Goal: Information Seeking & Learning: Find specific page/section

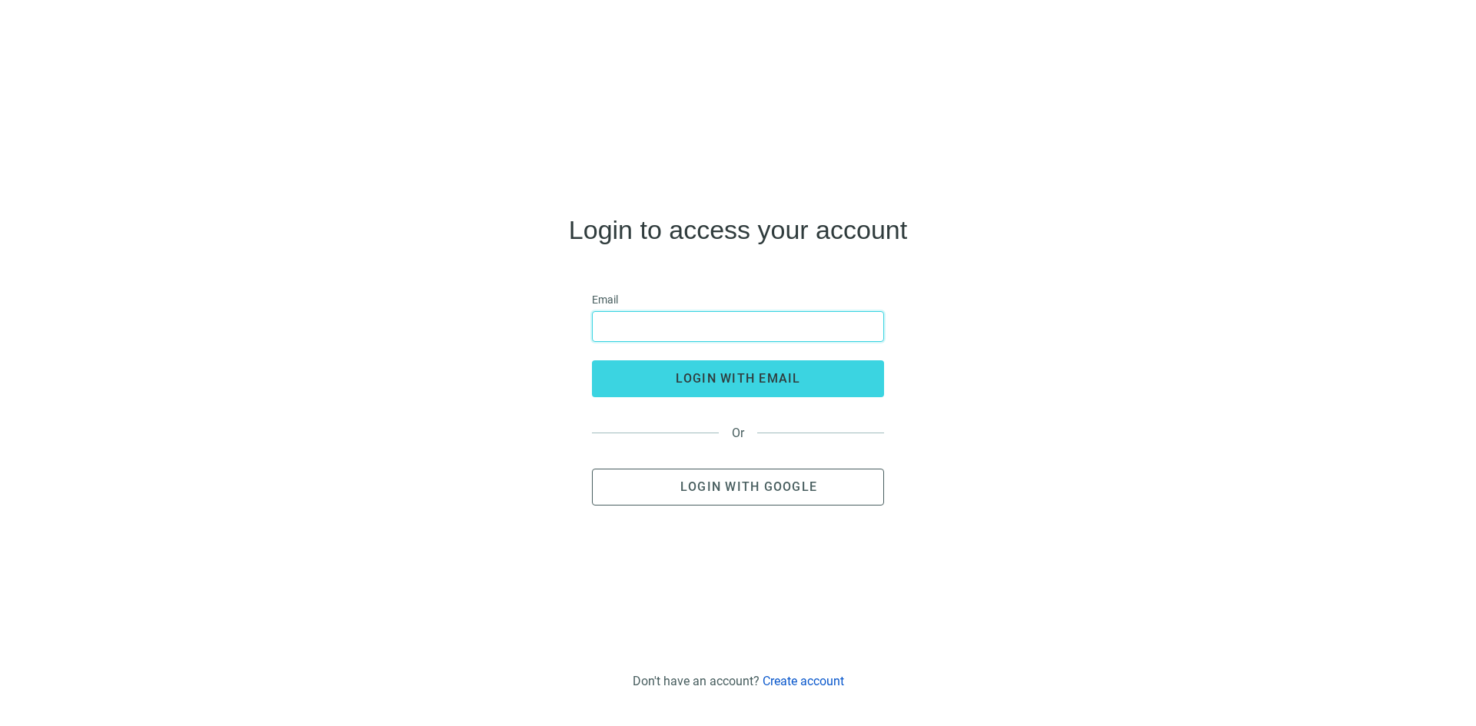
click at [720, 324] on input "email" at bounding box center [738, 326] width 272 height 29
type input "**********"
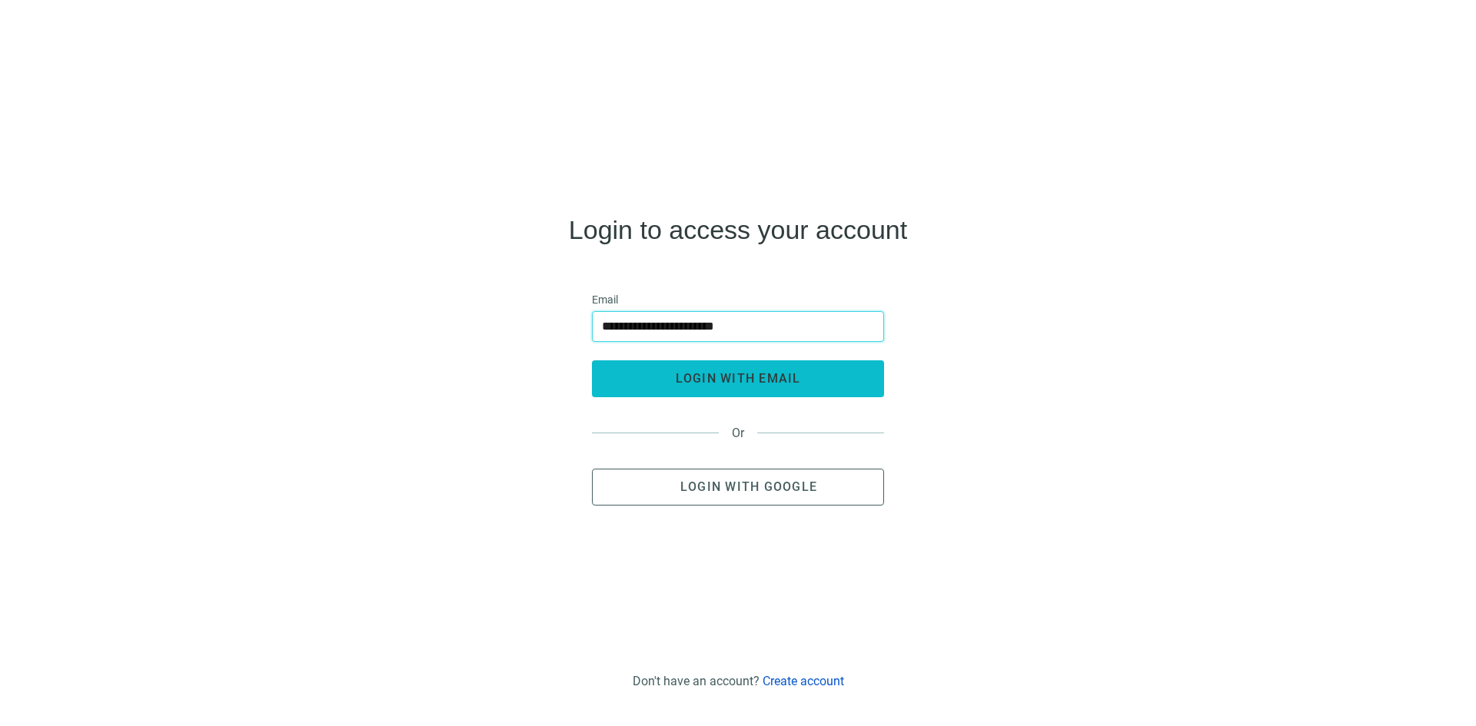
click at [725, 389] on button "login with email" at bounding box center [738, 378] width 292 height 37
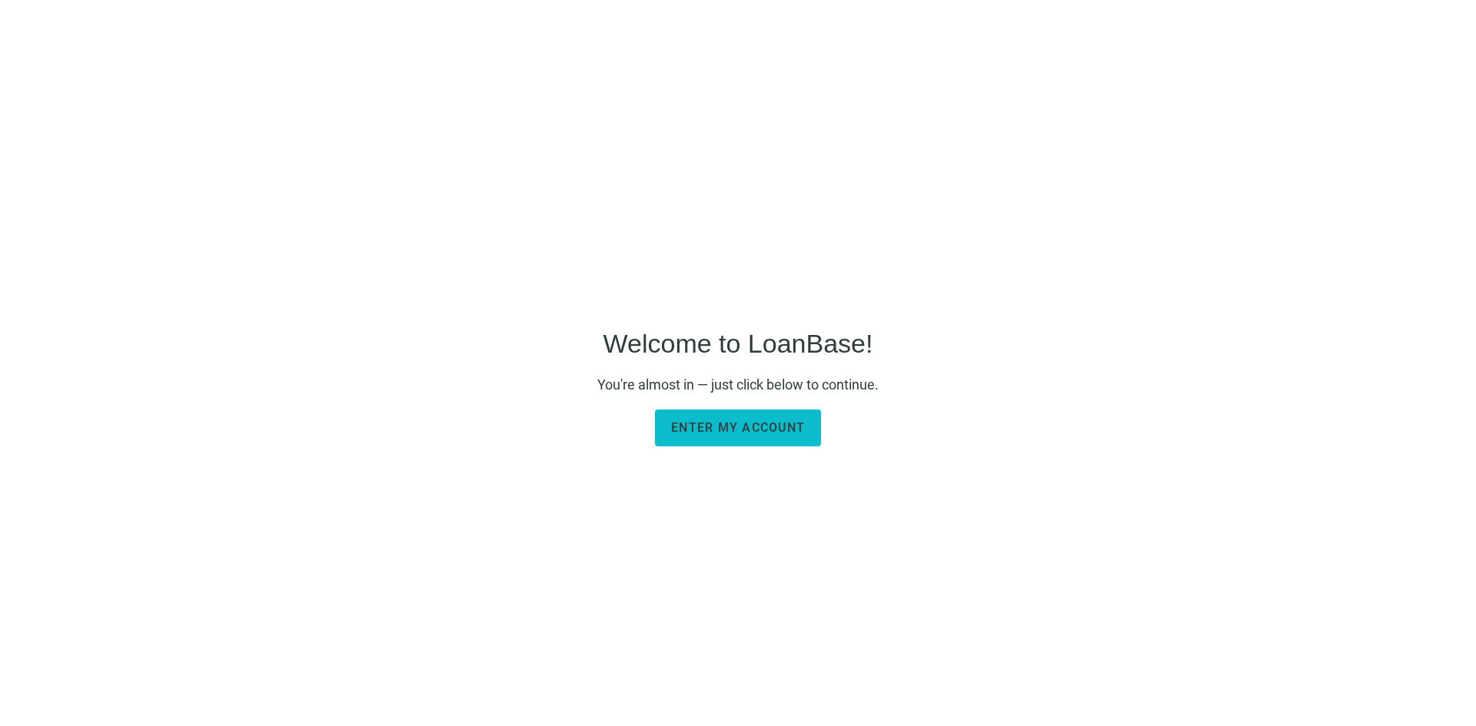
click at [723, 437] on button "Enter my account" at bounding box center [738, 428] width 166 height 37
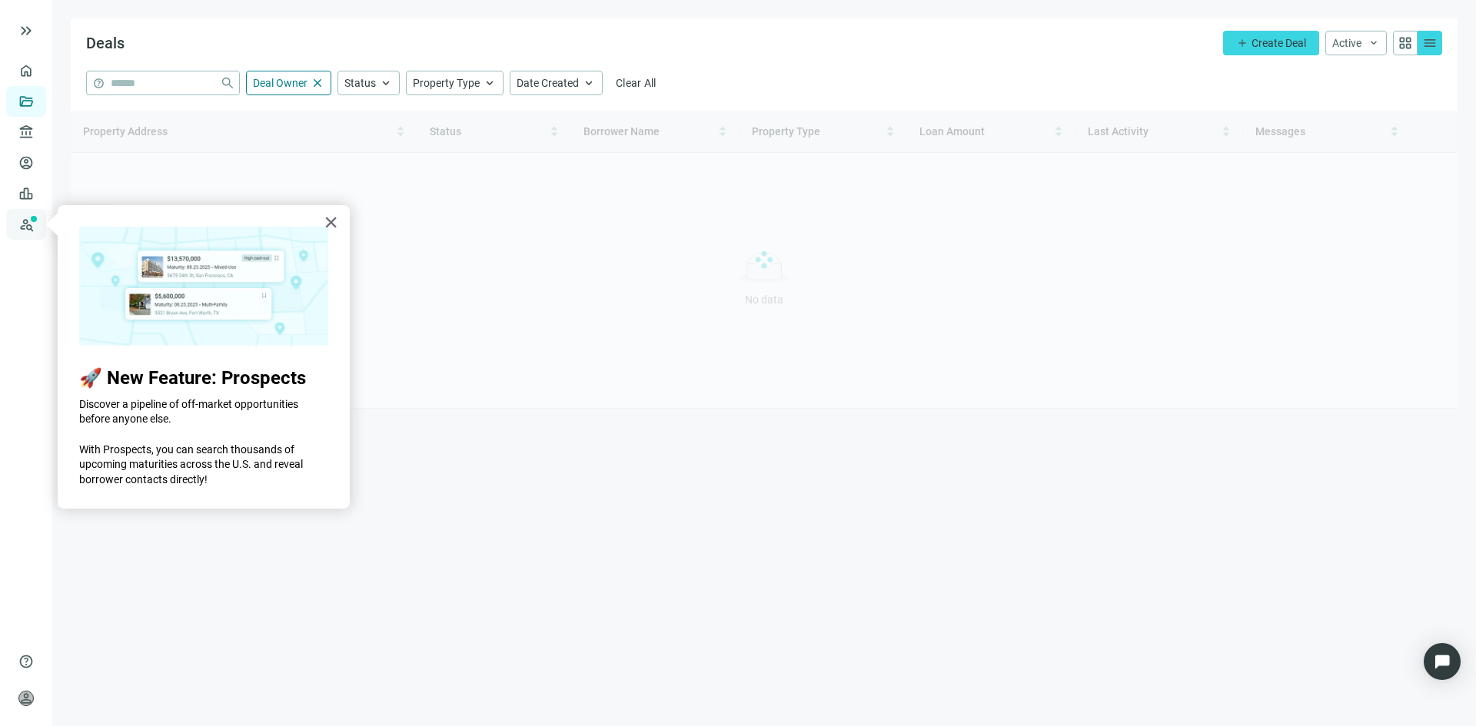
click at [38, 219] on link "Prospects New" at bounding box center [62, 224] width 49 height 31
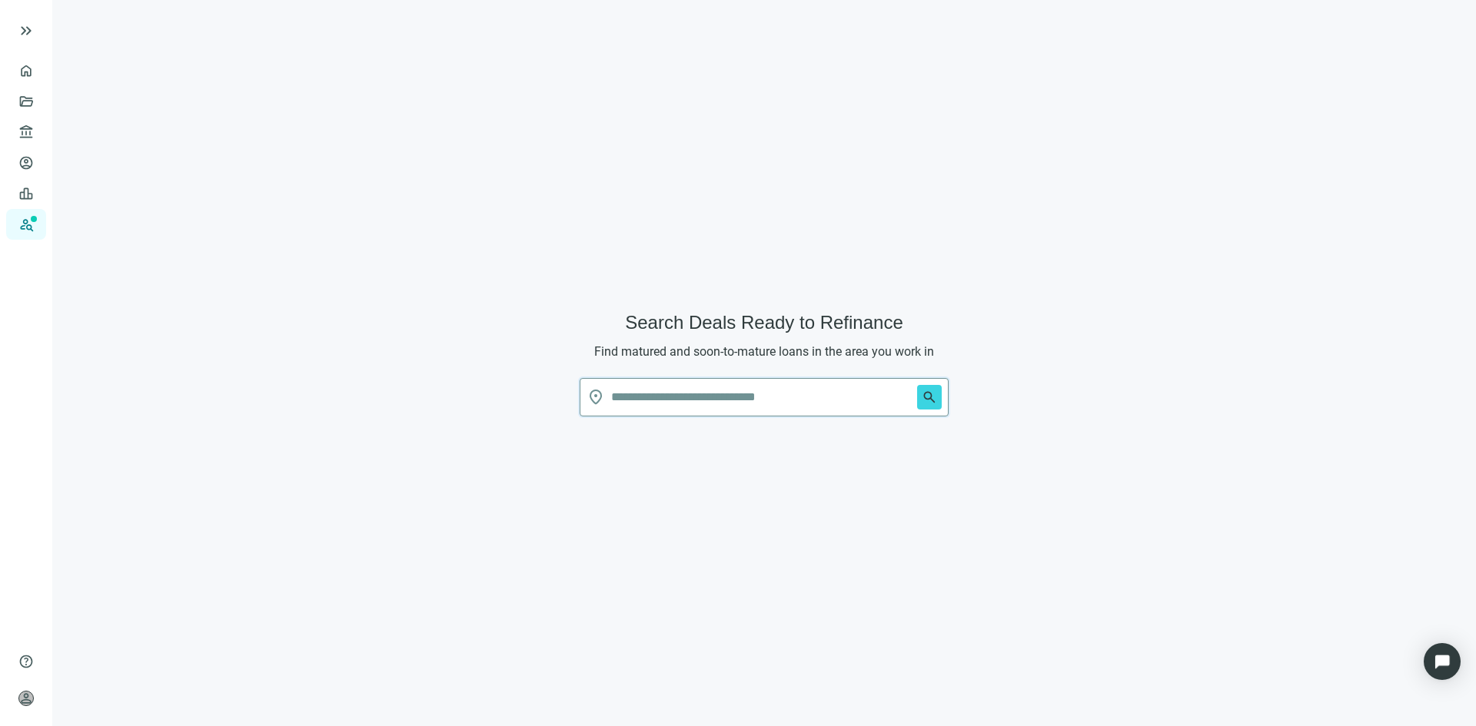
click at [692, 386] on input "text" at bounding box center [761, 397] width 300 height 37
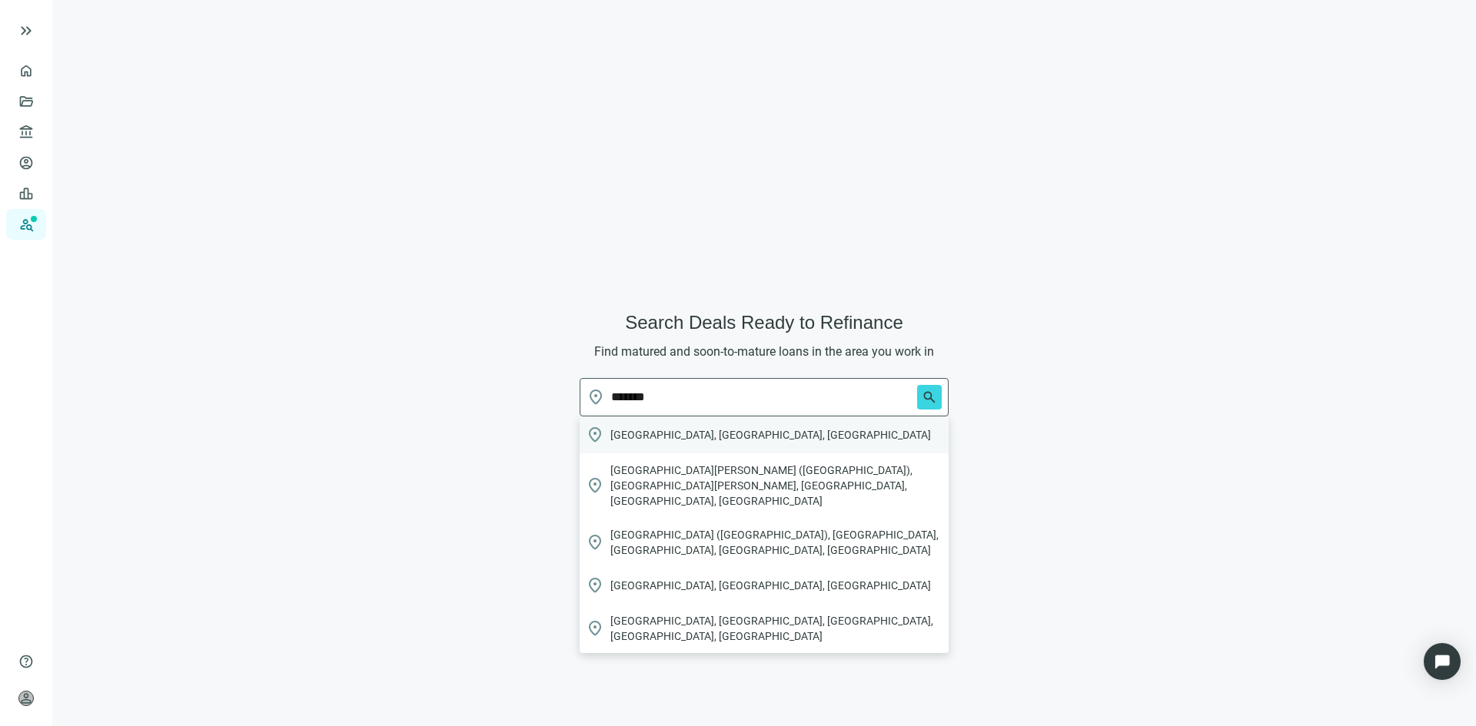
click at [667, 433] on span "Chicago, IL, USA" at bounding box center [770, 434] width 321 height 15
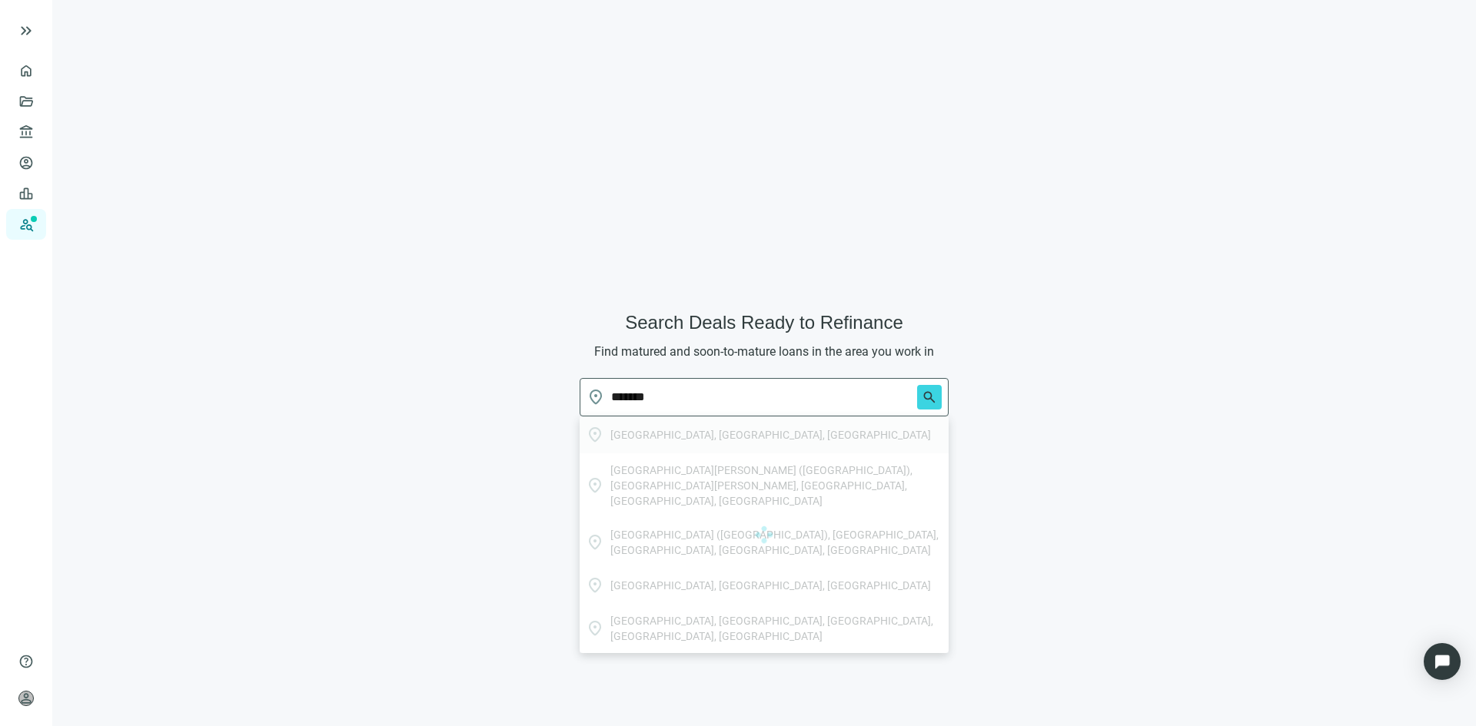
type input "**********"
click at [925, 400] on span "search" at bounding box center [929, 397] width 15 height 15
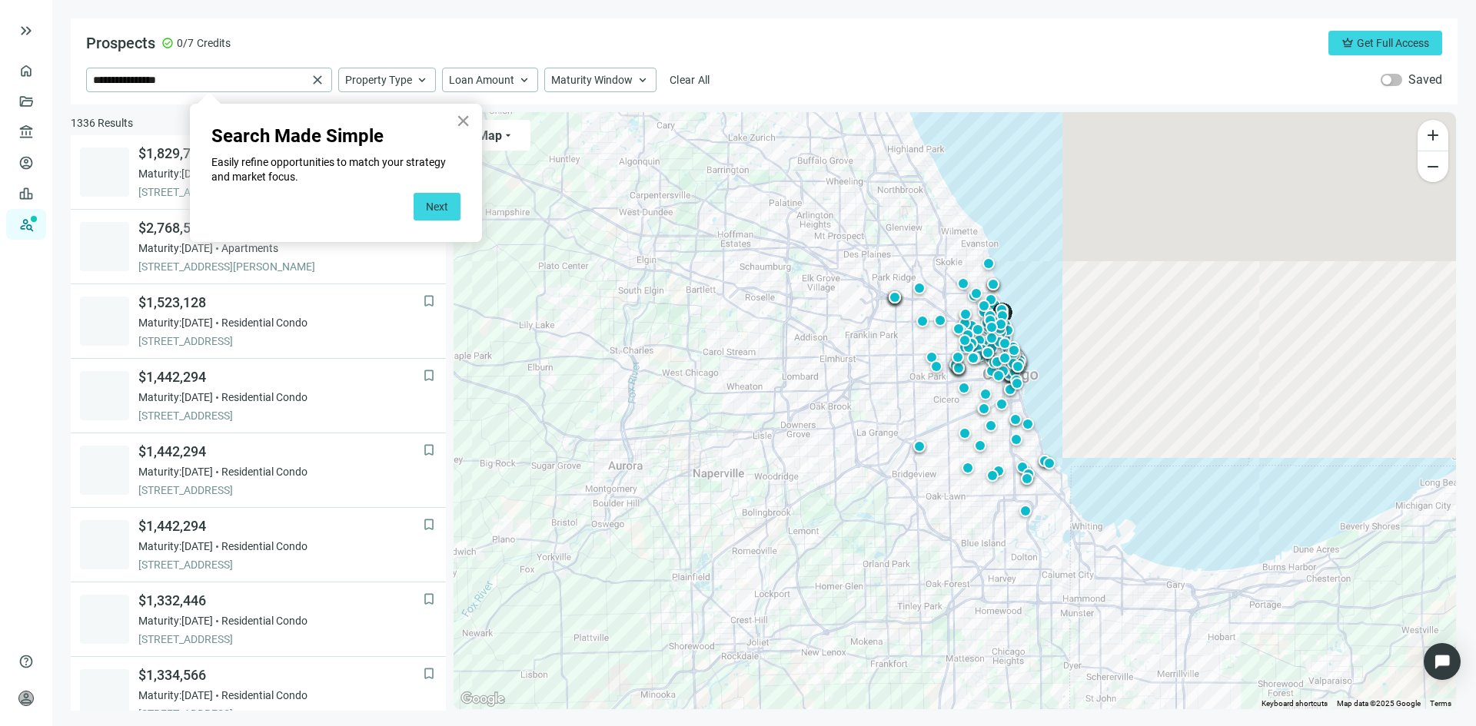
click at [462, 118] on button "×" at bounding box center [463, 120] width 15 height 25
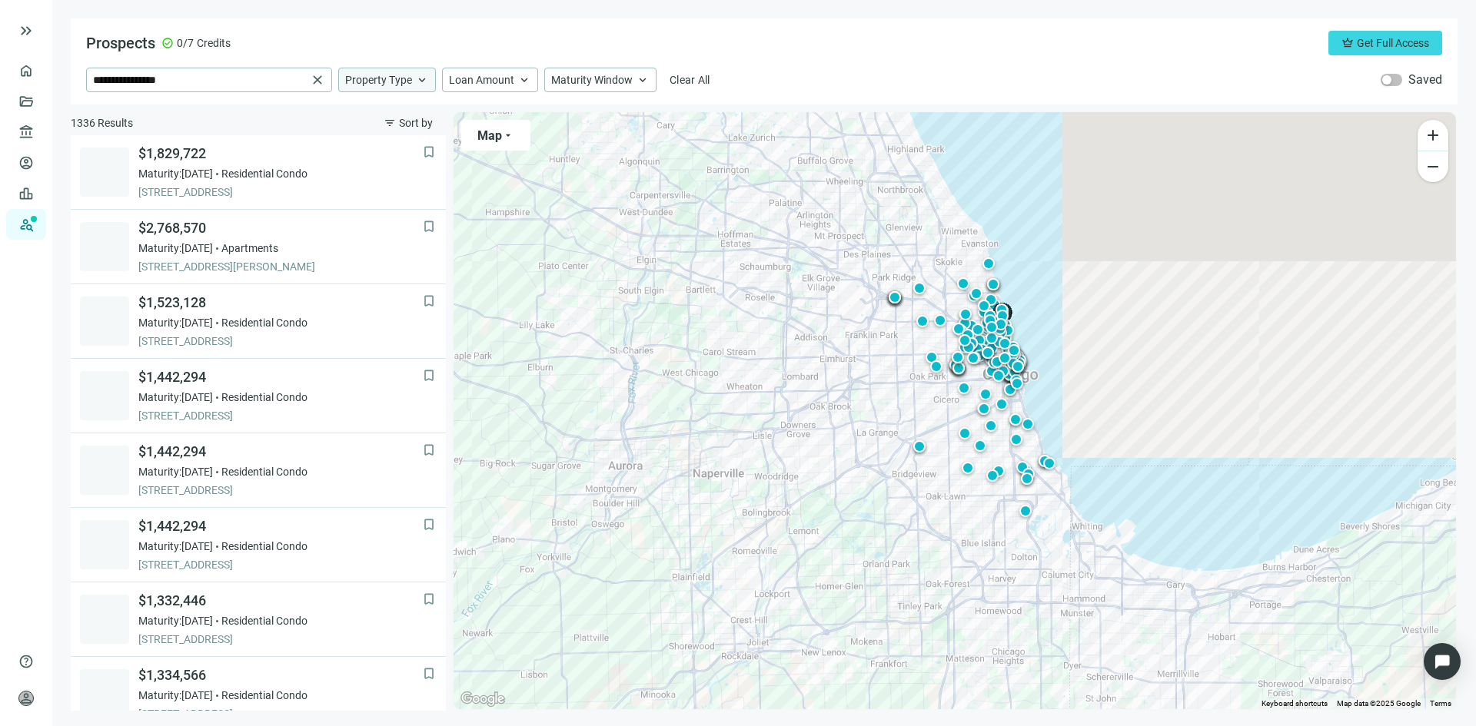
click at [410, 88] on div "Property Type keyboard_arrow_up" at bounding box center [387, 80] width 98 height 25
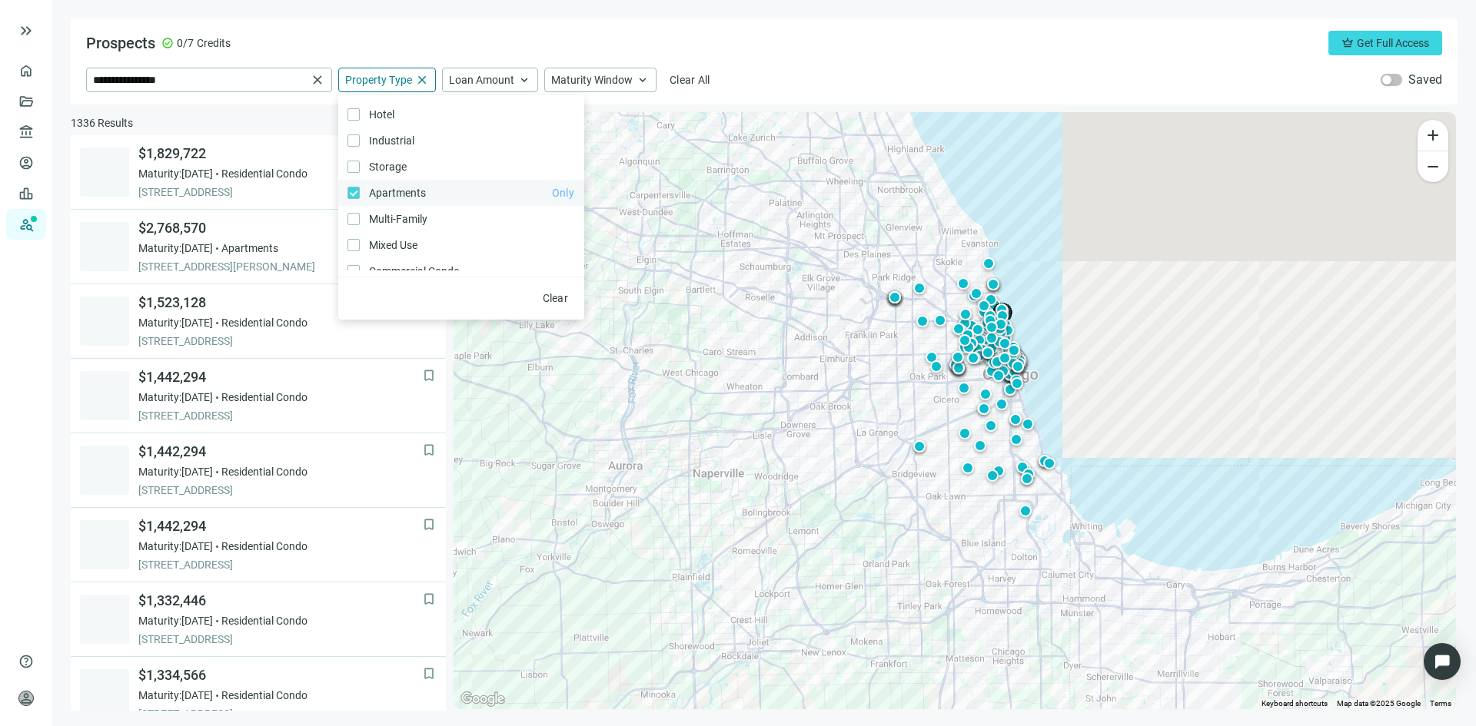
click at [552, 194] on span "Only" at bounding box center [563, 193] width 22 height 12
click at [393, 186] on span "Apartments Only" at bounding box center [396, 192] width 72 height 17
click at [825, 54] on div "Prospects check_circle 0/7 Credits crown Get Full Access" at bounding box center [764, 43] width 1356 height 25
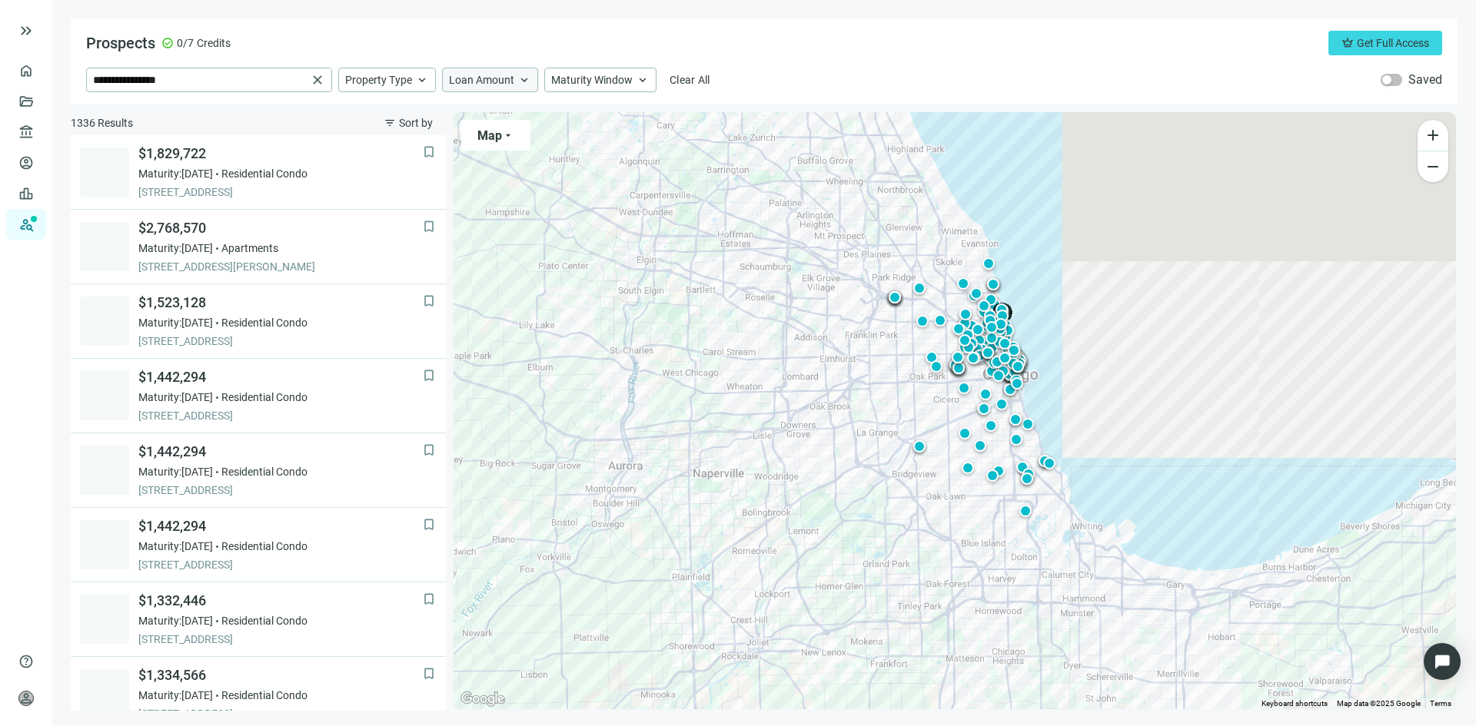
click at [485, 78] on span "Loan Amount" at bounding box center [481, 80] width 65 height 14
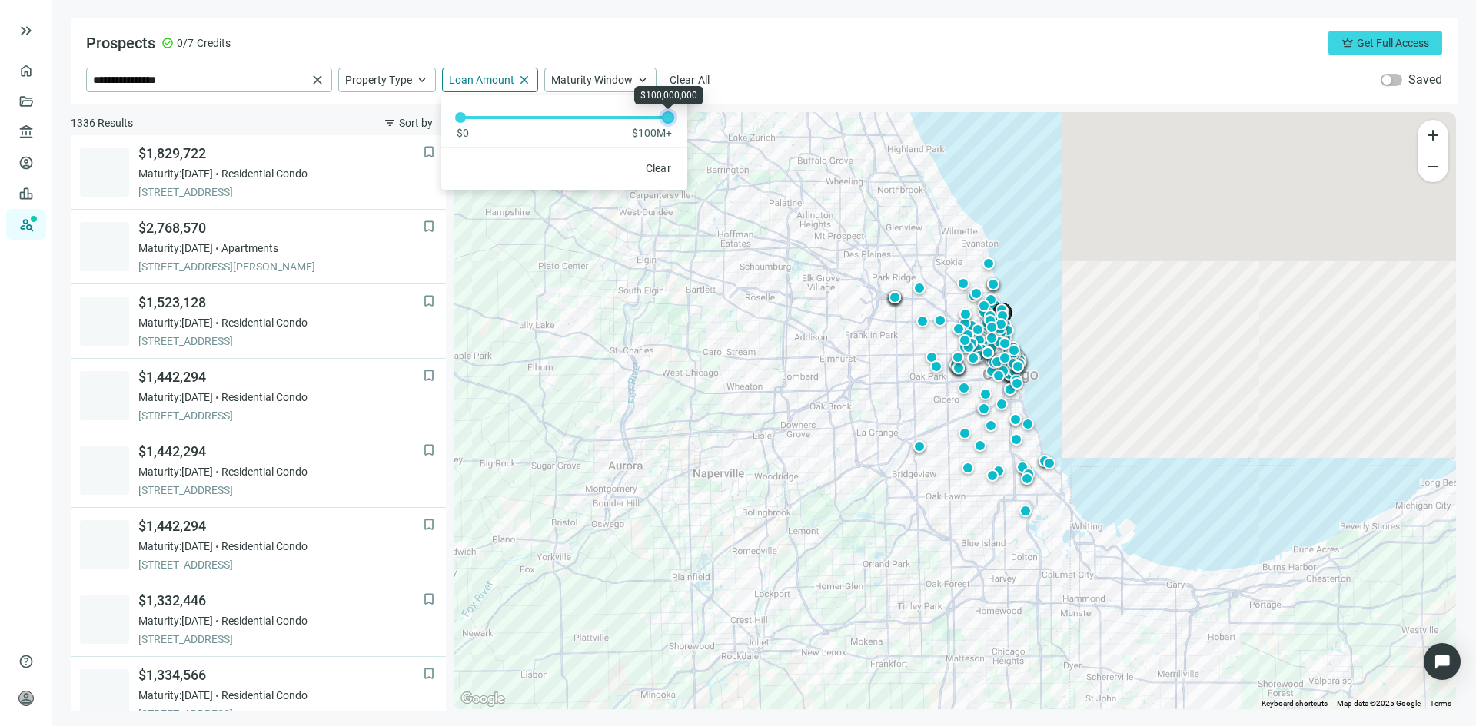
drag, startPoint x: 460, startPoint y: 120, endPoint x: 675, endPoint y: 117, distance: 214.5
click at [675, 117] on div "$0 $100M+" at bounding box center [564, 117] width 246 height 45
click at [457, 115] on div at bounding box center [461, 118] width 8 height 8
drag, startPoint x: 665, startPoint y: 117, endPoint x: 478, endPoint y: 114, distance: 186.8
click at [478, 114] on div at bounding box center [481, 118] width 8 height 8
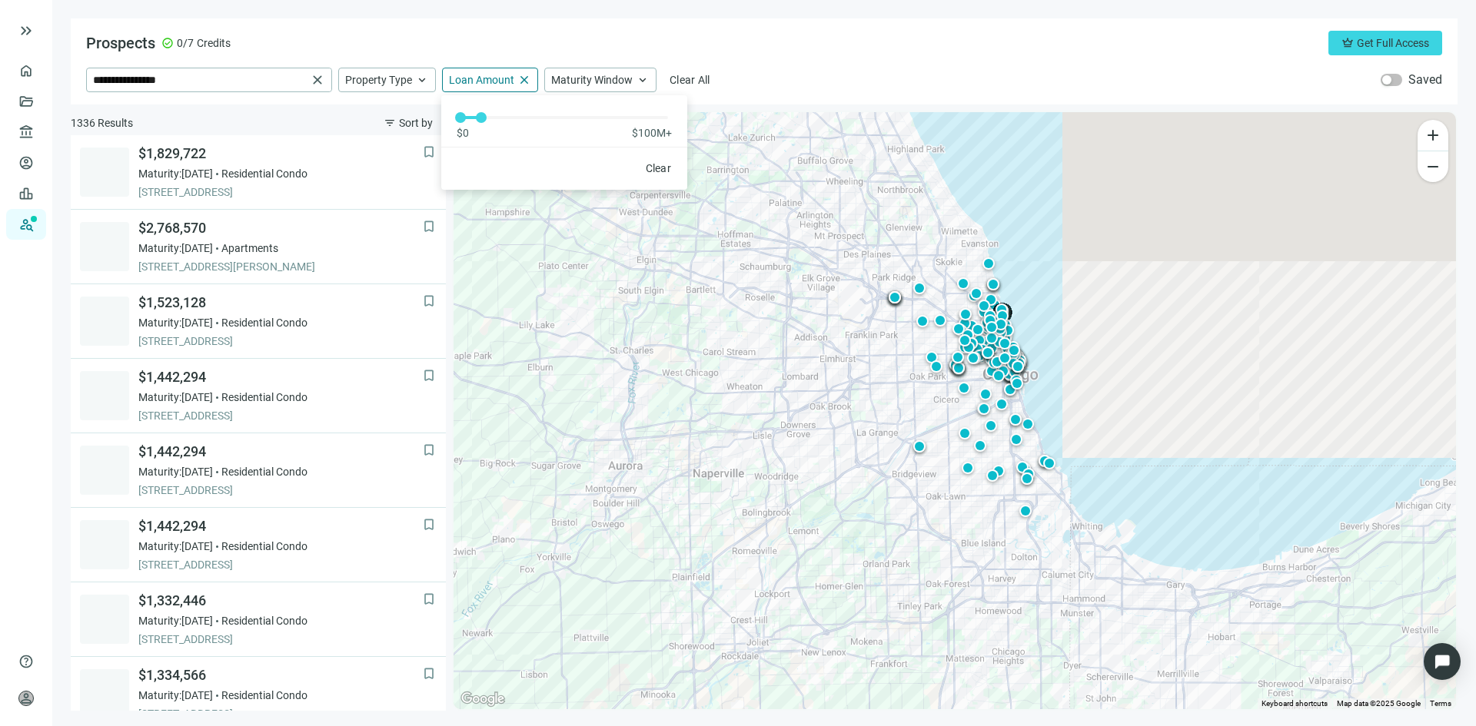
click at [815, 67] on div "**********" at bounding box center [764, 61] width 1387 height 86
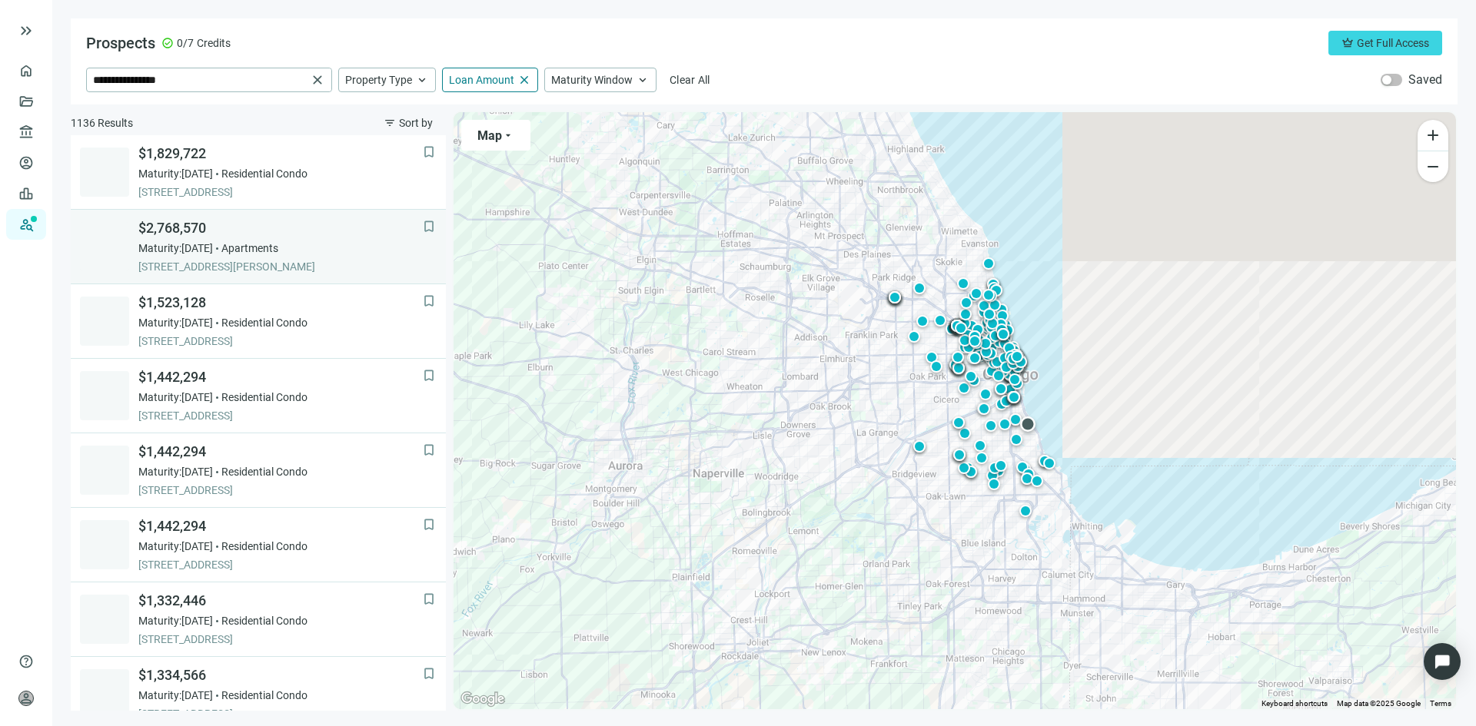
click at [184, 223] on span "$2,768,570" at bounding box center [280, 228] width 284 height 18
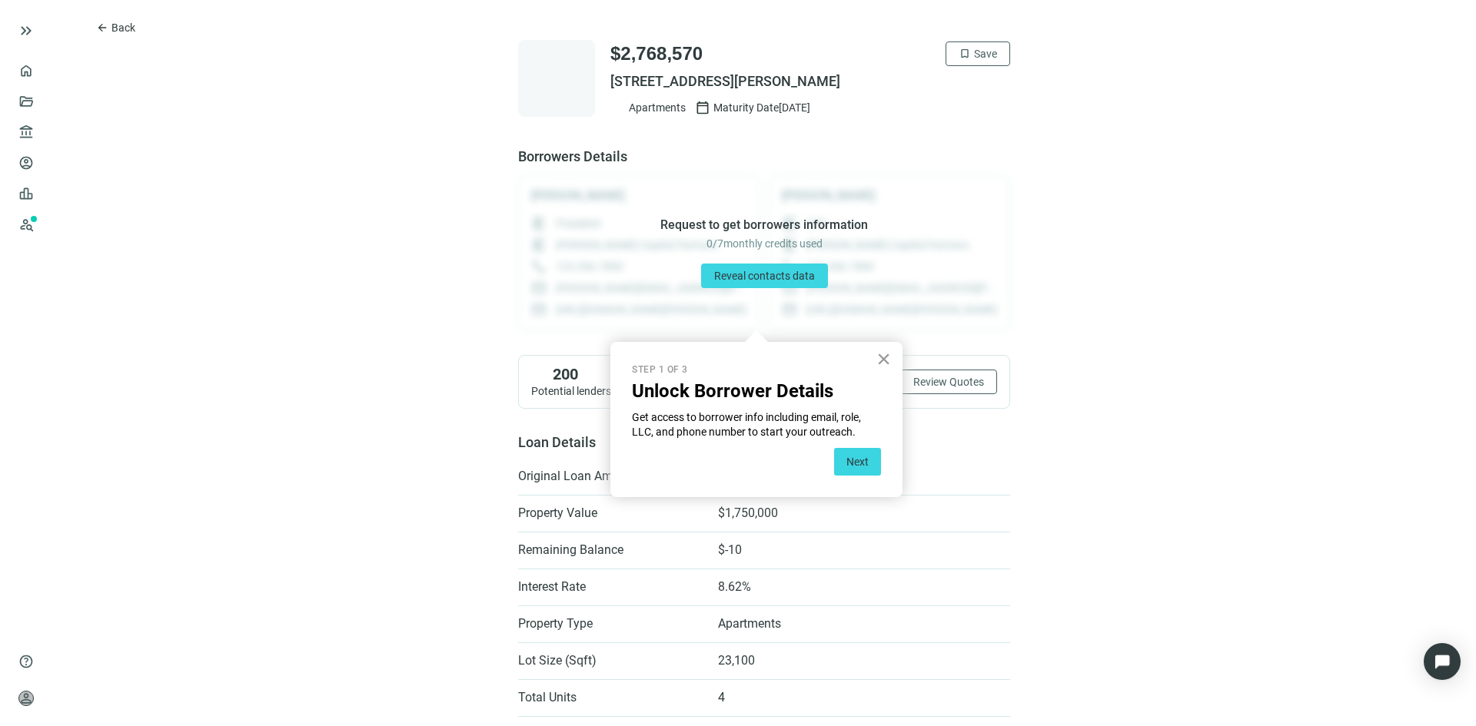
click at [878, 354] on button "×" at bounding box center [883, 359] width 15 height 25
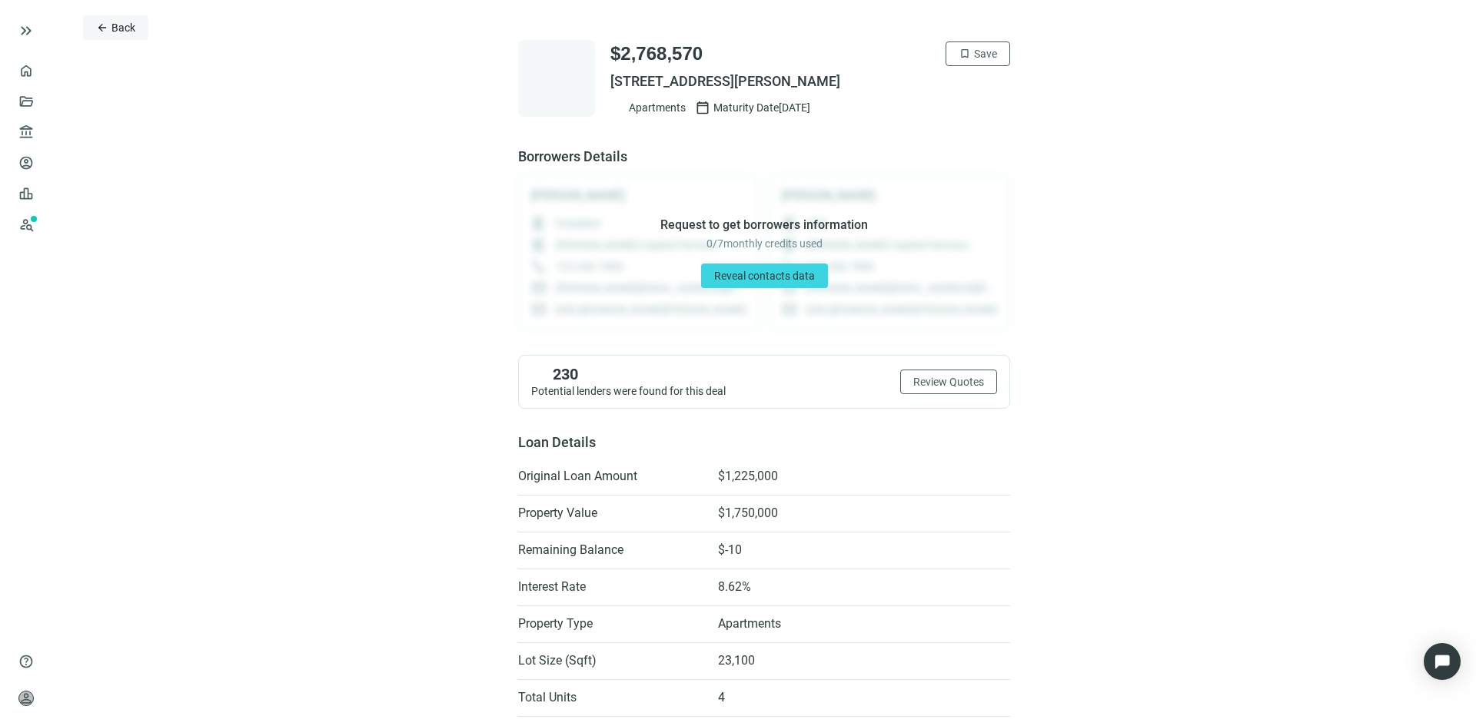
click at [107, 25] on span "arrow_back" at bounding box center [102, 28] width 12 height 12
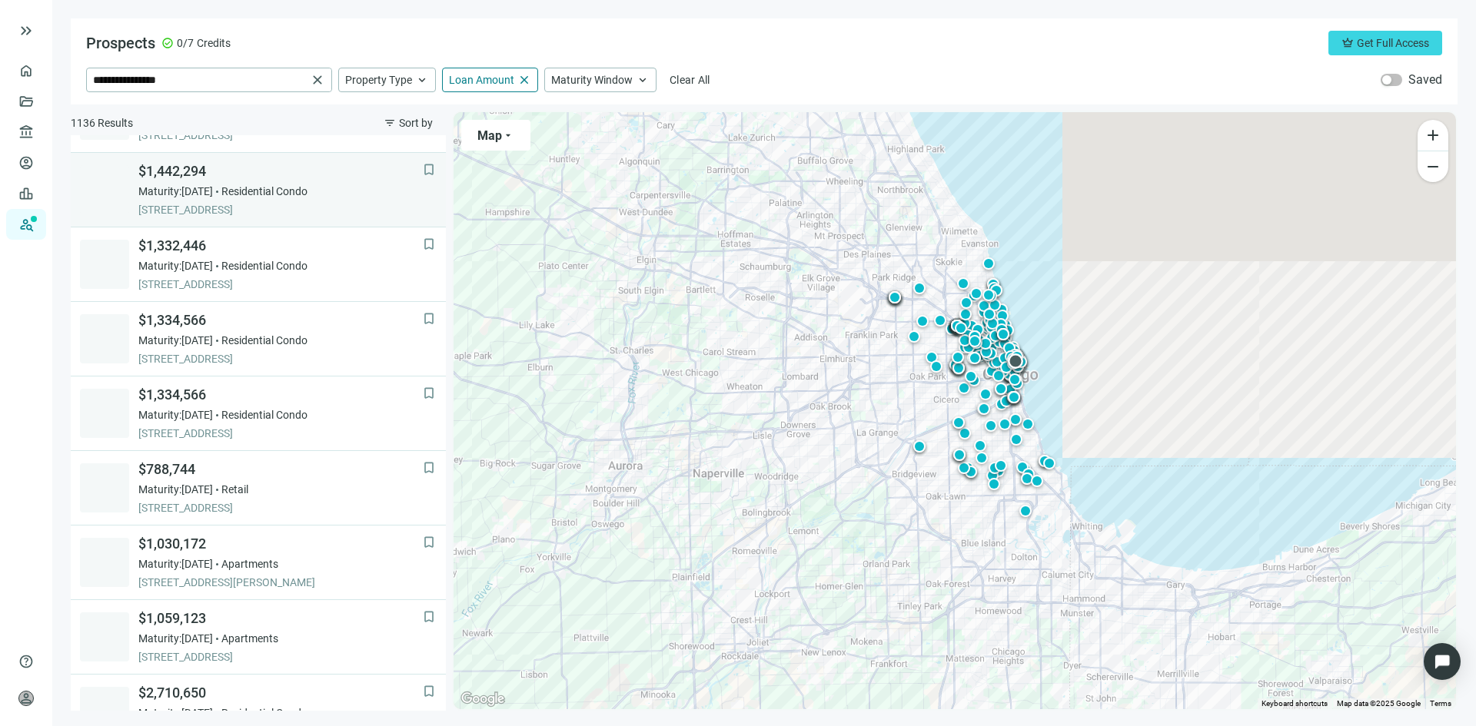
scroll to position [382, 0]
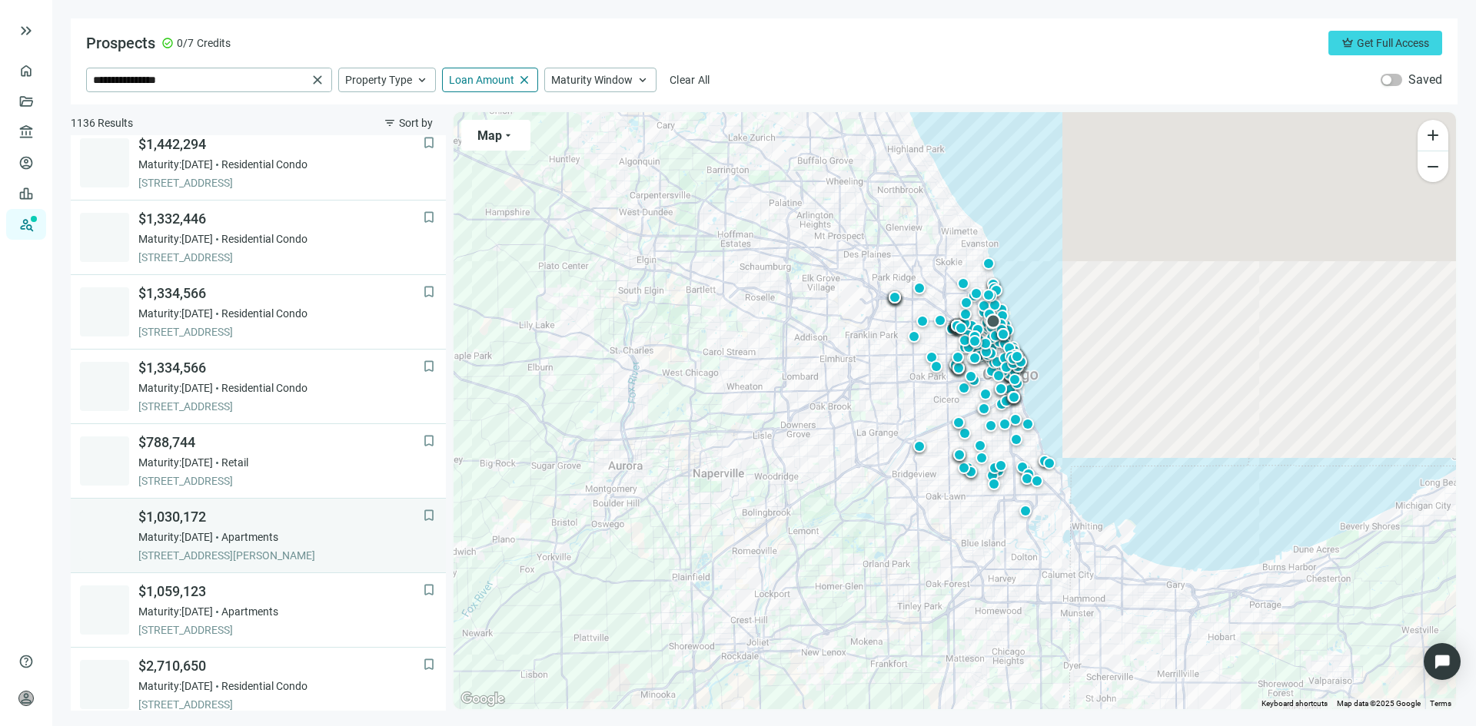
click at [216, 518] on span "$1,030,172" at bounding box center [280, 517] width 284 height 18
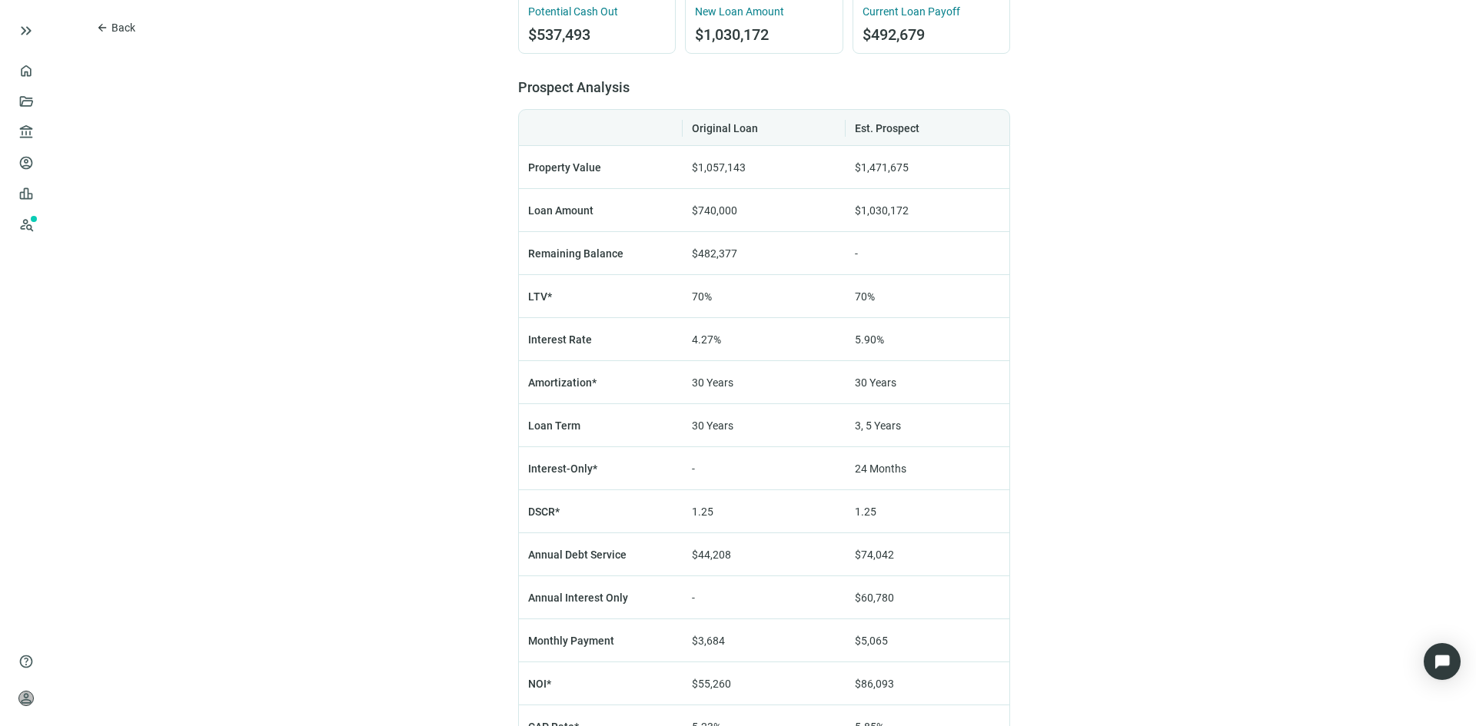
scroll to position [922, 0]
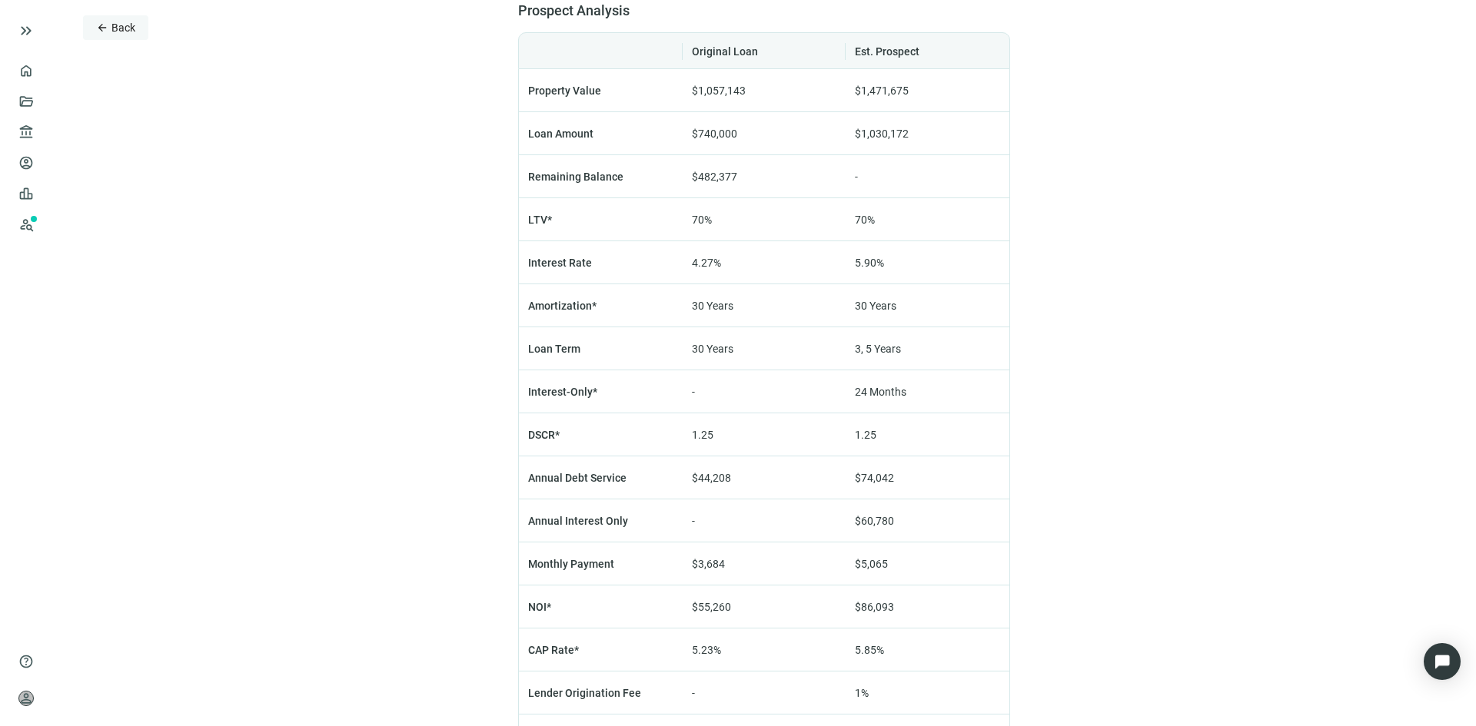
click at [102, 25] on span "arrow_back" at bounding box center [102, 28] width 12 height 12
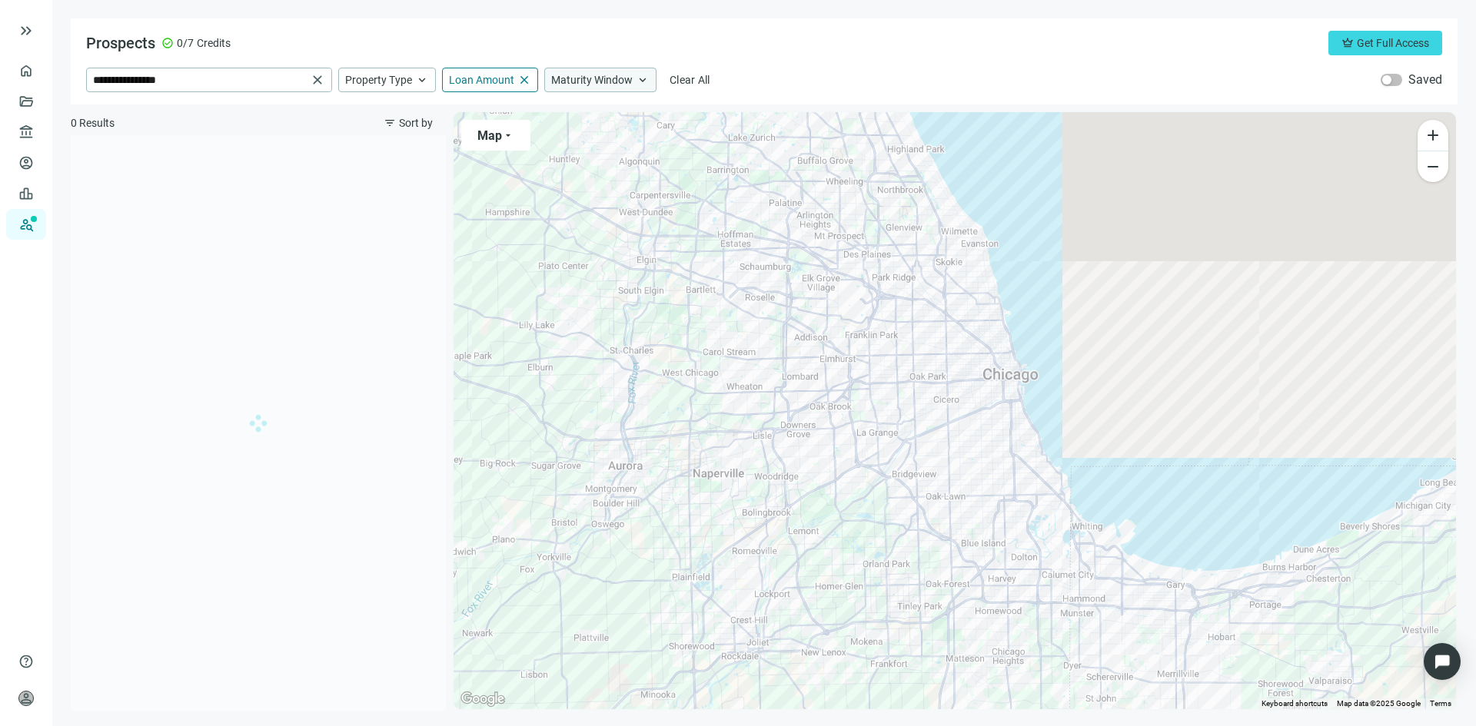
click at [571, 85] on span "Maturity Window" at bounding box center [591, 80] width 81 height 14
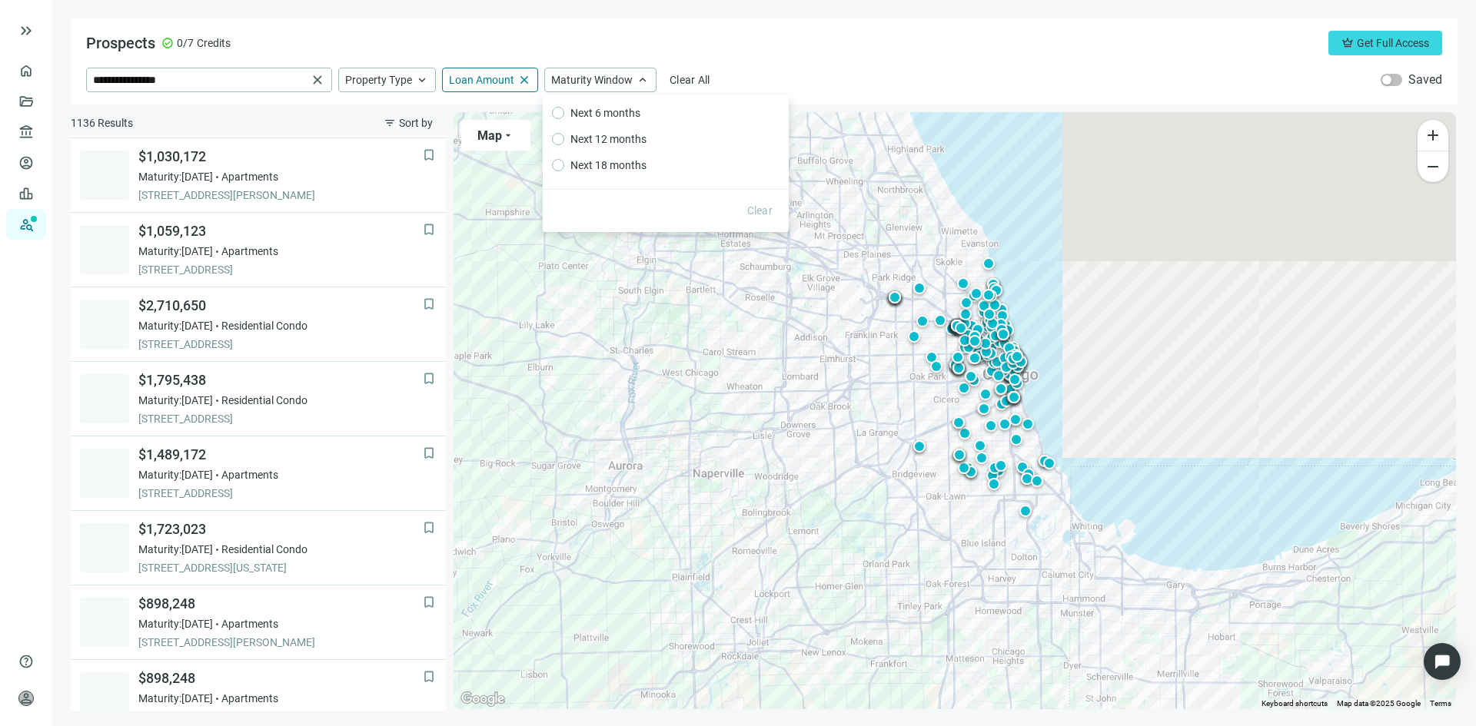
scroll to position [746, 0]
click at [574, 38] on div "Prospects check_circle 0/7 Credits crown Get Full Access" at bounding box center [764, 43] width 1356 height 25
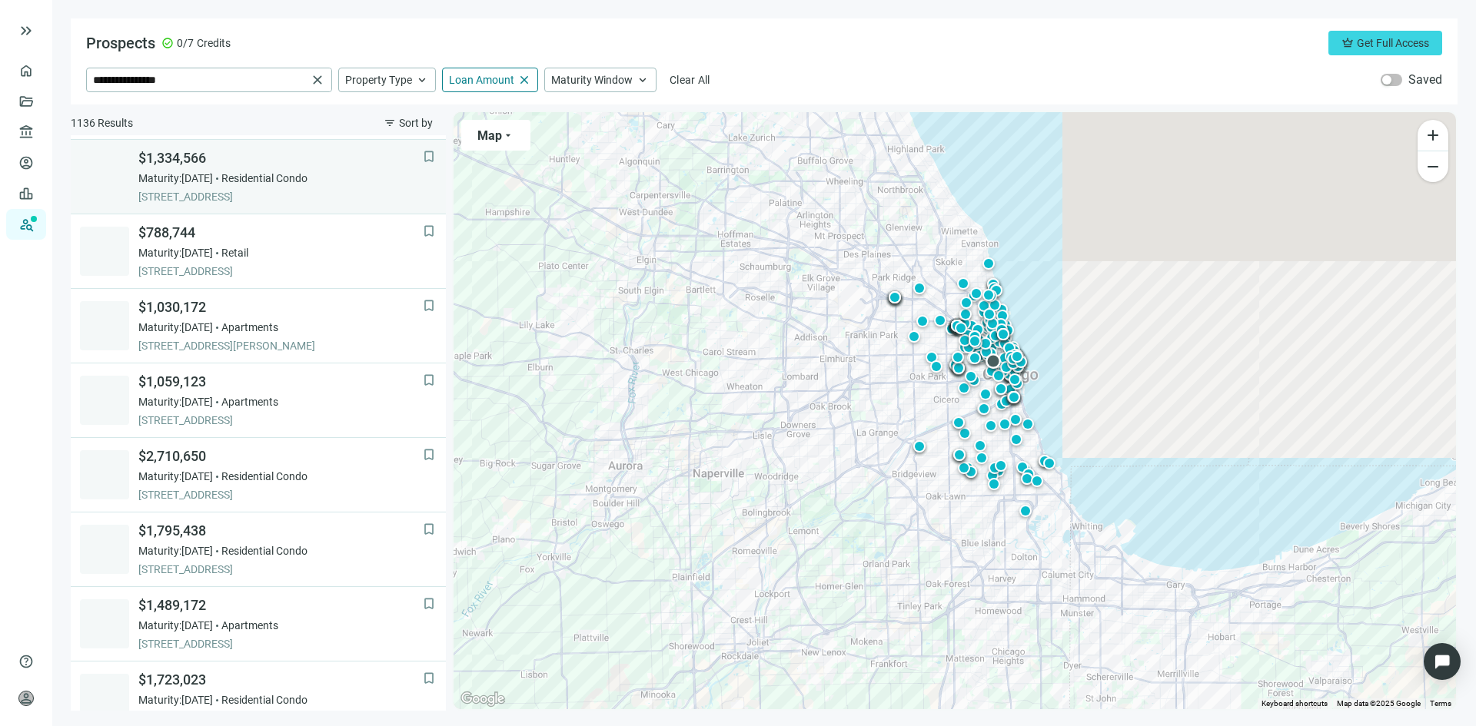
scroll to position [515, 0]
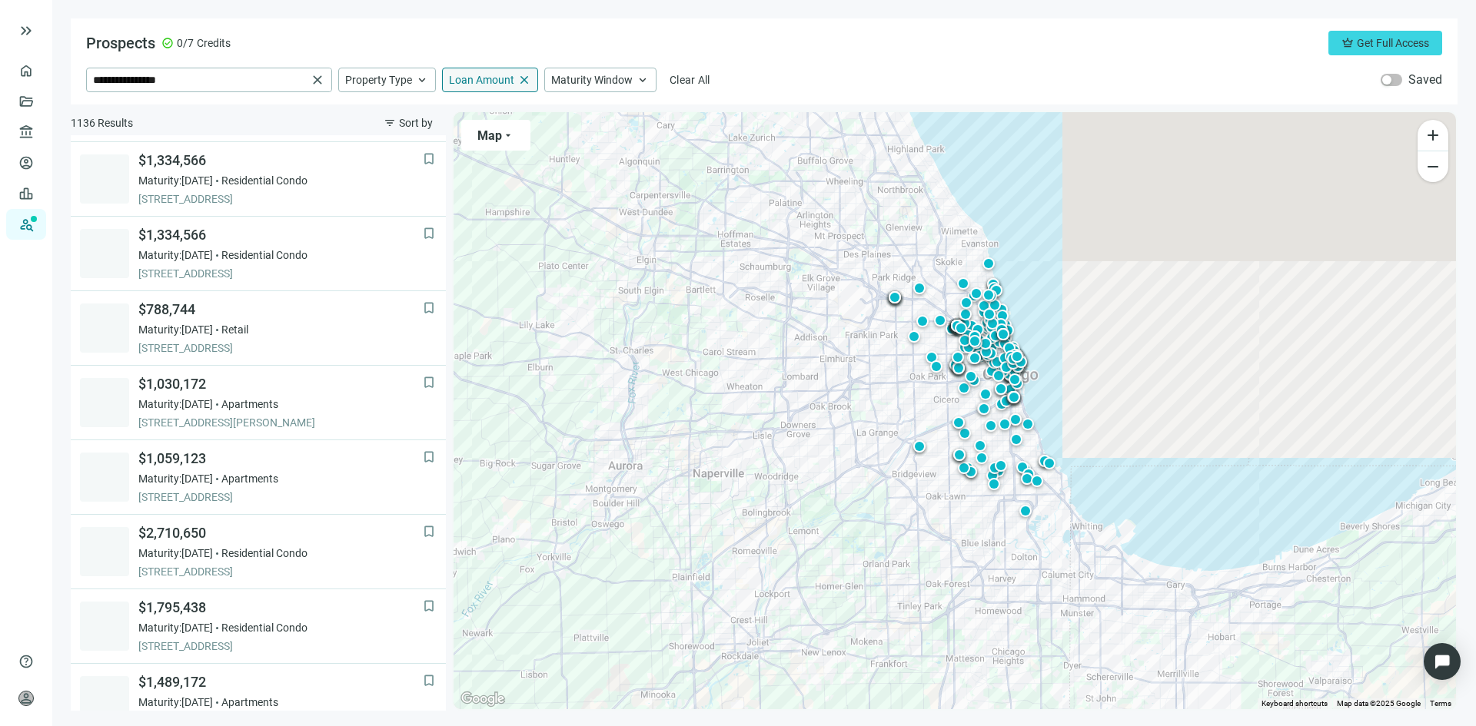
click at [463, 76] on span "Loan Amount" at bounding box center [481, 80] width 65 height 14
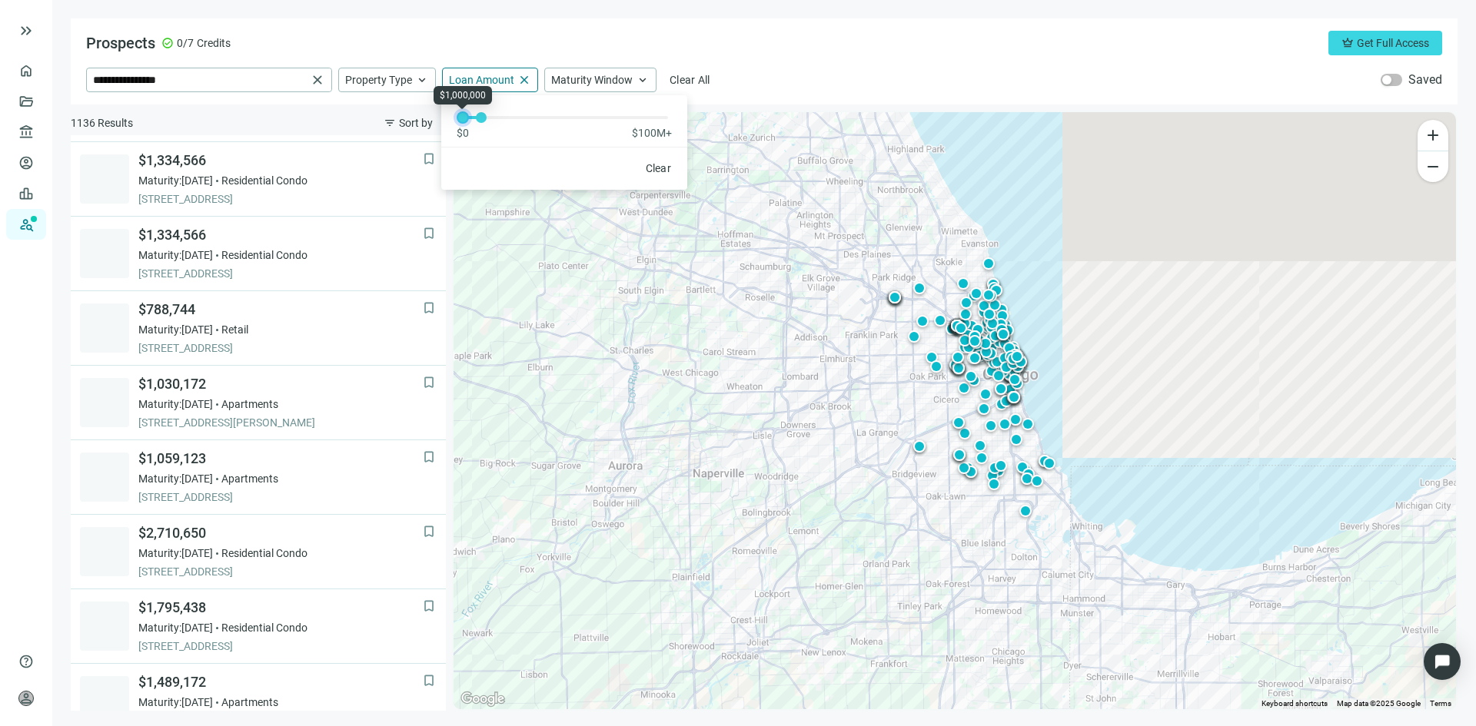
click at [463, 120] on div at bounding box center [463, 118] width 8 height 8
click at [541, 39] on div "Prospects check_circle 0/7 Credits crown Get Full Access" at bounding box center [764, 43] width 1356 height 25
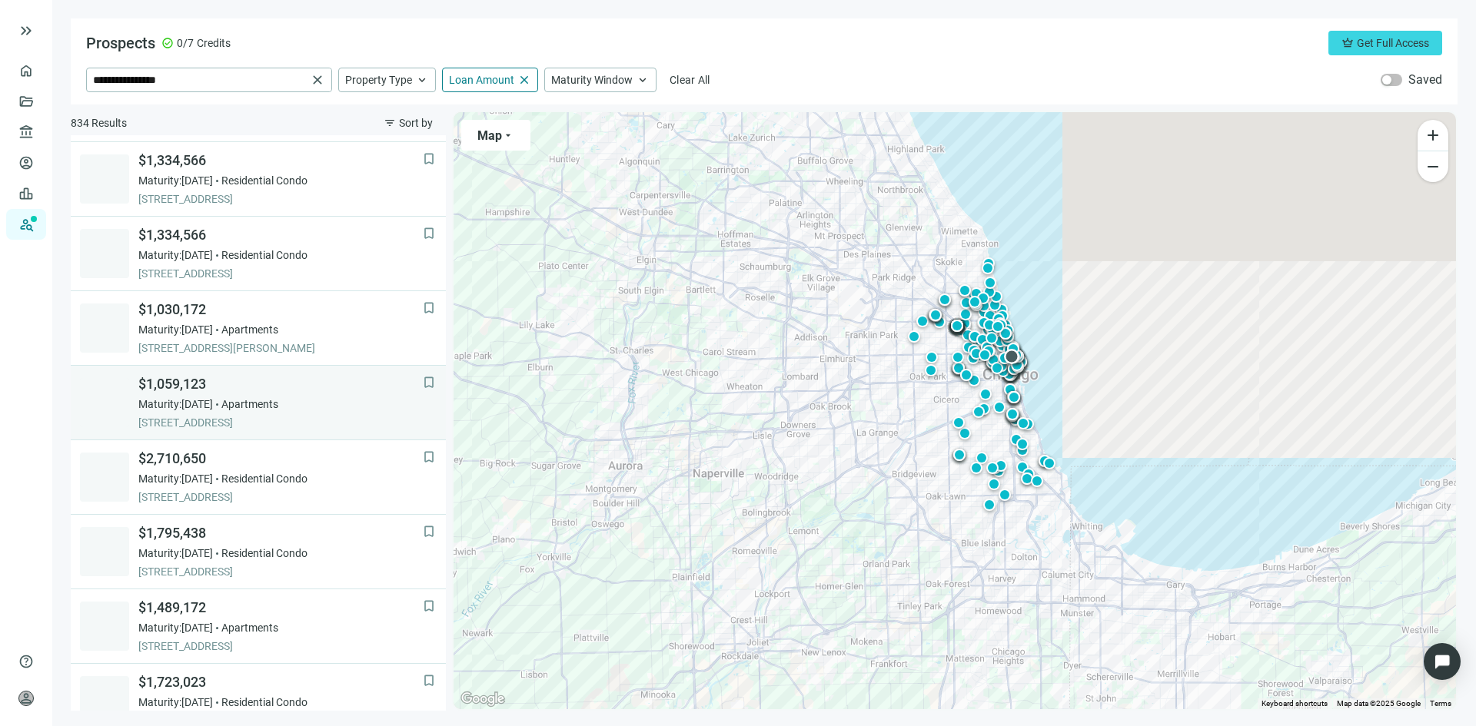
click at [261, 394] on div "$1,059,123 Maturity: 11.30.2025 Apartments 855 N DEARBORN ST, CHICAGO, 60610, IL" at bounding box center [280, 402] width 284 height 55
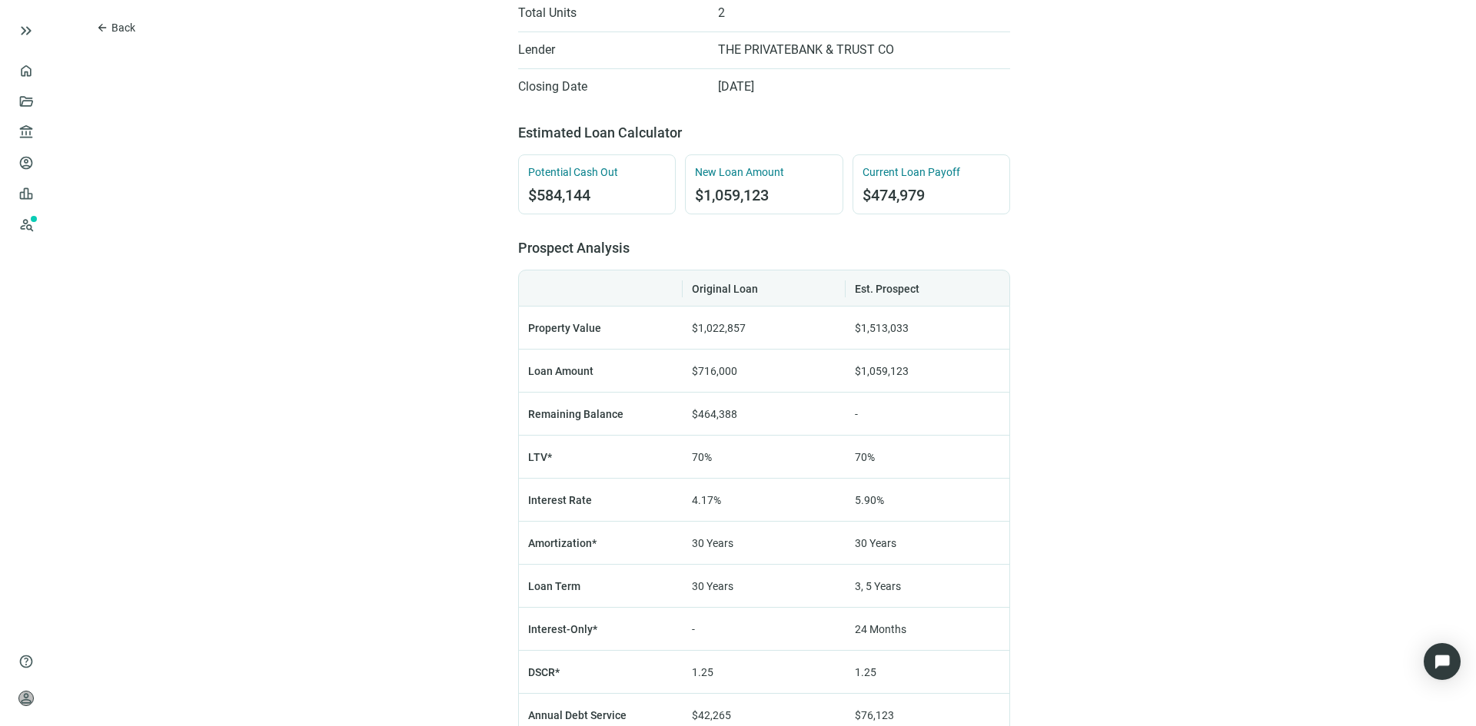
scroll to position [692, 0]
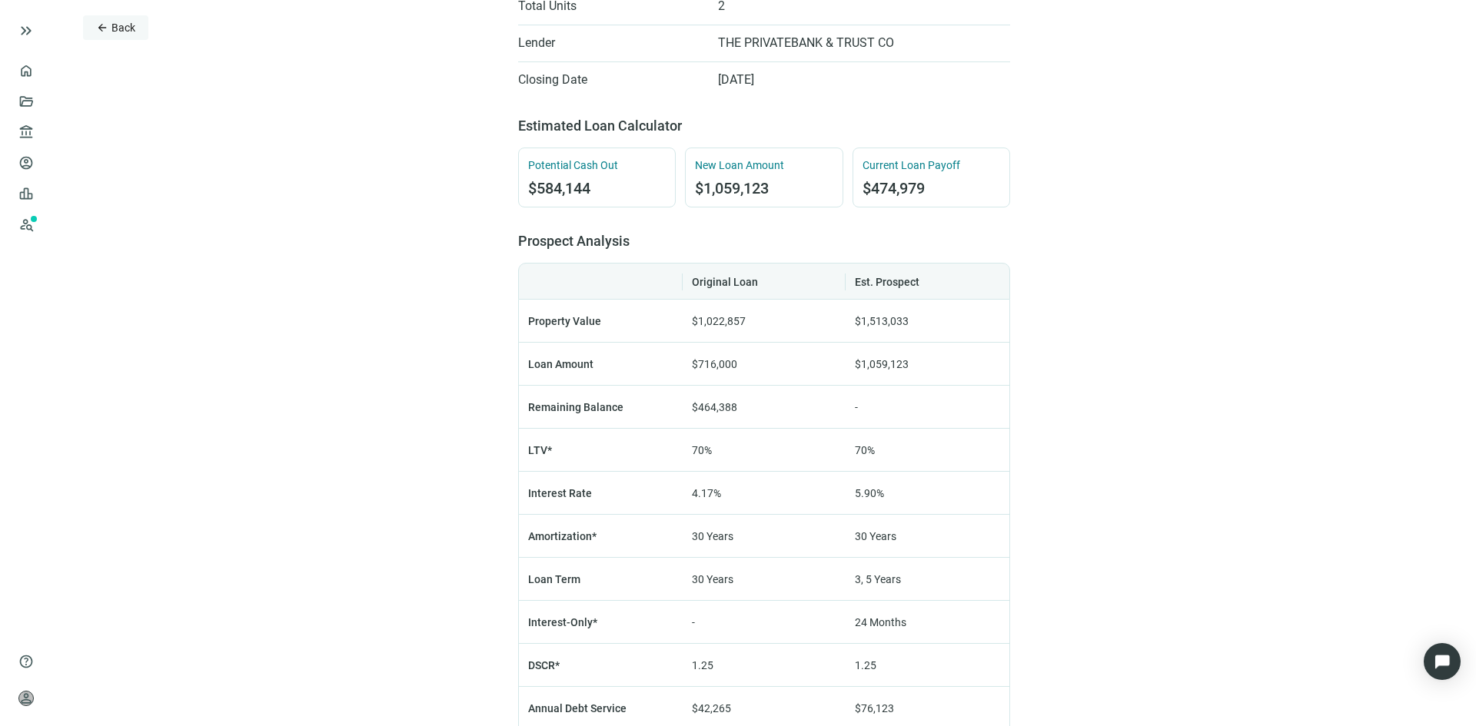
click at [121, 22] on span "Back" at bounding box center [123, 28] width 24 height 12
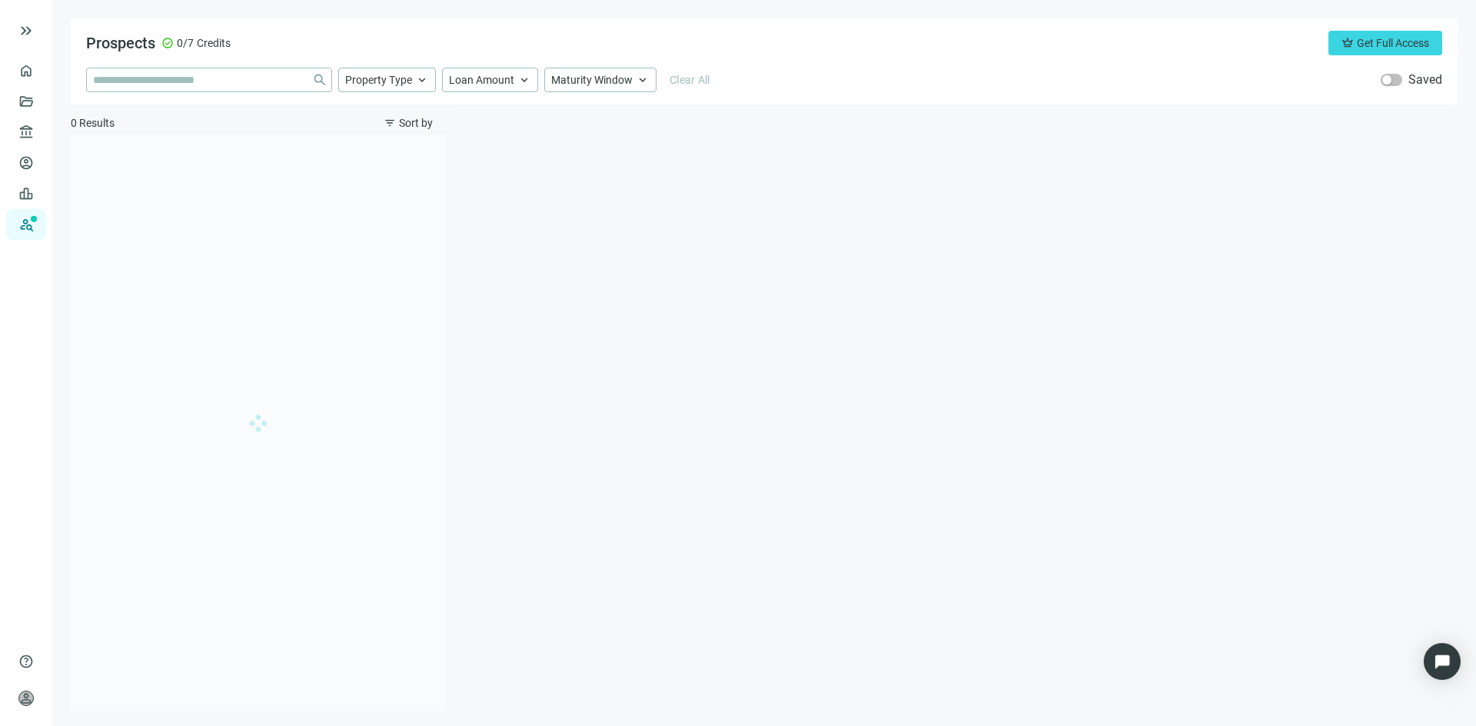
type input "**********"
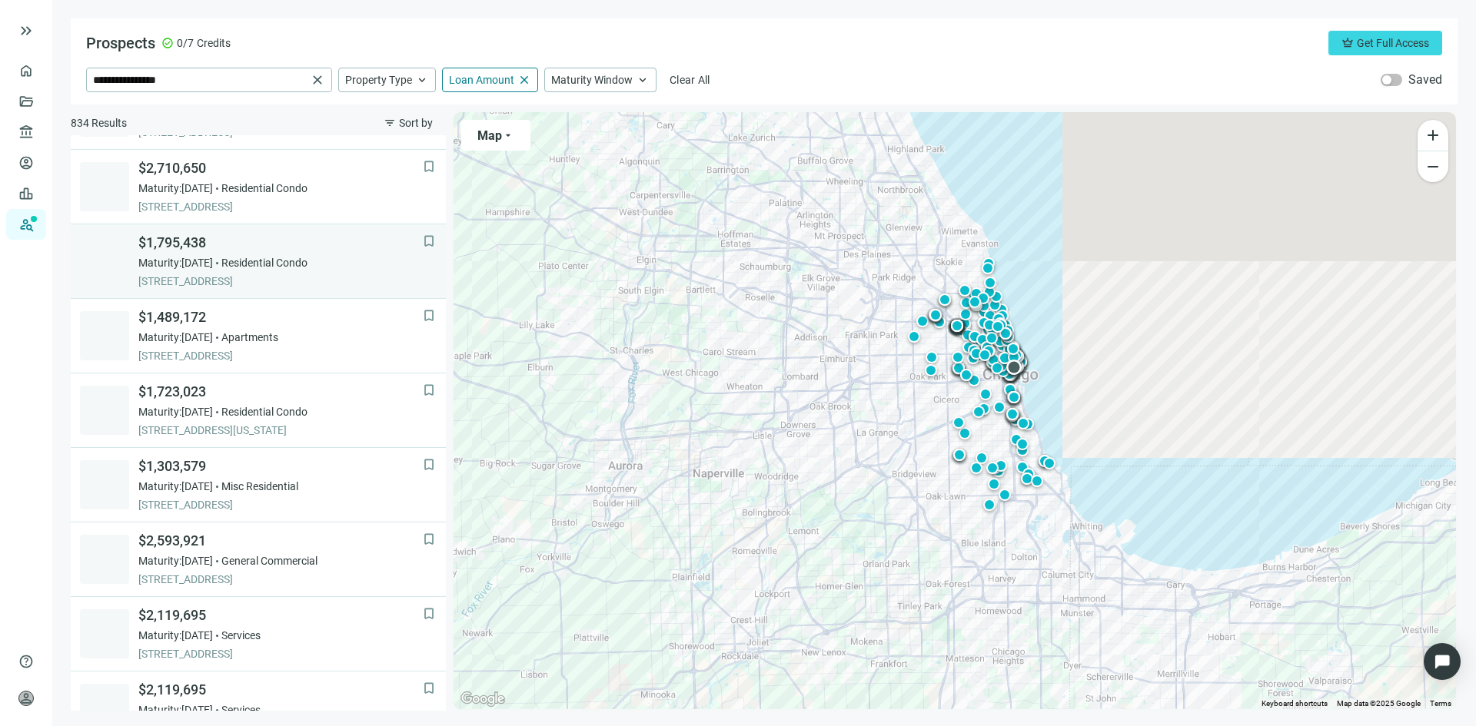
scroll to position [958, 0]
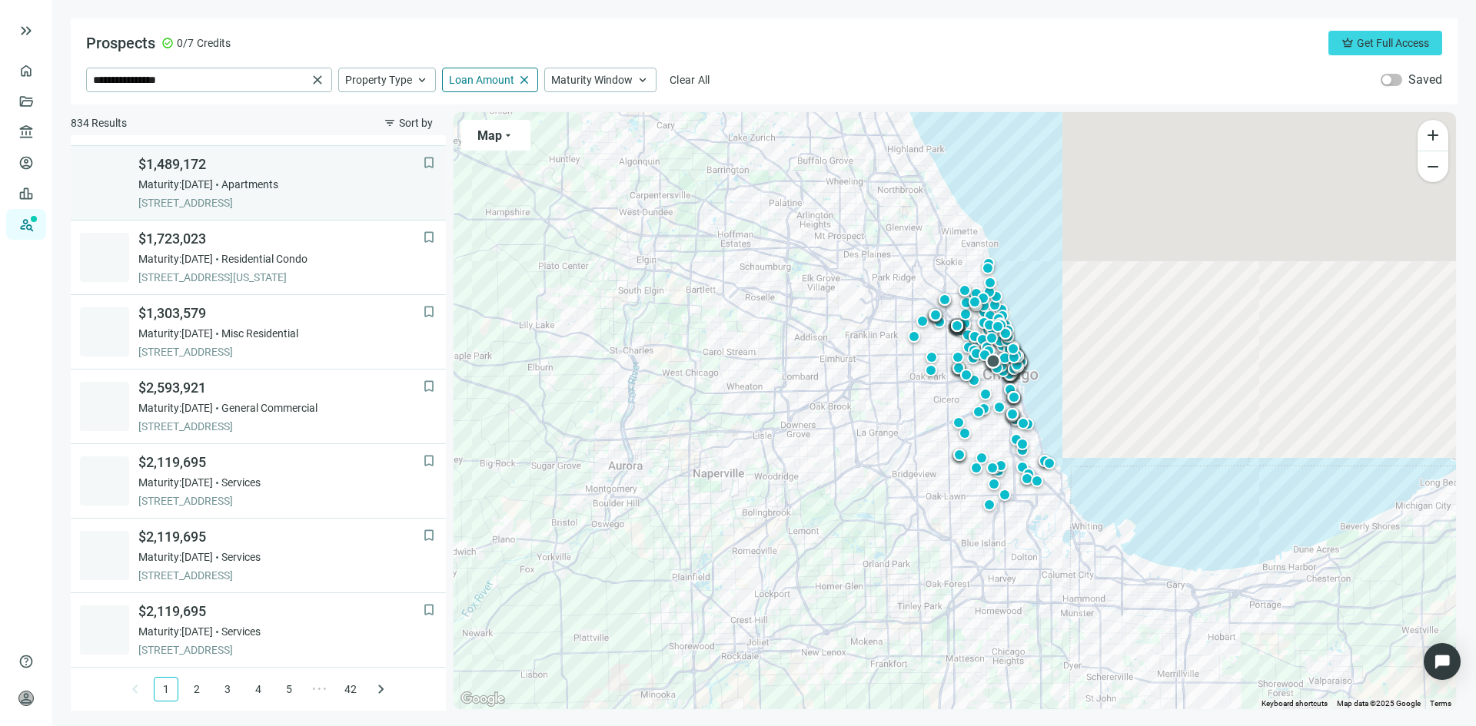
click at [257, 188] on span "Apartments" at bounding box center [249, 184] width 57 height 15
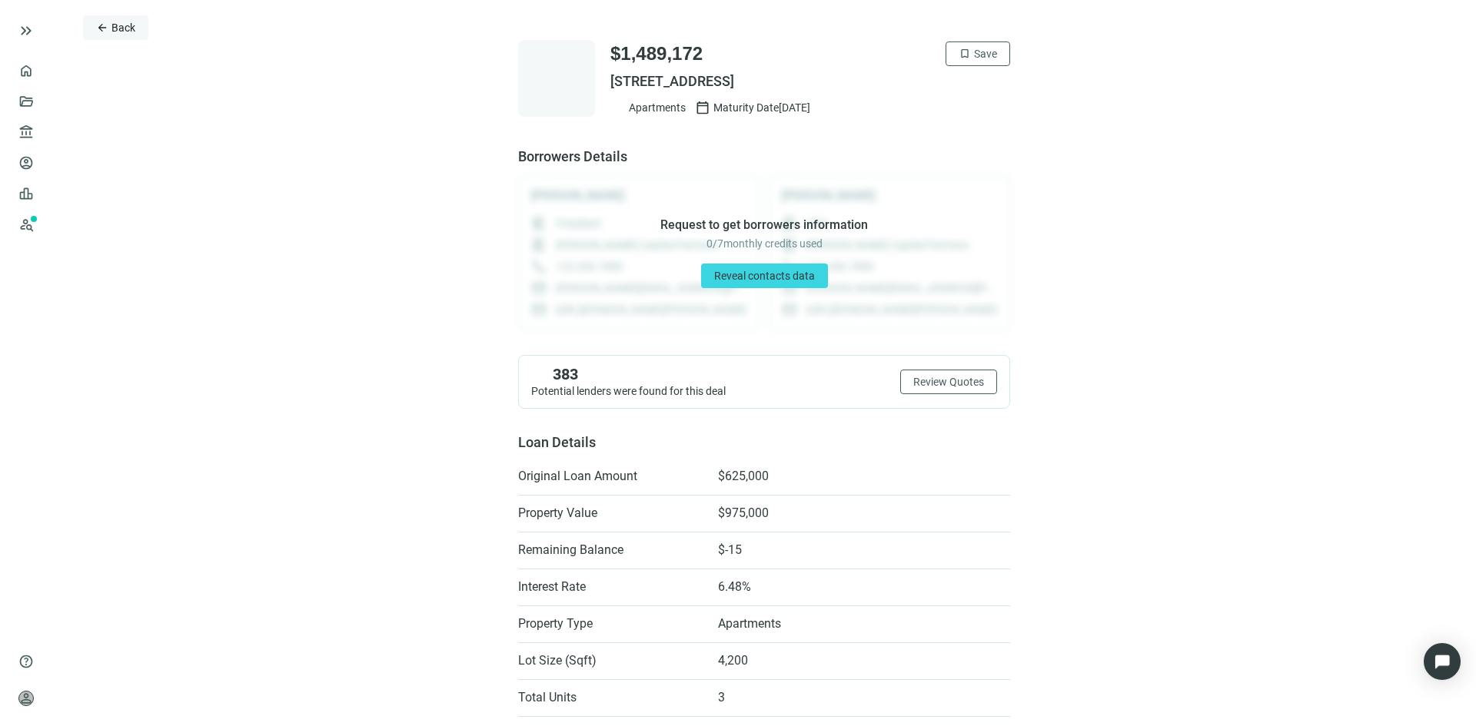
click at [125, 32] on span "Back" at bounding box center [123, 28] width 24 height 12
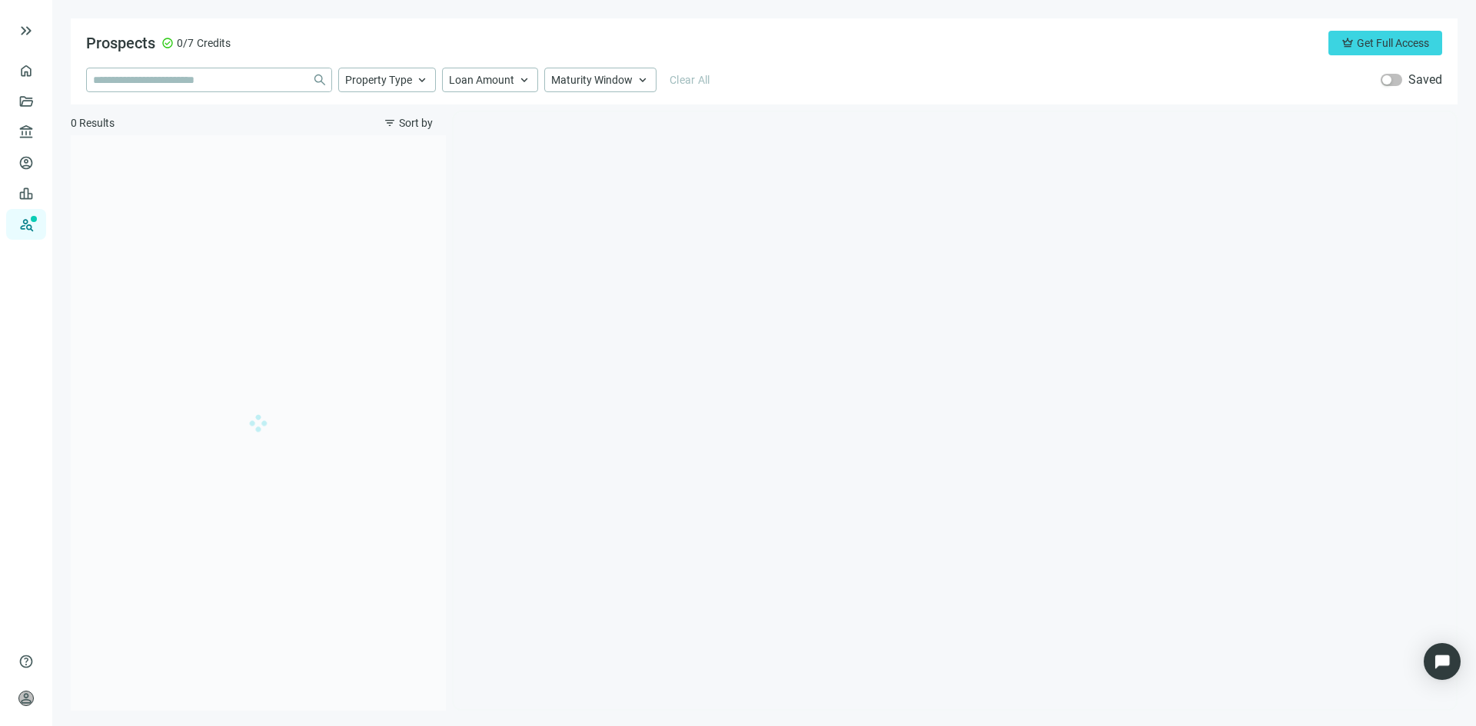
type input "**********"
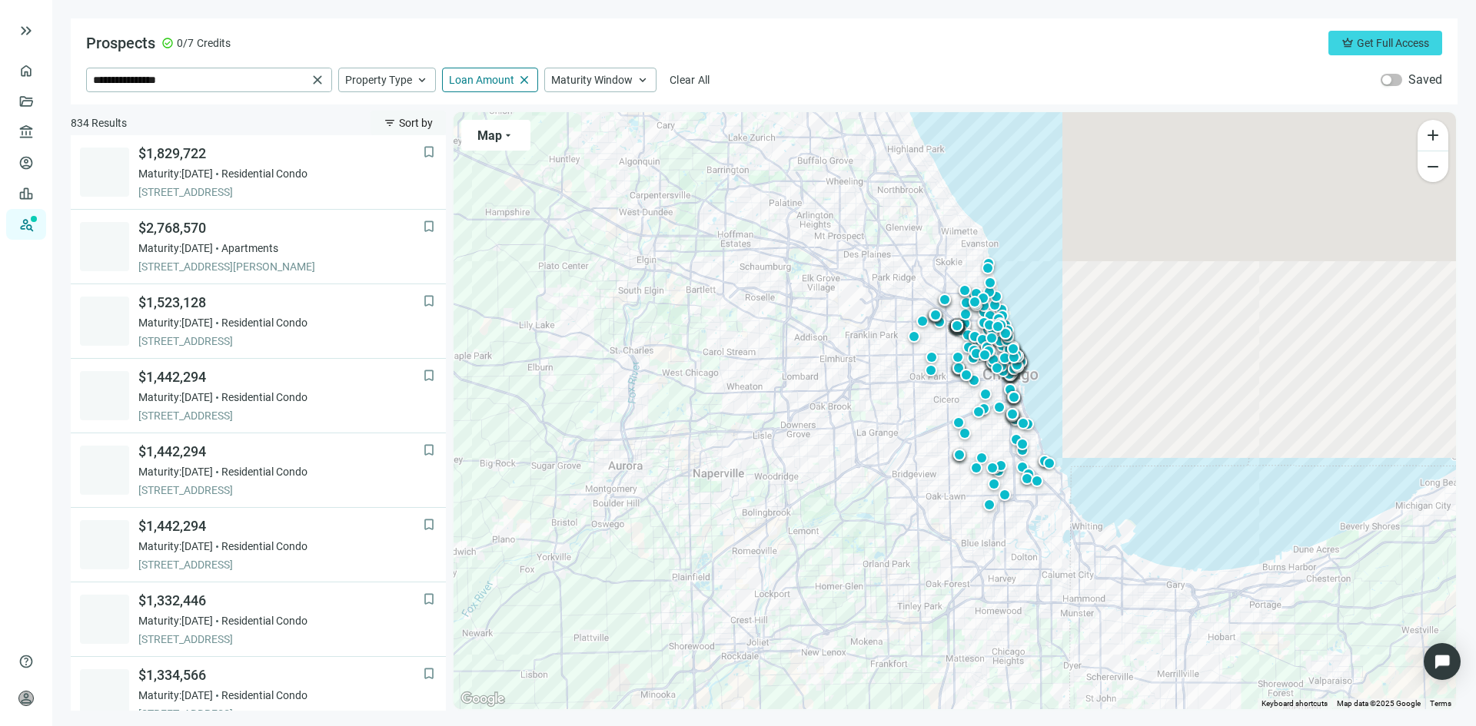
click at [398, 123] on button "filter_list Sort by" at bounding box center [407, 123] width 75 height 25
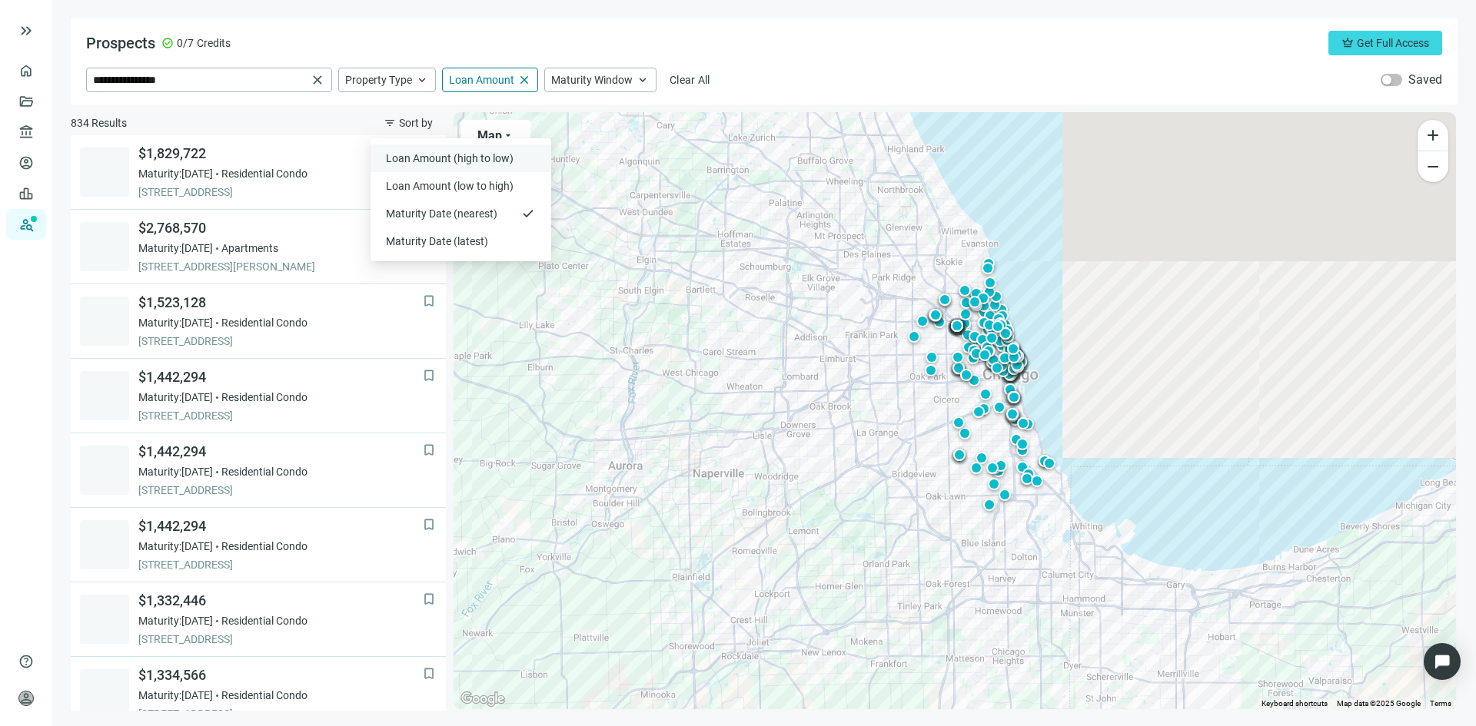
click at [409, 156] on span "Loan Amount (high to low)" at bounding box center [451, 158] width 131 height 15
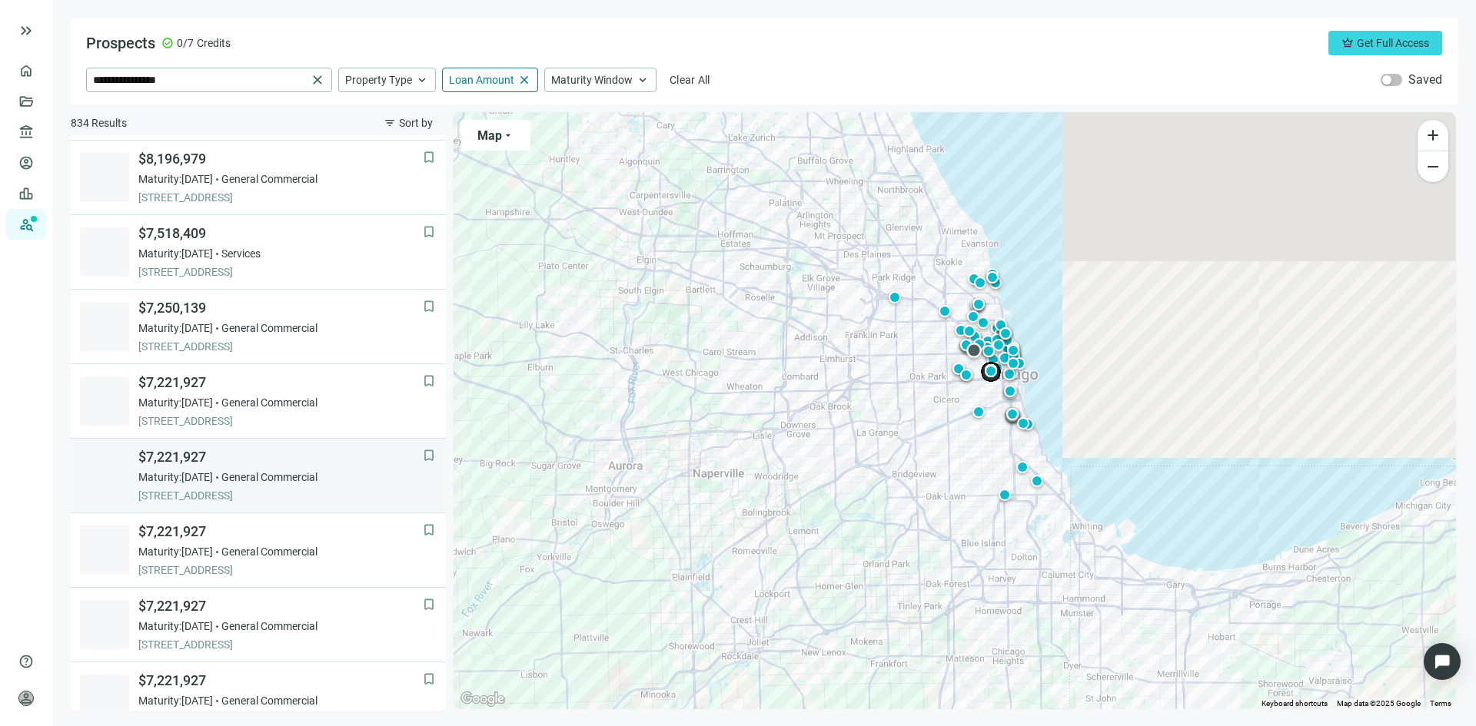
scroll to position [307, 0]
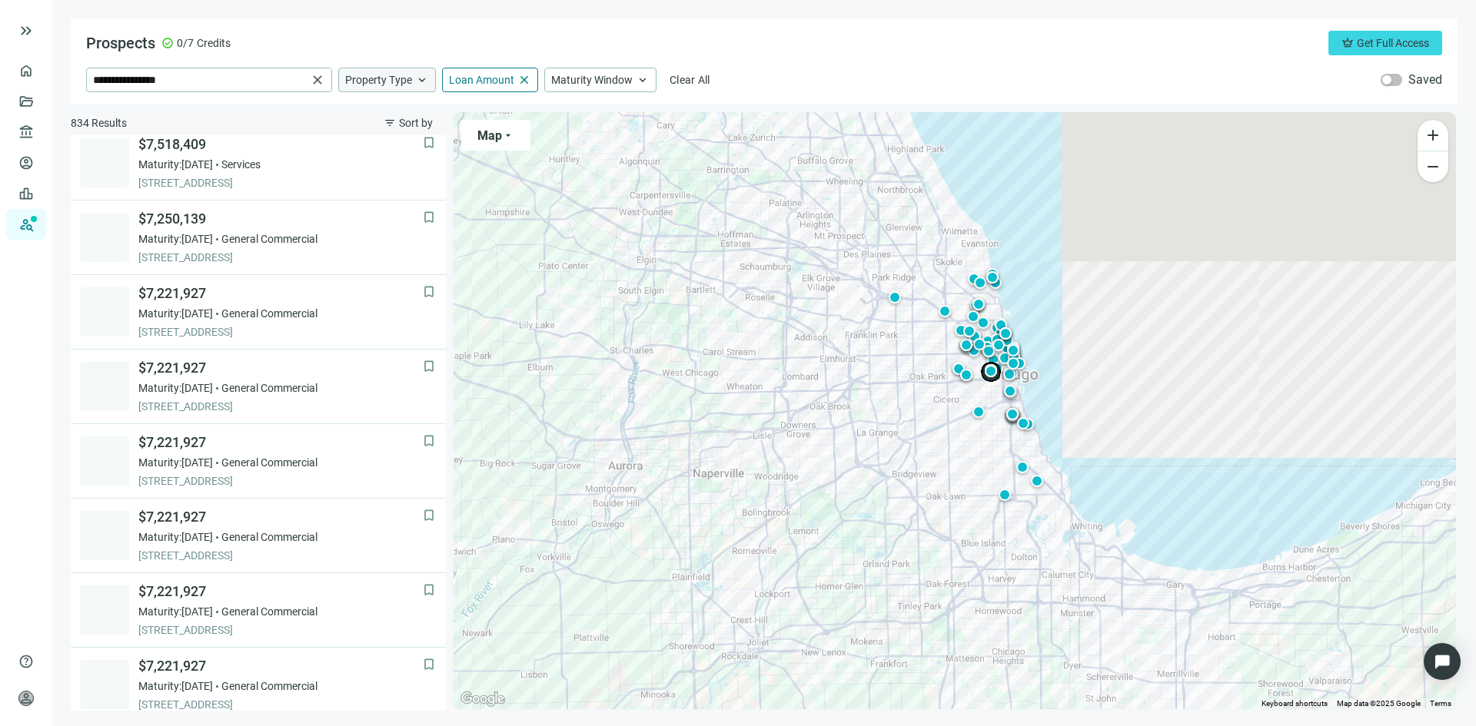
click at [378, 79] on span "Property Type" at bounding box center [378, 80] width 67 height 14
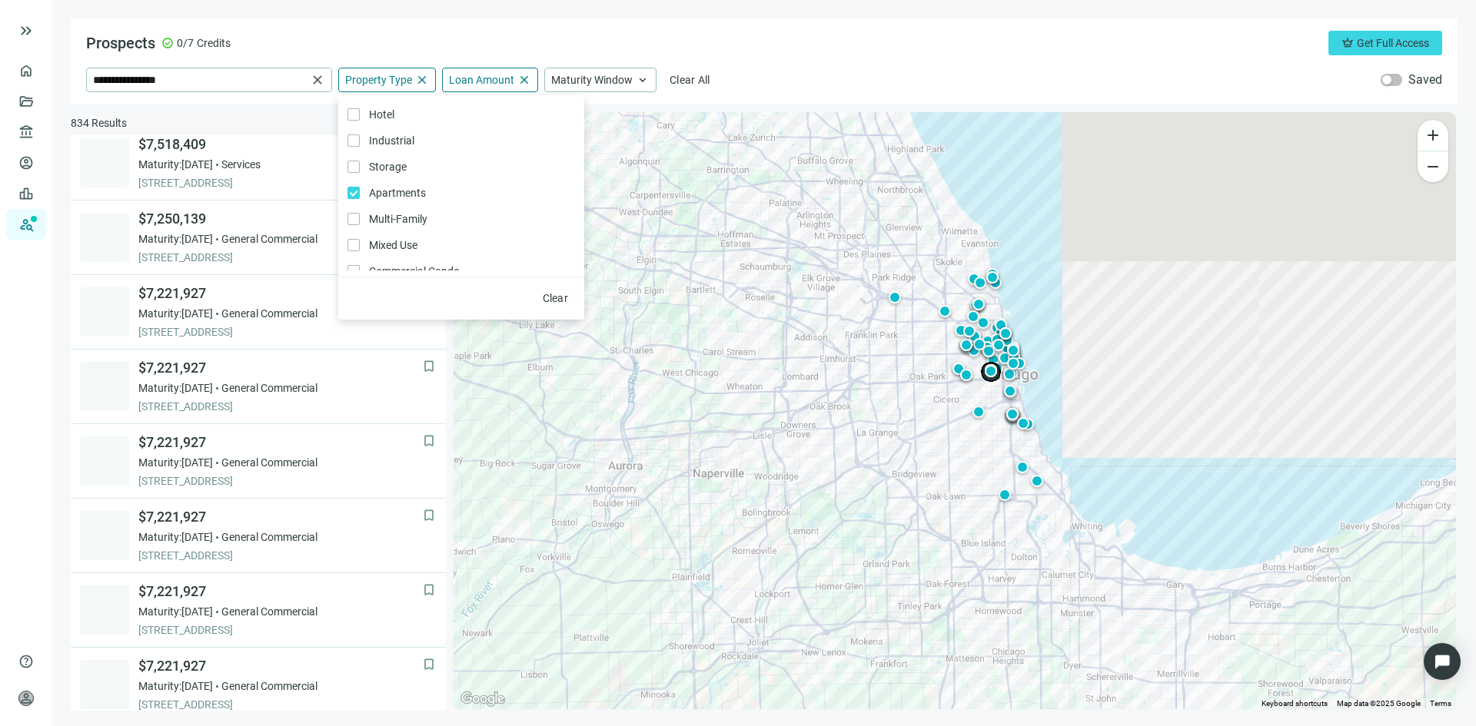
click at [766, 55] on div "Prospects check_circle 0/7 Credits crown Get Full Access" at bounding box center [764, 43] width 1356 height 25
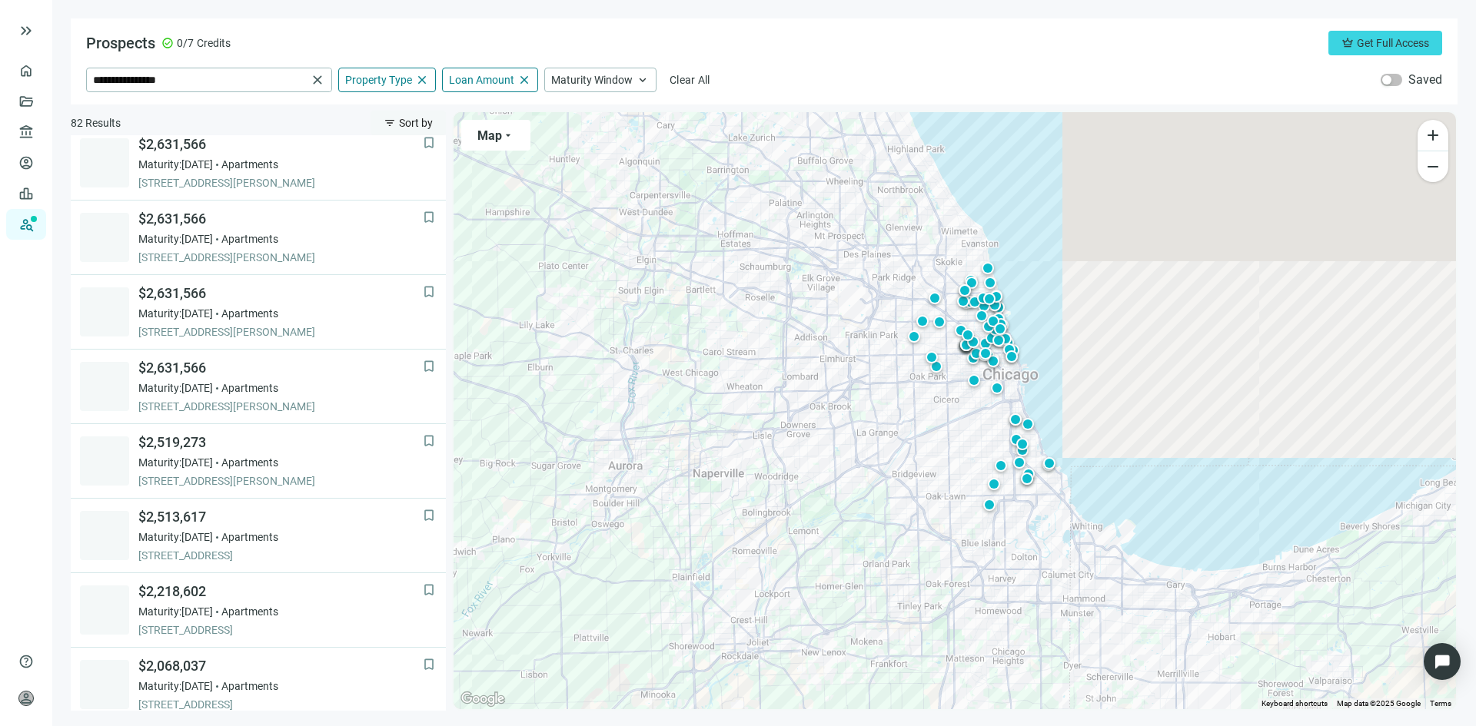
click at [416, 114] on button "filter_list Sort by" at bounding box center [407, 123] width 75 height 25
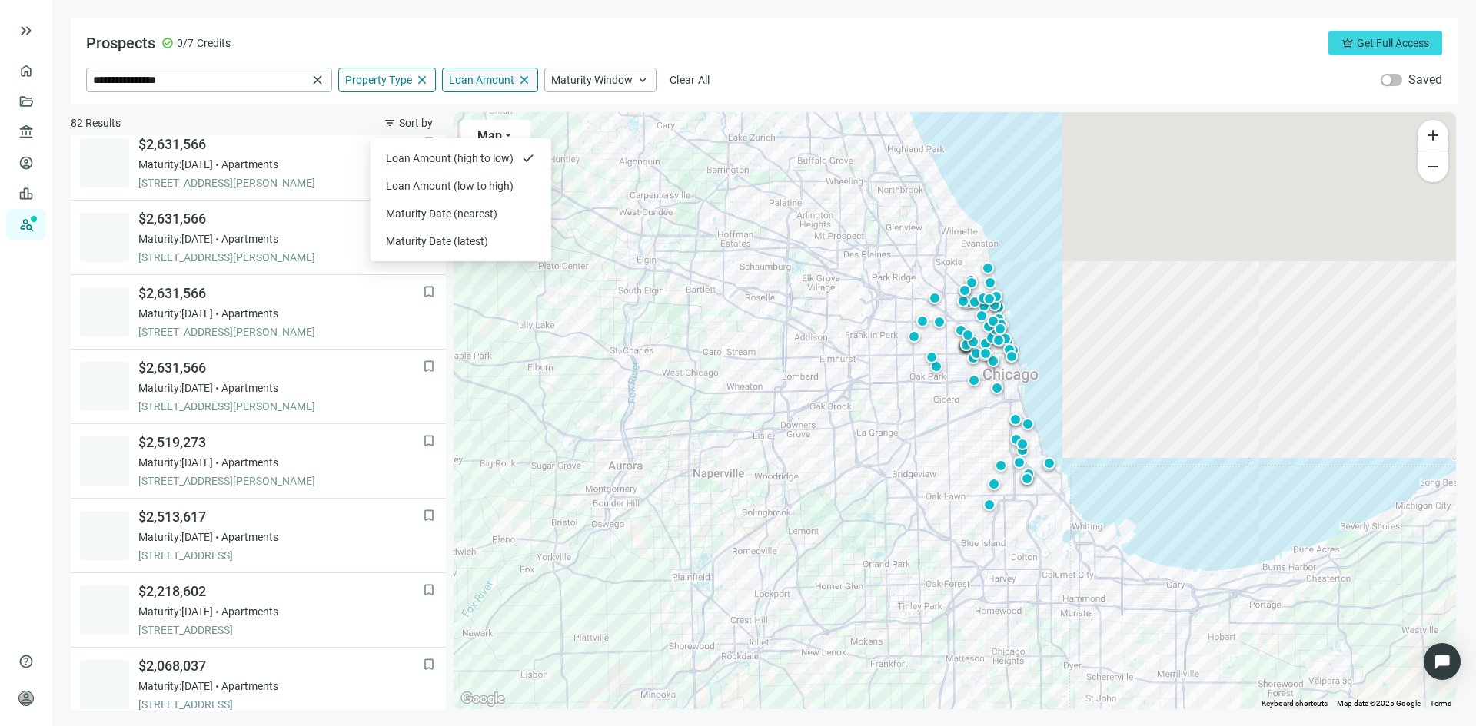
click at [473, 69] on div "Loan Amount close" at bounding box center [490, 80] width 96 height 25
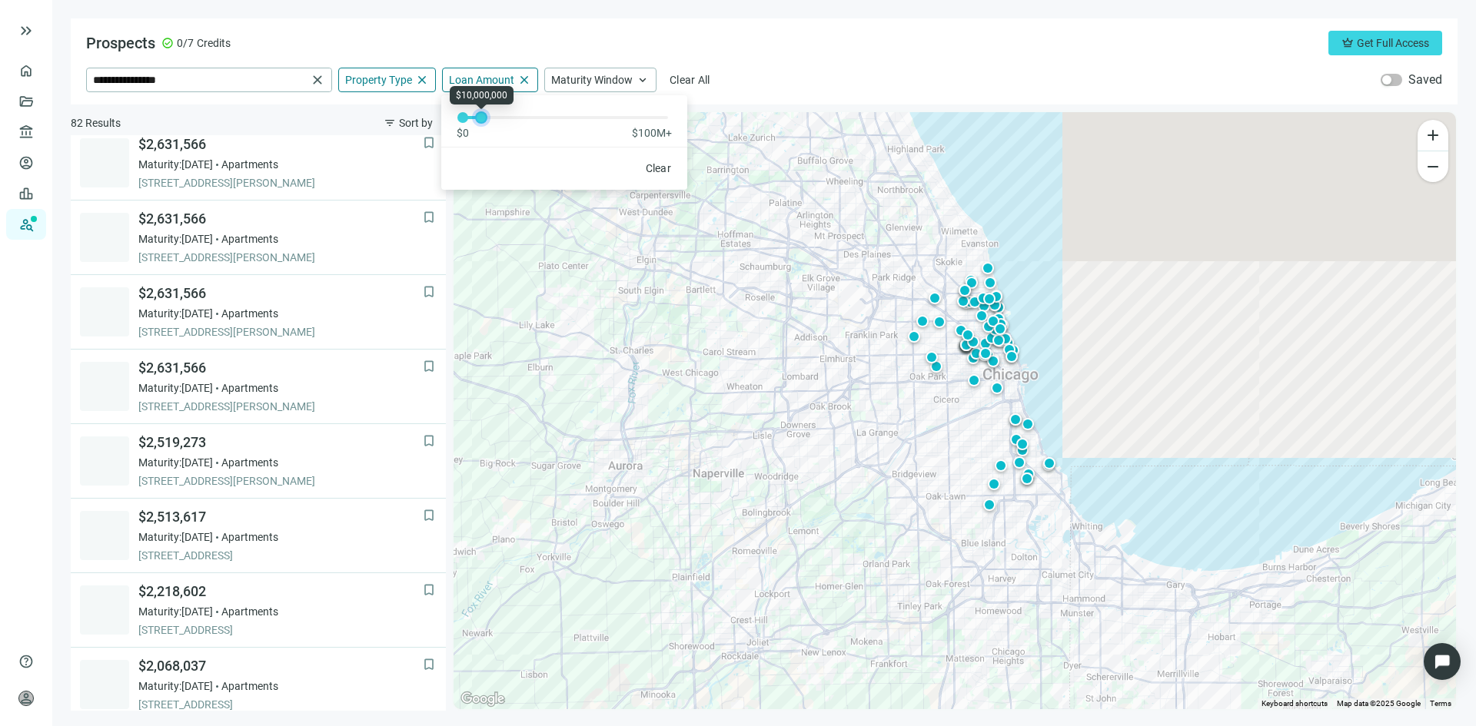
click at [481, 119] on div at bounding box center [481, 118] width 8 height 8
click at [494, 44] on div "Prospects check_circle 0/7 Credits crown Get Full Access" at bounding box center [764, 43] width 1356 height 25
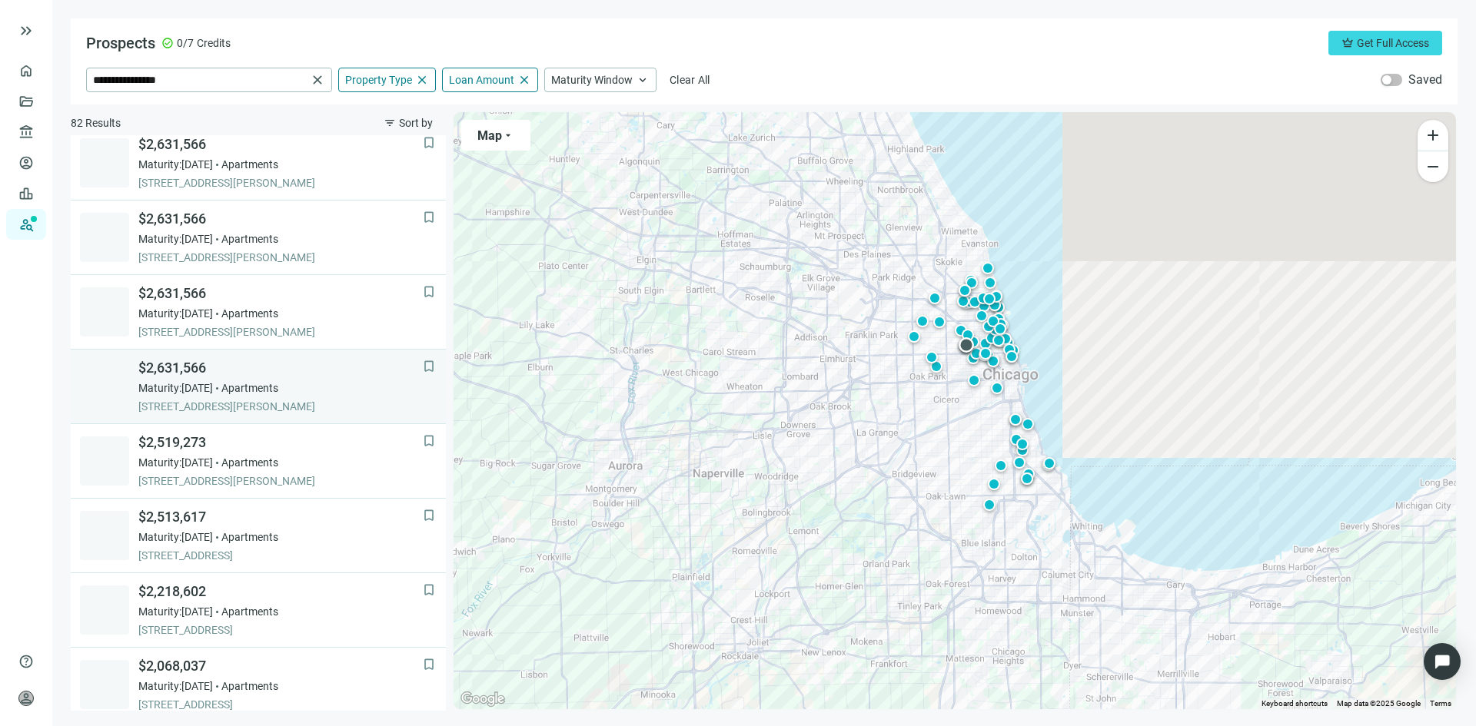
click at [265, 373] on span "$2,631,566" at bounding box center [280, 368] width 284 height 18
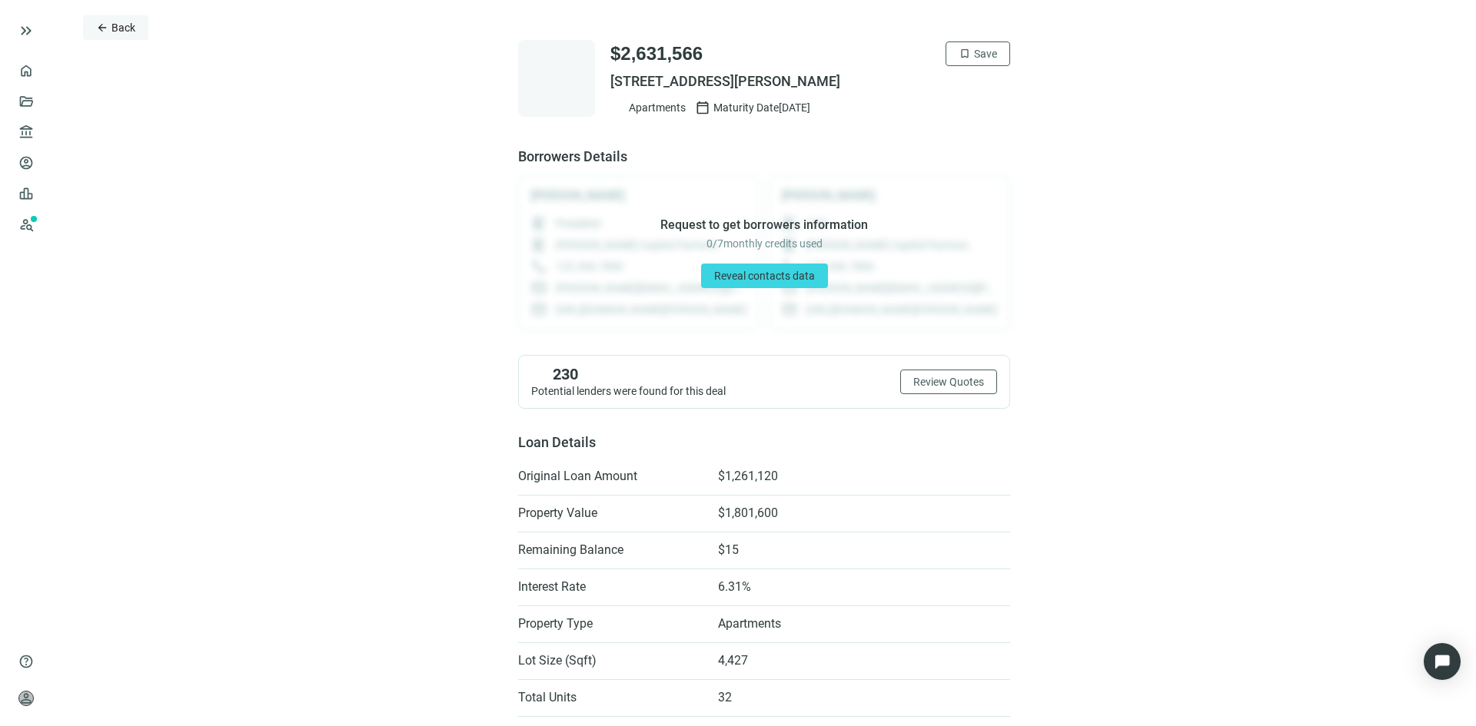
click at [108, 26] on button "arrow_back Back" at bounding box center [115, 27] width 65 height 25
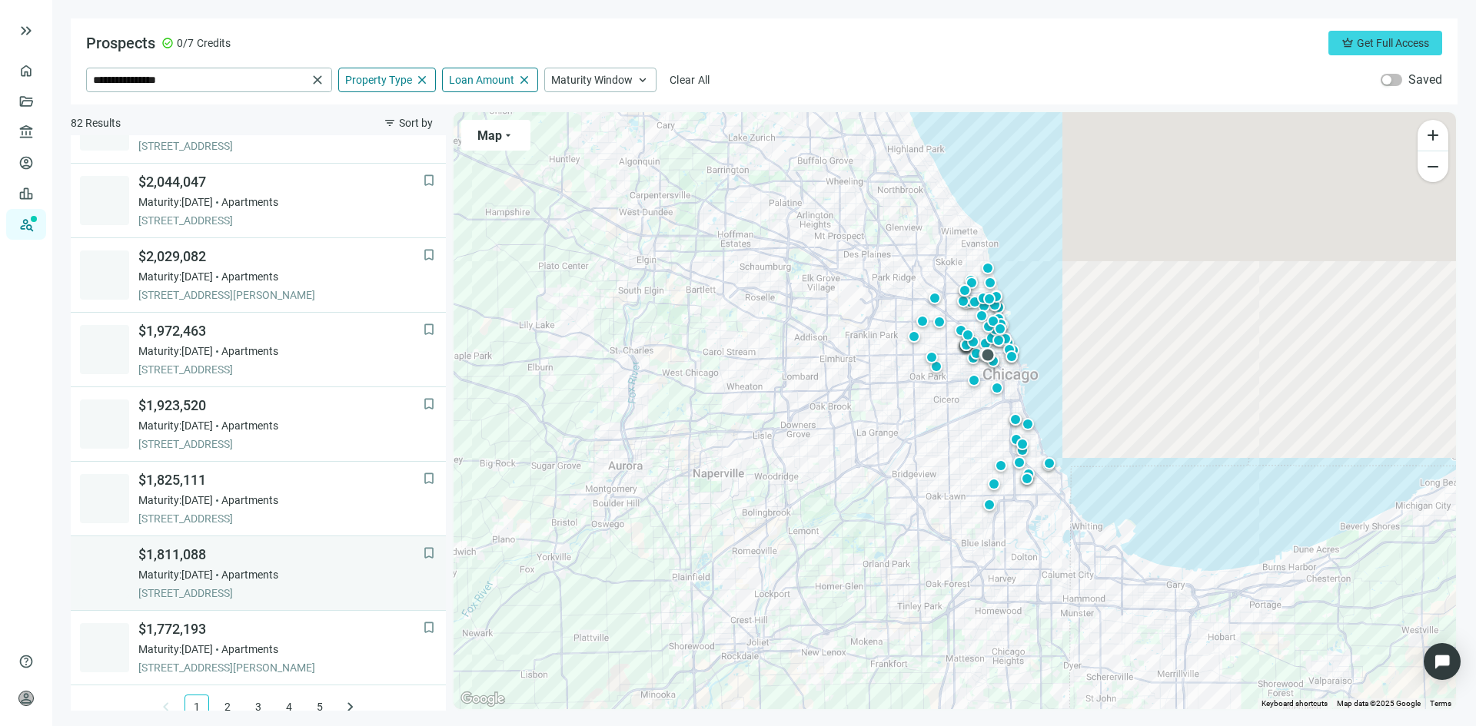
scroll to position [958, 0]
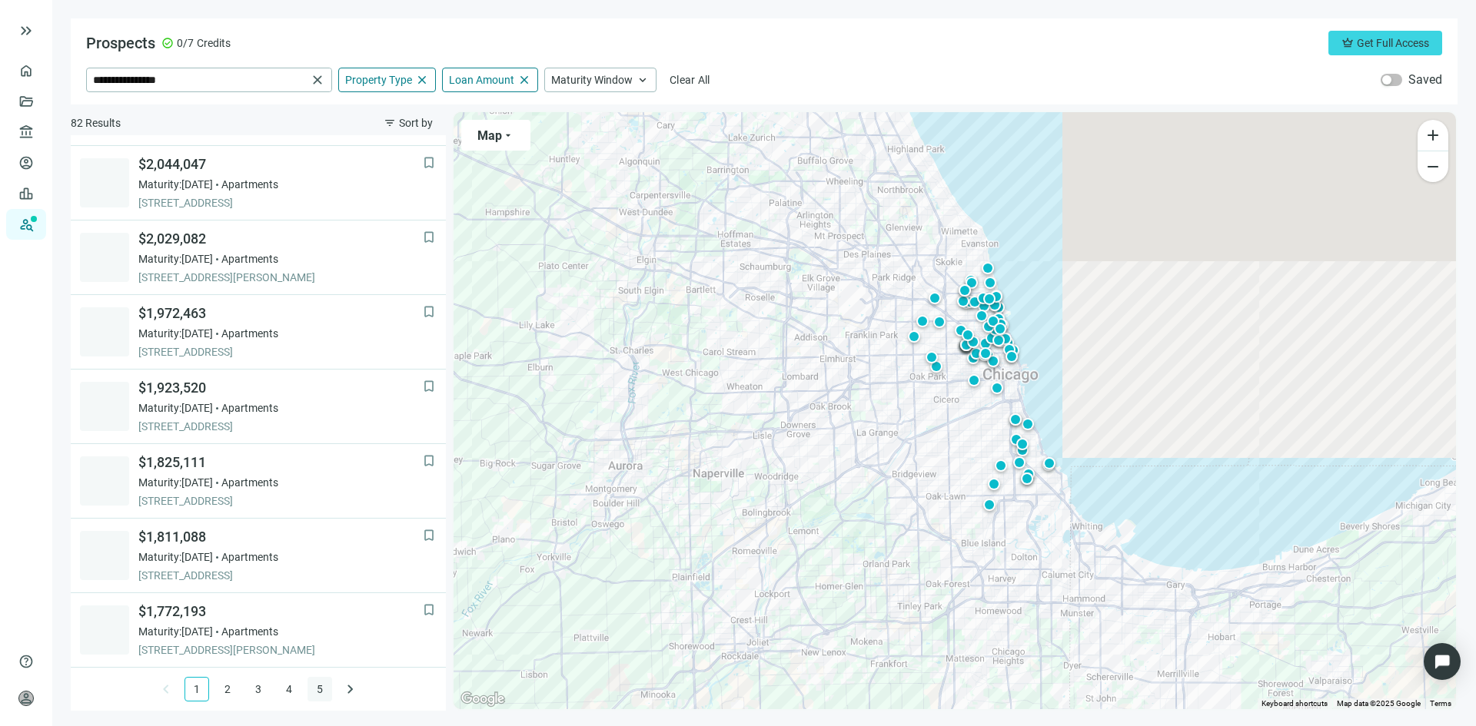
click at [312, 689] on link "5" at bounding box center [319, 689] width 23 height 23
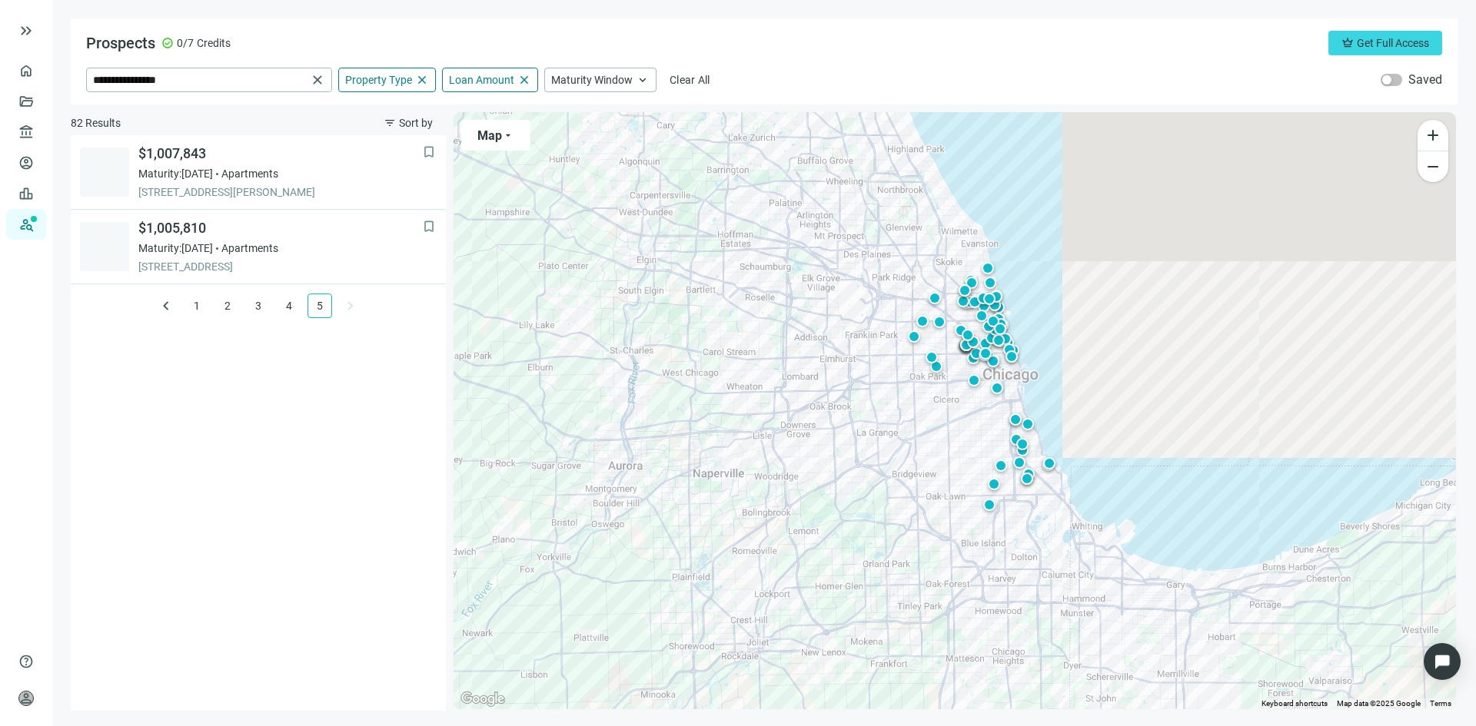
scroll to position [0, 0]
click at [194, 305] on link "1" at bounding box center [196, 305] width 23 height 23
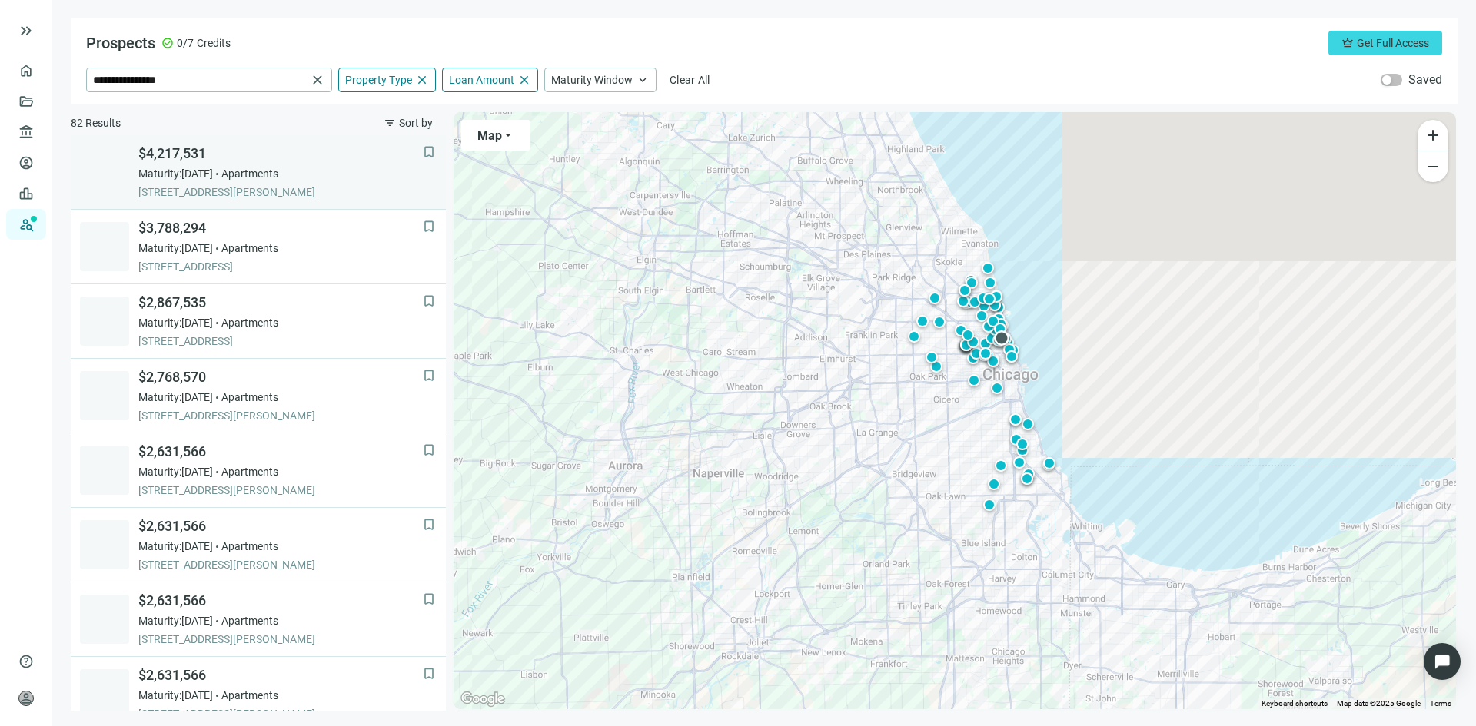
click at [191, 161] on span "$4,217,531" at bounding box center [280, 153] width 284 height 18
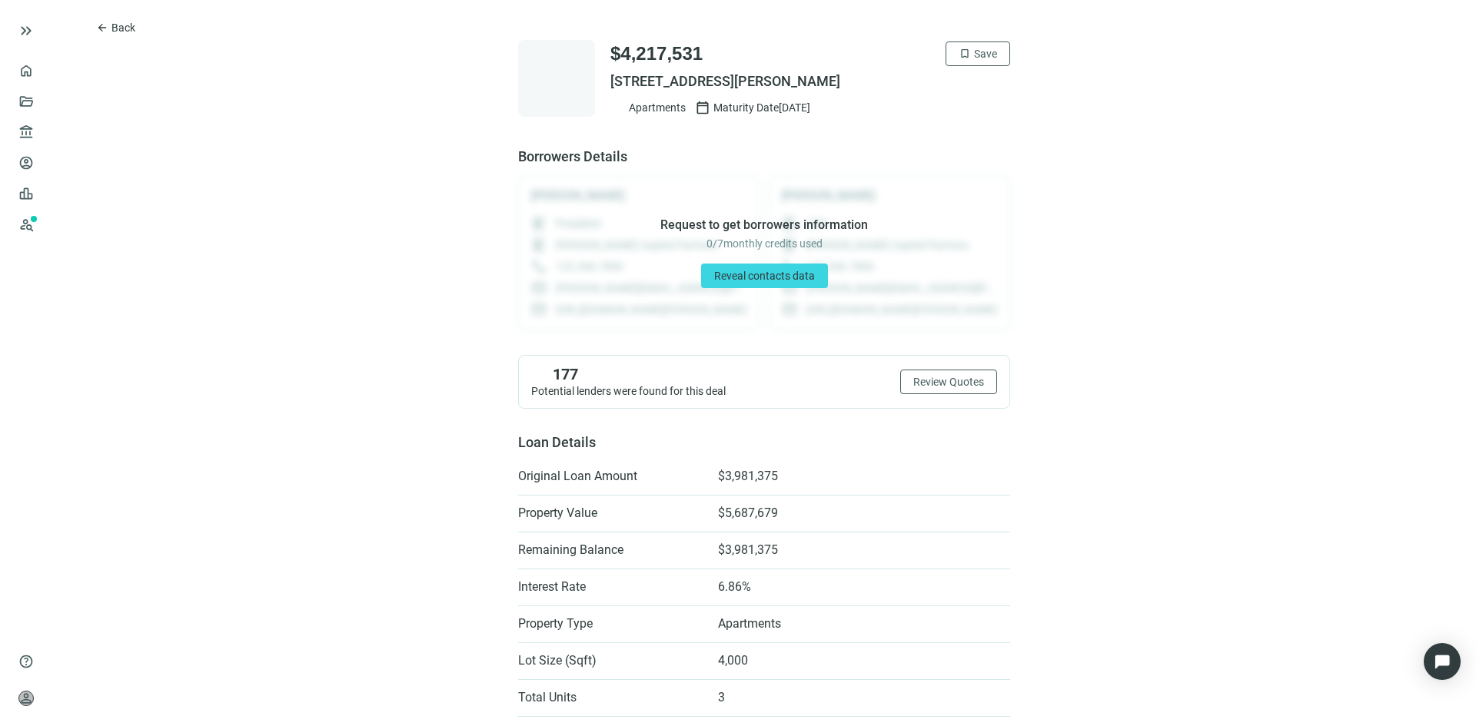
drag, startPoint x: 862, startPoint y: 84, endPoint x: 605, endPoint y: 85, distance: 256.7
click at [610, 85] on span "2218 N BURLING ST, CHICAGO, IL 60614" at bounding box center [810, 81] width 400 height 18
copy span "2218 N BURLING ST, CHICAGO, IL 60614"
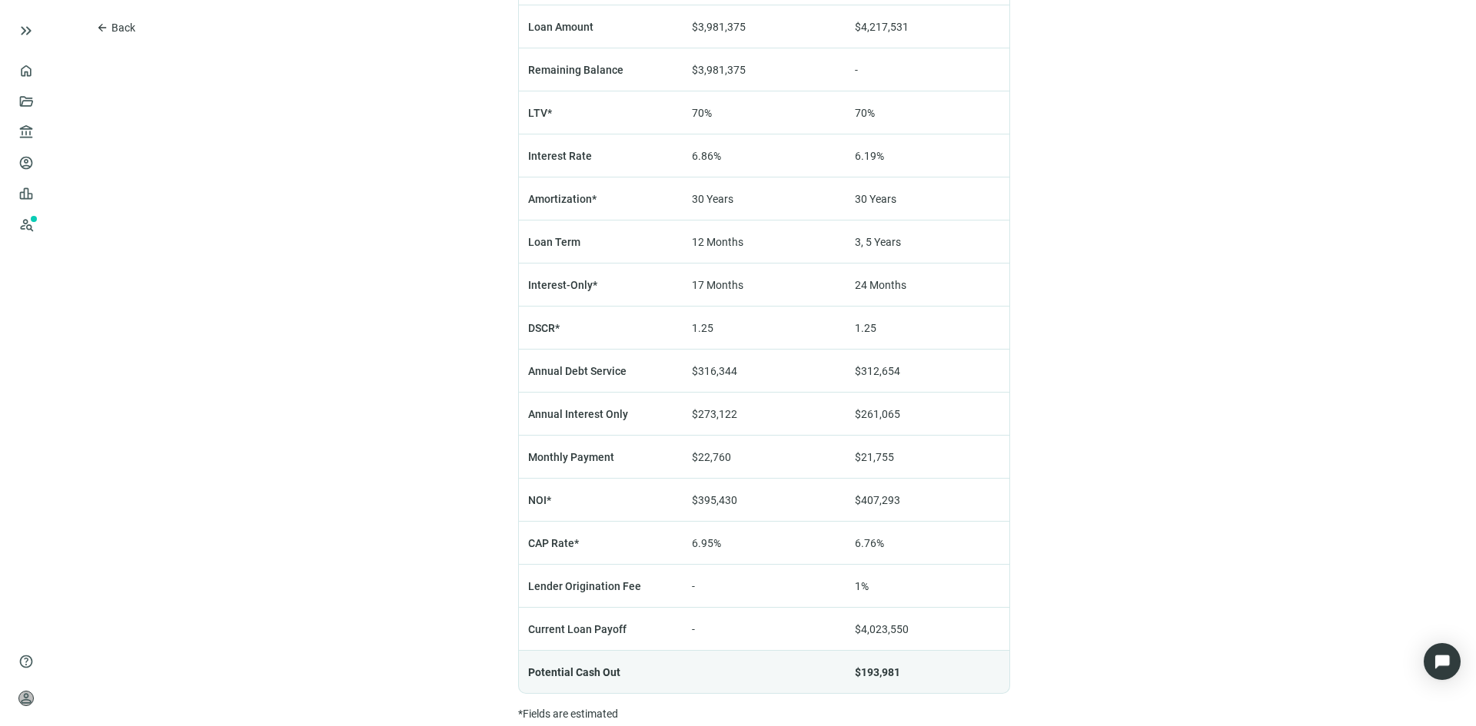
scroll to position [1057, 0]
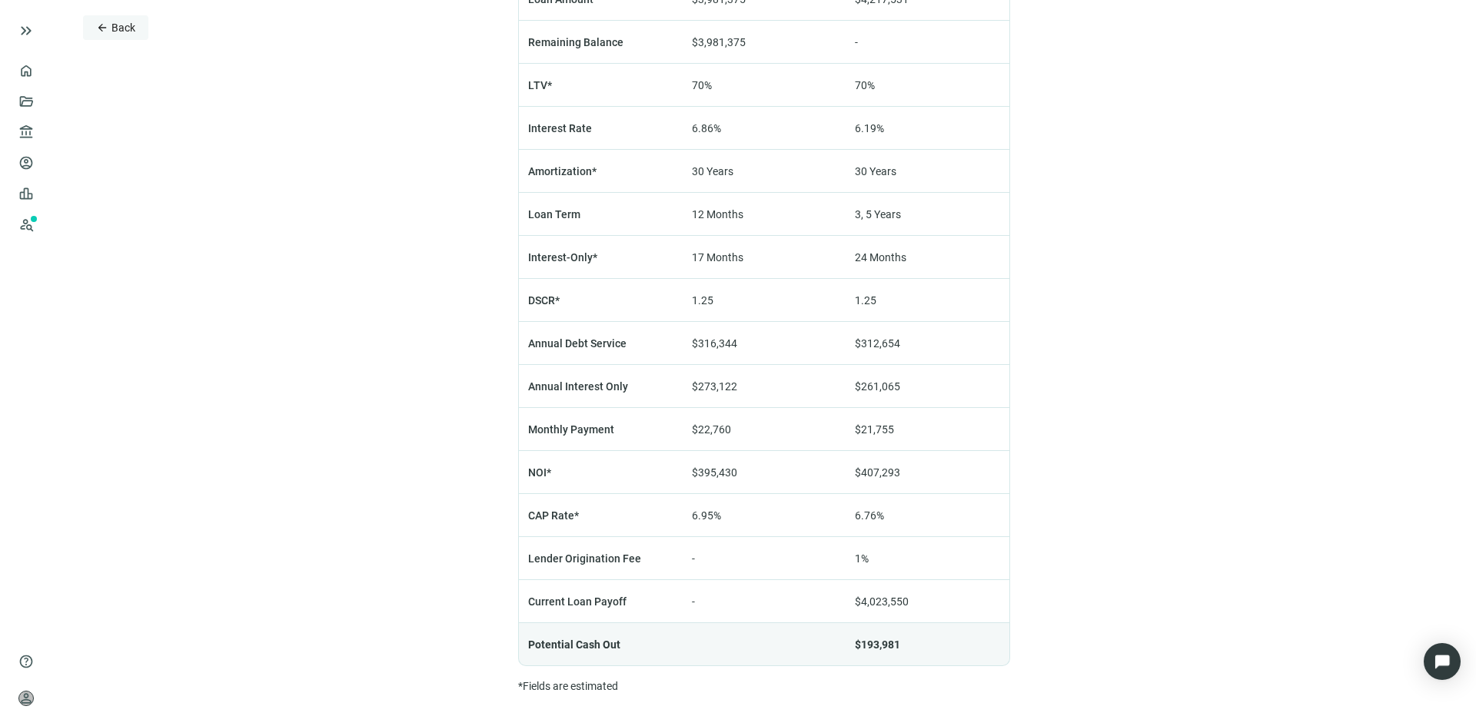
click at [114, 19] on button "arrow_back Back" at bounding box center [115, 27] width 65 height 25
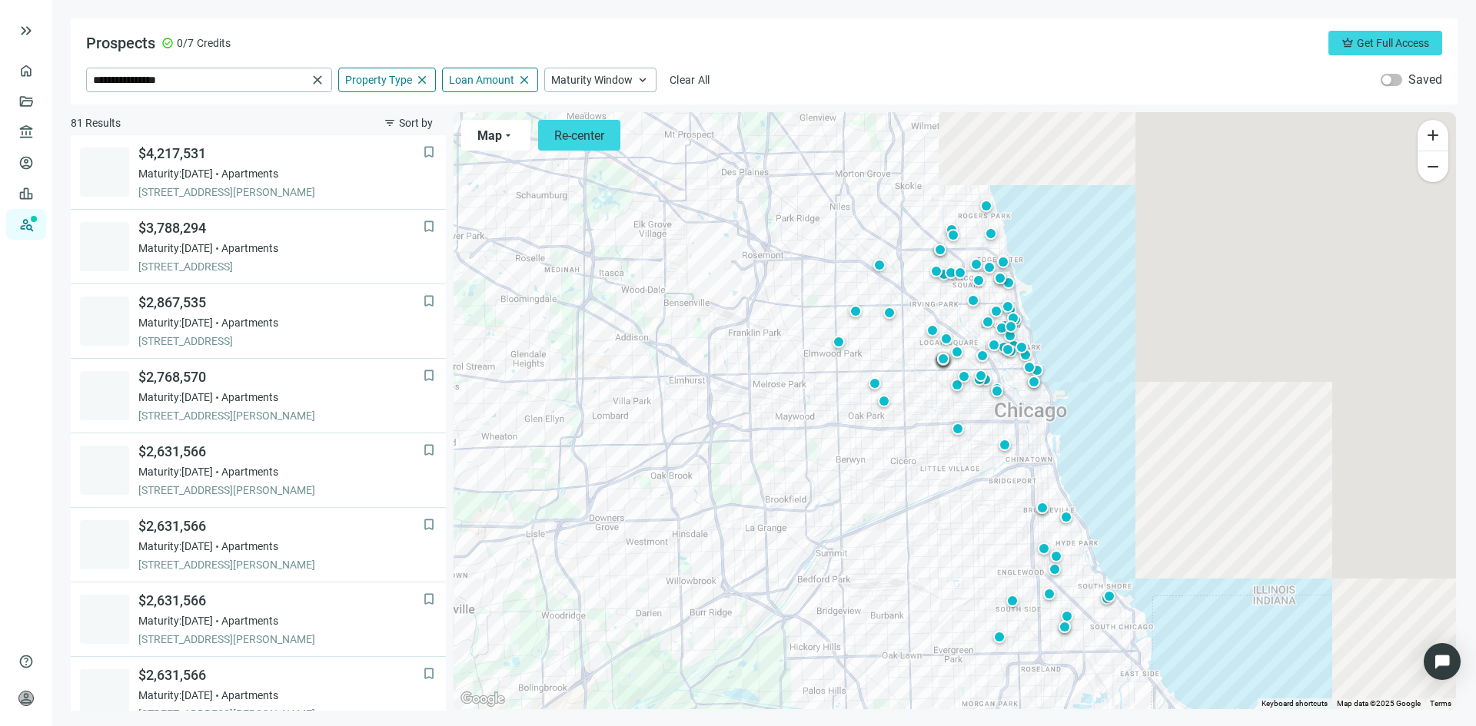
drag, startPoint x: 962, startPoint y: 235, endPoint x: 926, endPoint y: 311, distance: 83.2
click at [926, 311] on div "To activate drag with keyboard, press Alt + Enter. Once in keyboard drag state,…" at bounding box center [954, 410] width 1002 height 597
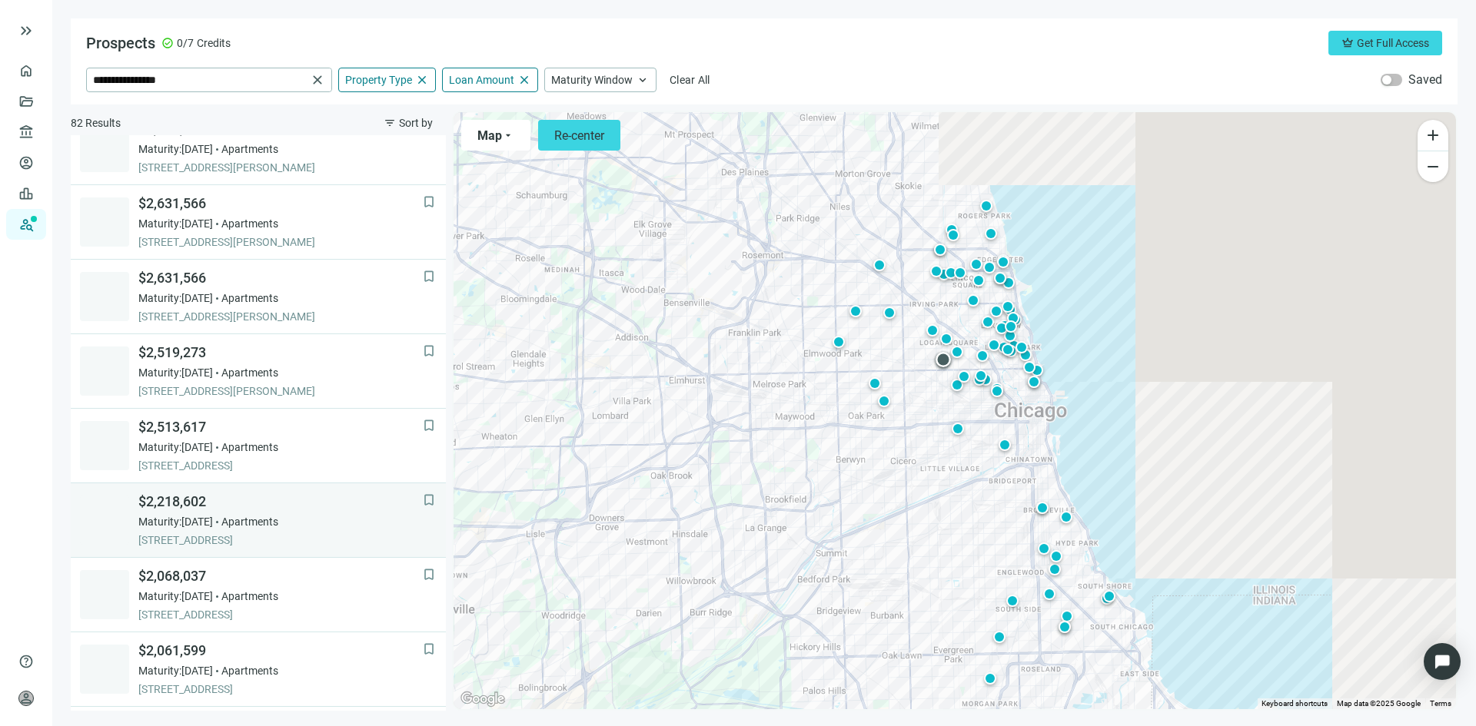
scroll to position [461, 0]
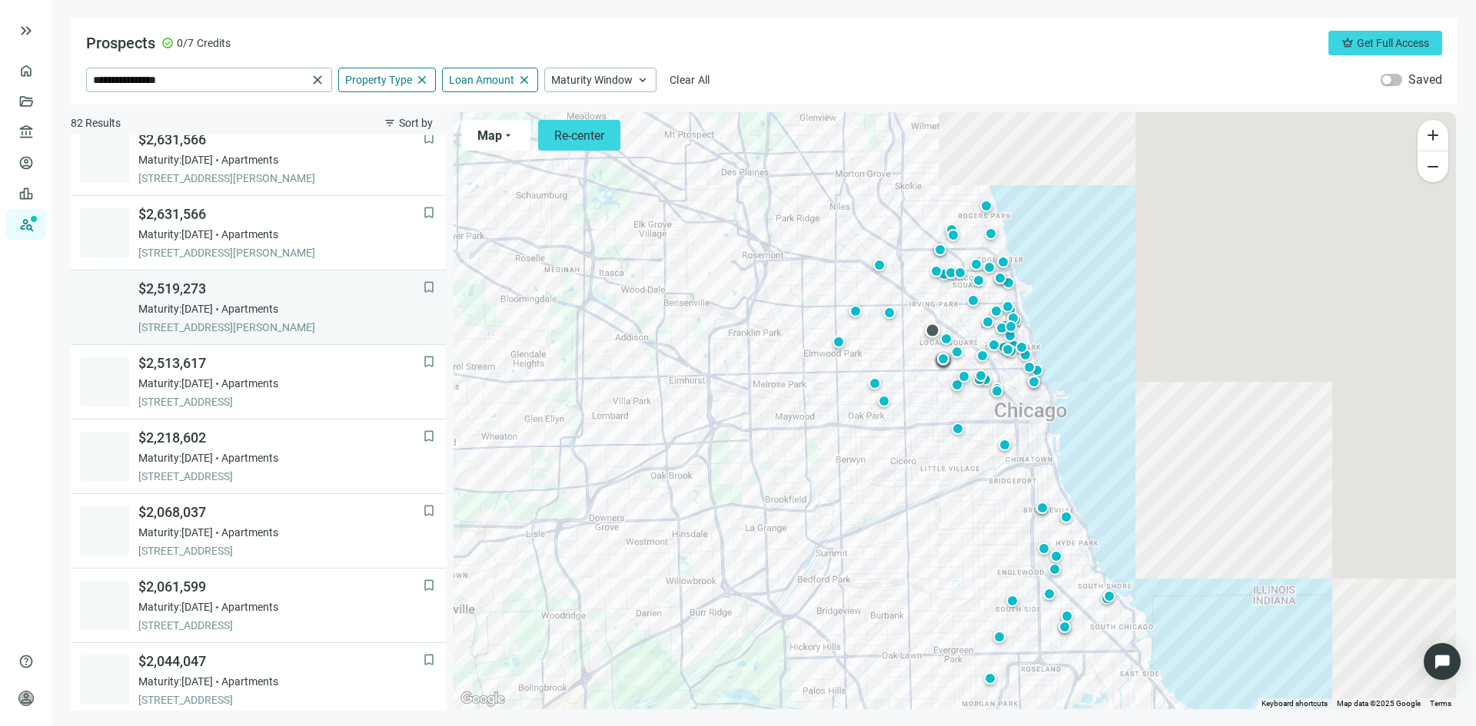
click at [190, 293] on span "$2,519,273" at bounding box center [280, 289] width 284 height 18
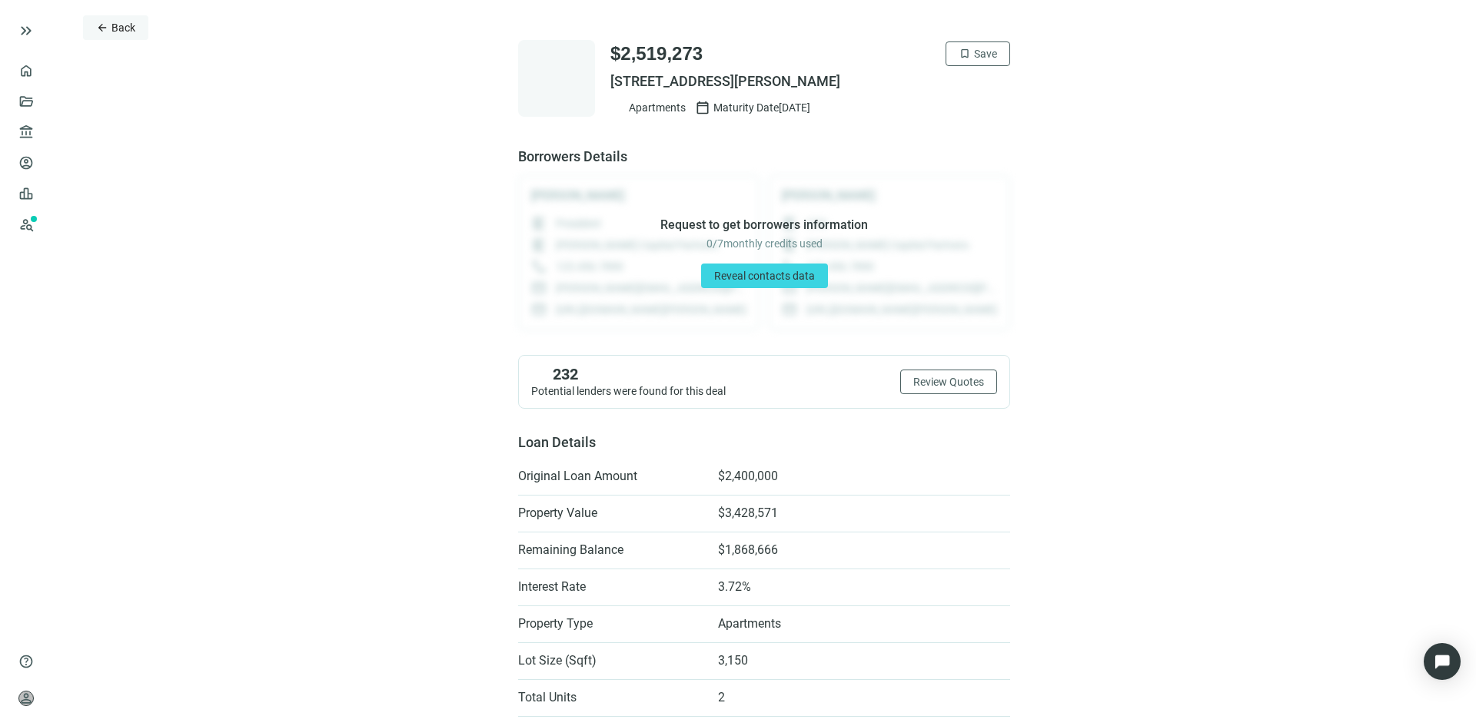
click at [101, 32] on span "arrow_back" at bounding box center [102, 28] width 12 height 12
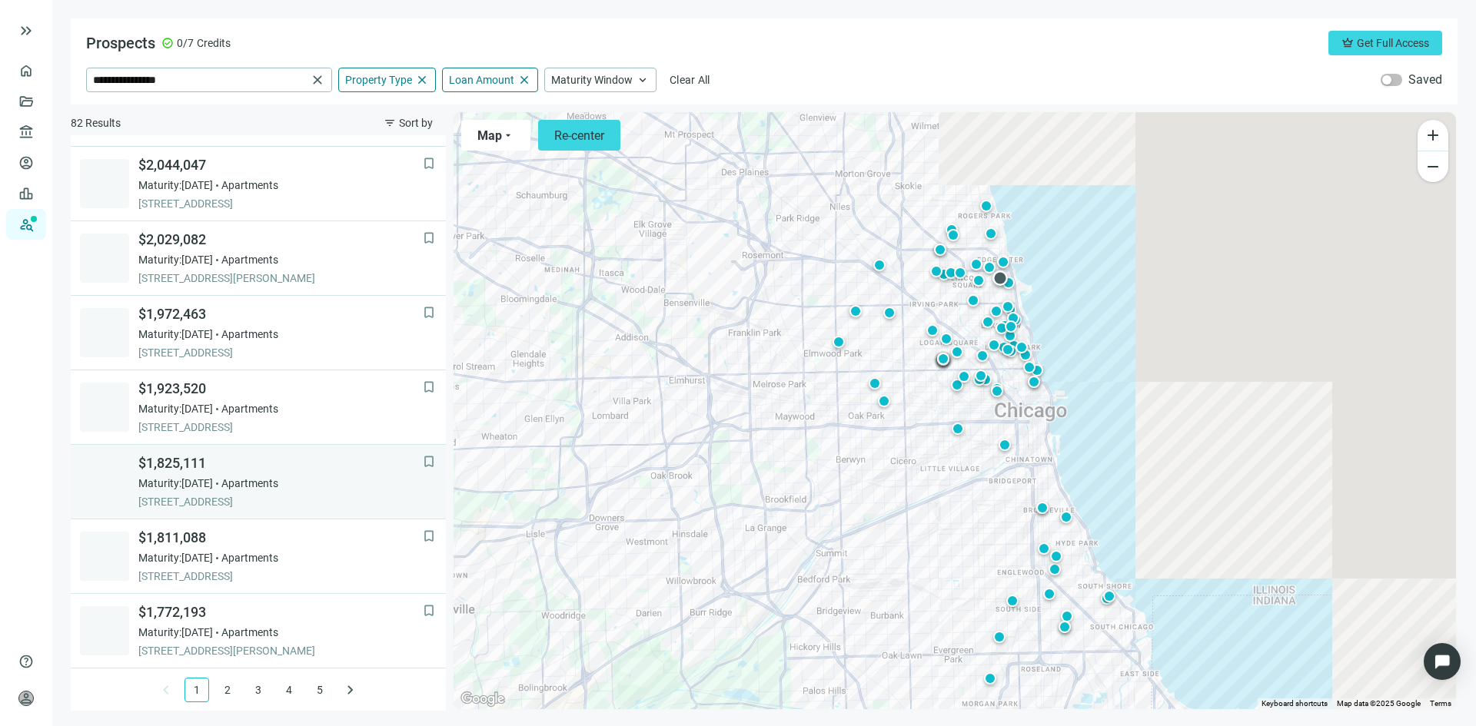
scroll to position [958, 0]
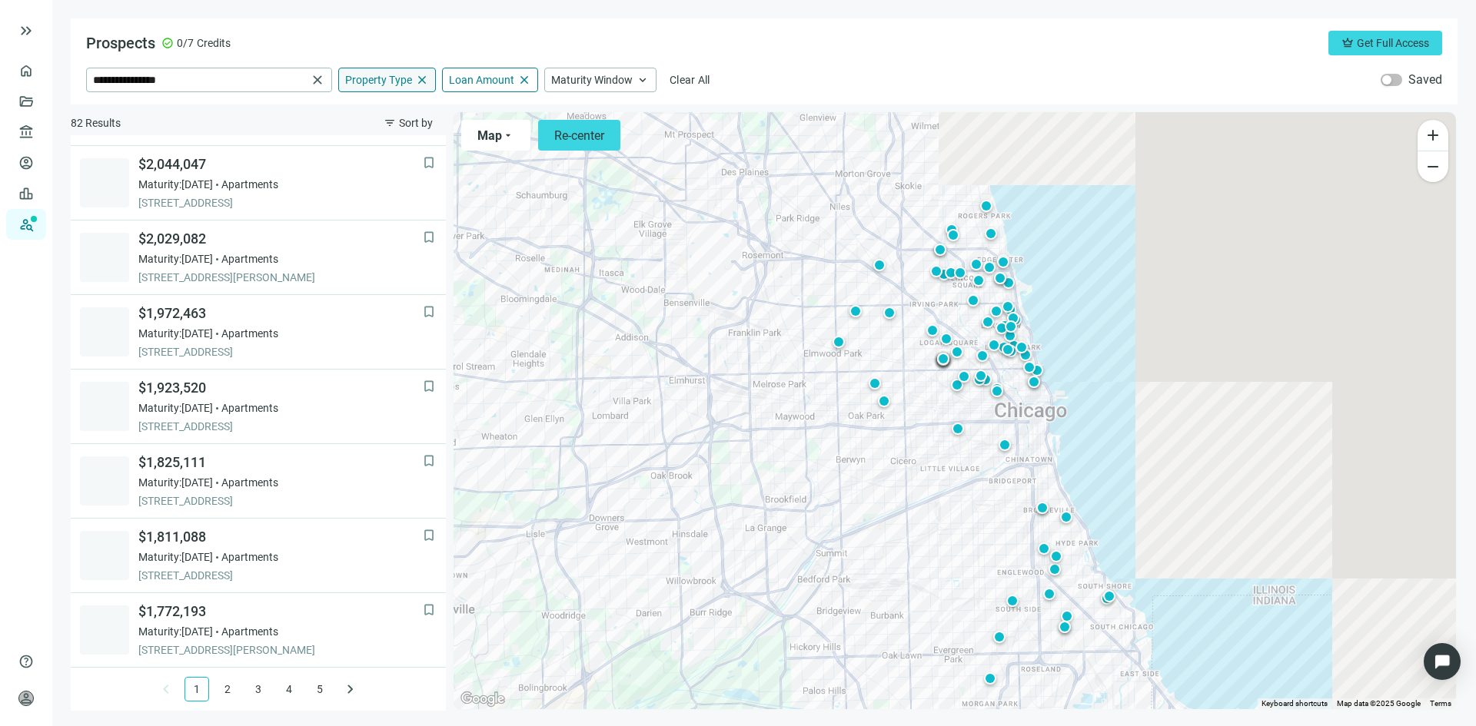
click at [384, 80] on span "Property Type" at bounding box center [378, 80] width 67 height 14
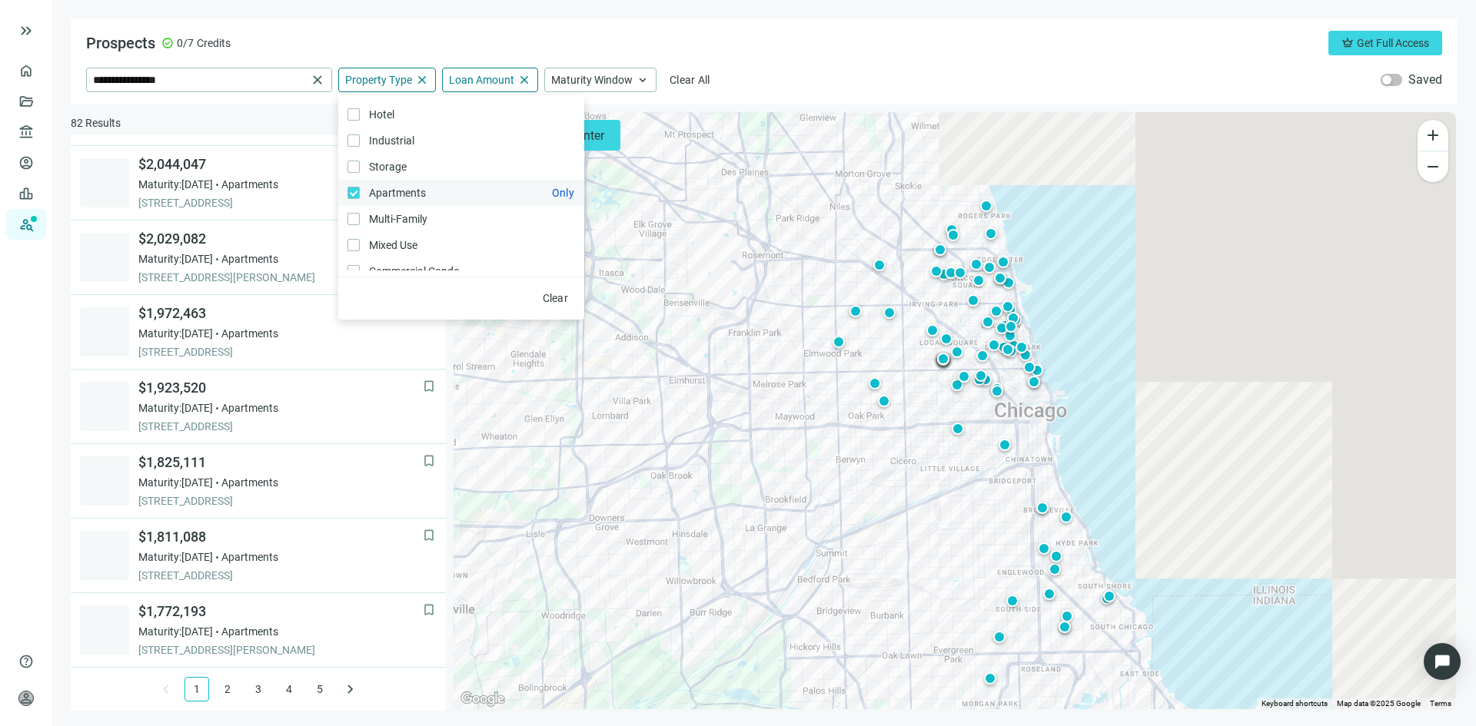
click at [384, 194] on span "Apartments Only" at bounding box center [396, 192] width 72 height 17
click at [531, 296] on span "Select All" at bounding box center [545, 298] width 45 height 12
click at [769, 35] on div "Prospects check_circle 0/7 Credits crown Get Full Access" at bounding box center [764, 43] width 1356 height 25
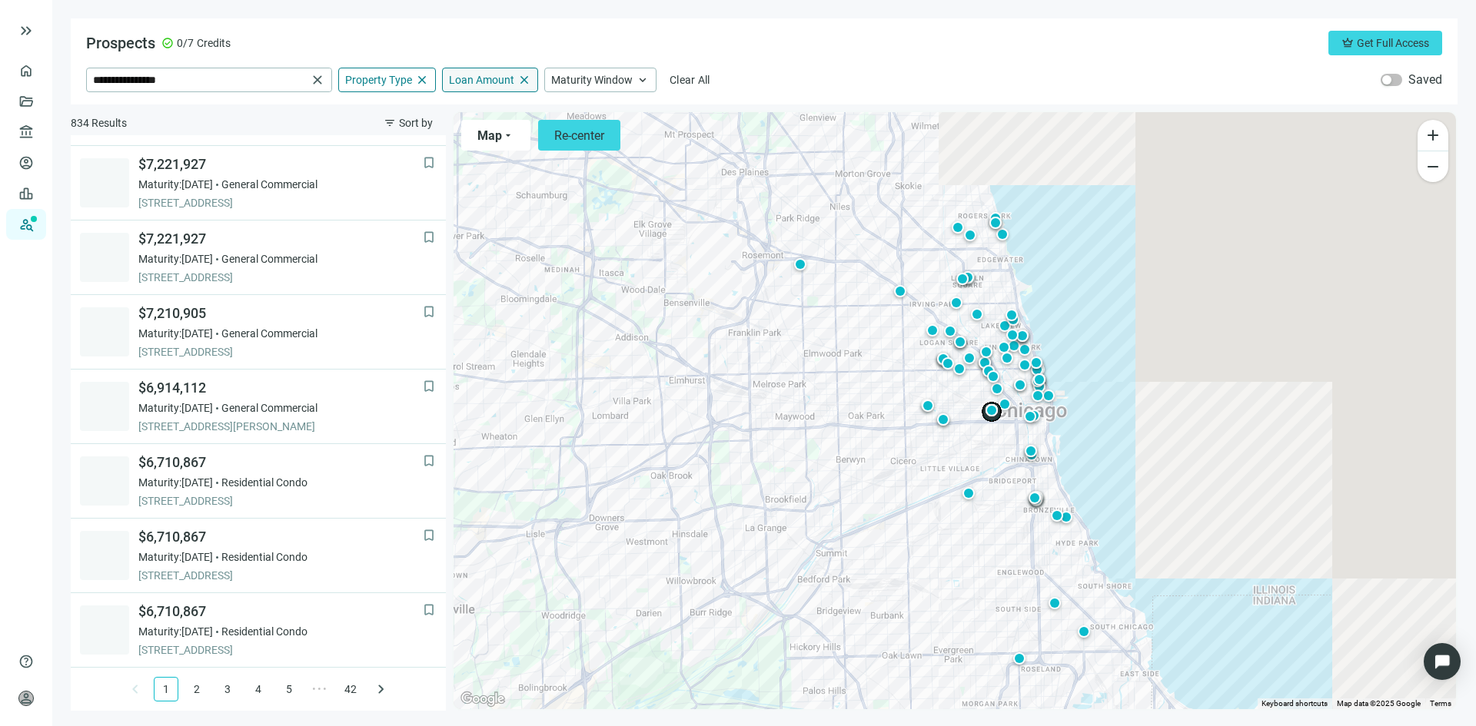
click at [471, 78] on span "Loan Amount" at bounding box center [481, 80] width 65 height 14
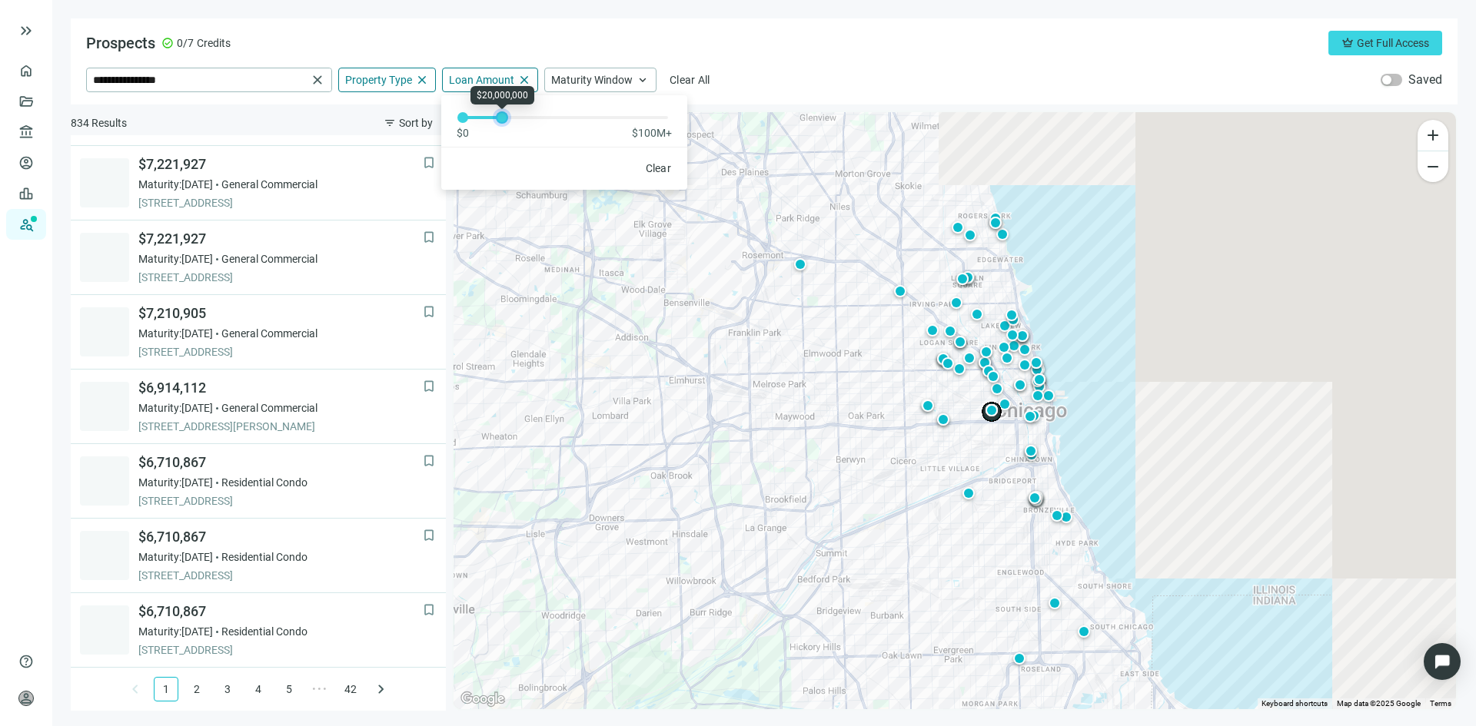
drag, startPoint x: 480, startPoint y: 117, endPoint x: 501, endPoint y: 115, distance: 21.6
click at [501, 115] on div at bounding box center [502, 118] width 8 height 8
click at [669, 33] on div "Prospects check_circle 0/7 Credits crown Get Full Access" at bounding box center [764, 43] width 1356 height 25
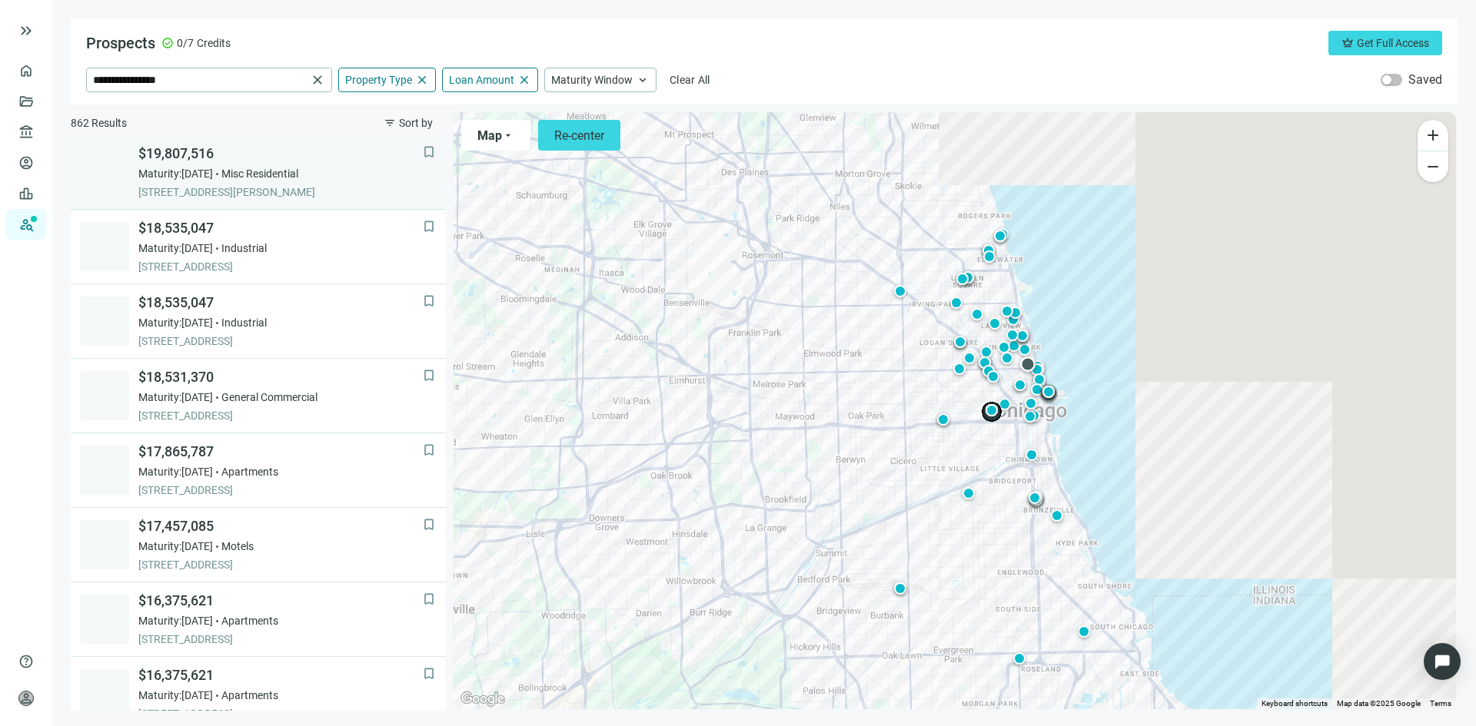
click at [247, 178] on span "Misc Residential" at bounding box center [259, 173] width 77 height 15
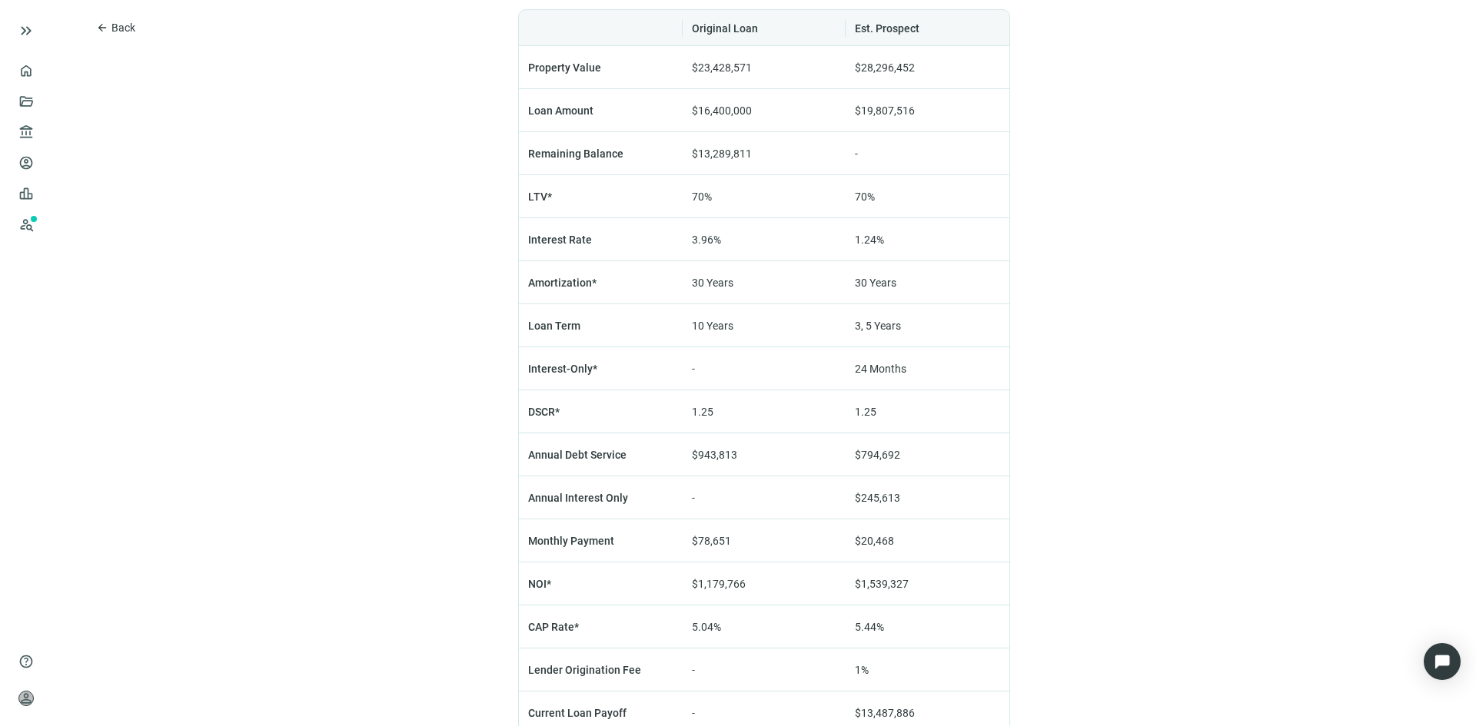
scroll to position [1057, 0]
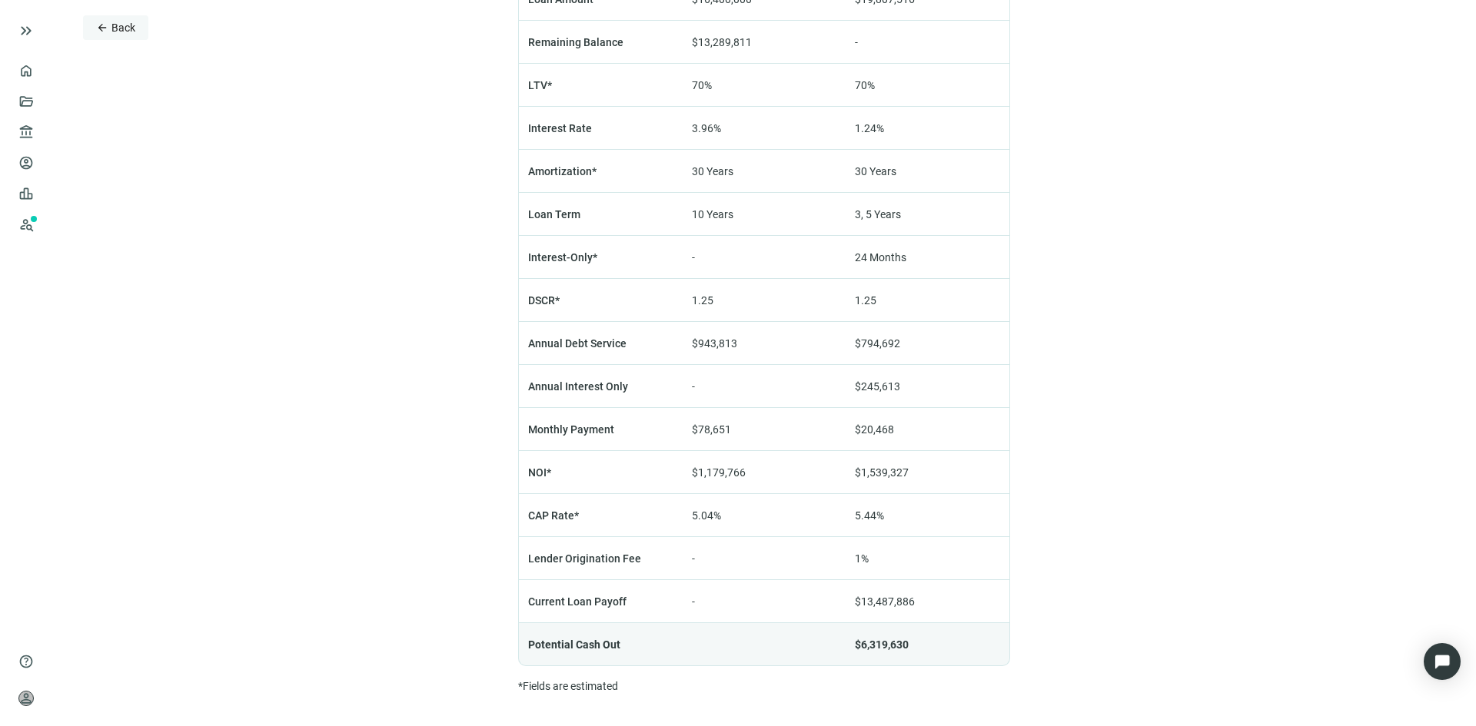
click at [107, 28] on span "arrow_back" at bounding box center [102, 28] width 12 height 12
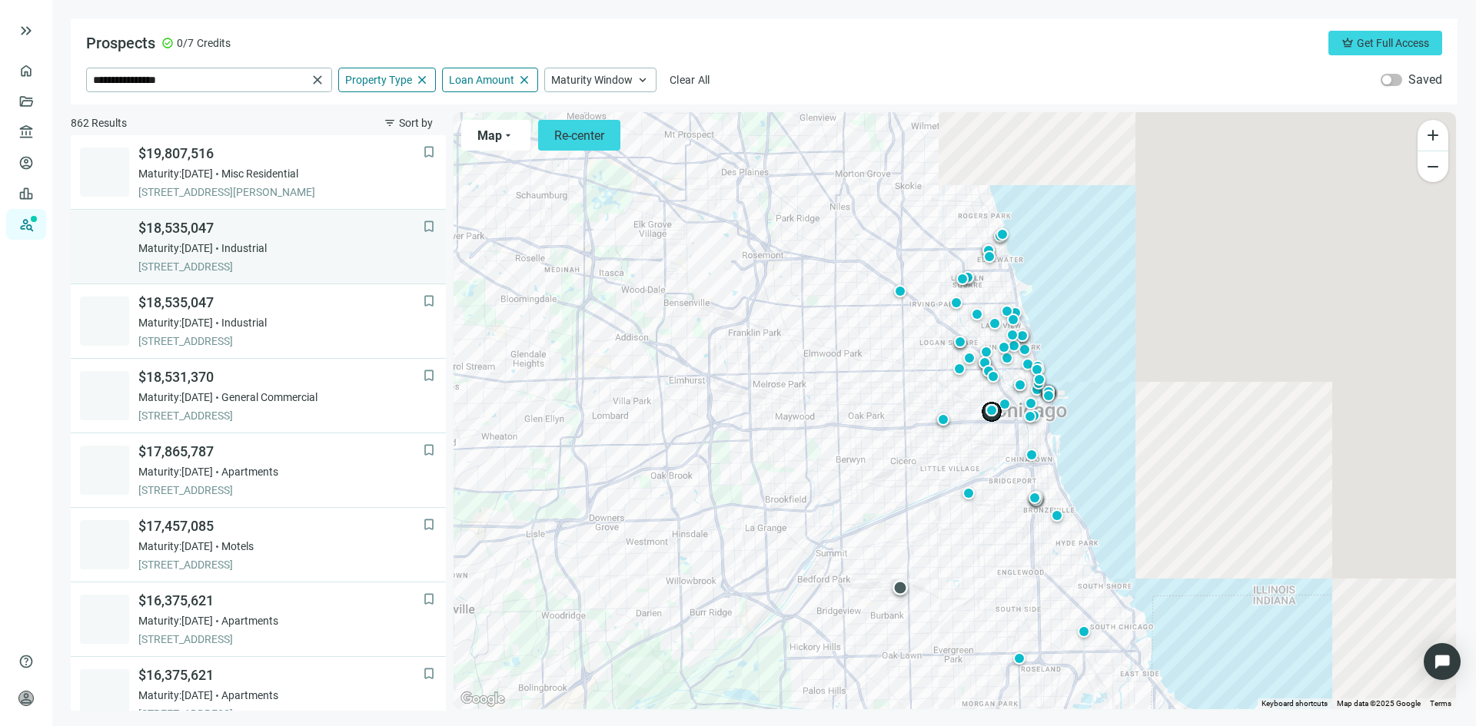
click at [200, 251] on span "Maturity: 08.19.2026" at bounding box center [175, 248] width 75 height 15
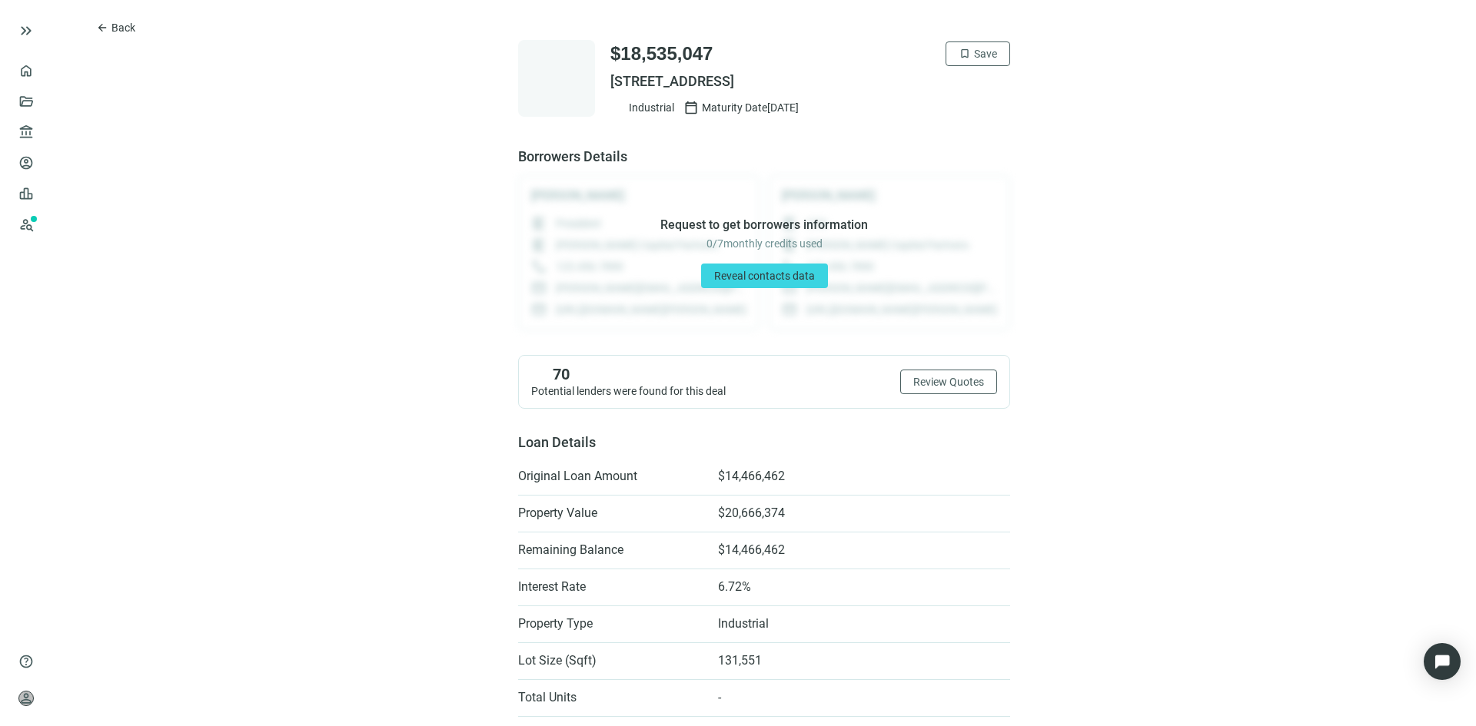
drag, startPoint x: 830, startPoint y: 79, endPoint x: 604, endPoint y: 77, distance: 226.0
click at [610, 77] on span "5100 W 73RD ST, CHICAGO, IL 60638" at bounding box center [810, 81] width 400 height 18
copy span "5100 W 73RD ST, CHICAGO, IL 60638"
click at [121, 28] on span "Back" at bounding box center [123, 28] width 24 height 12
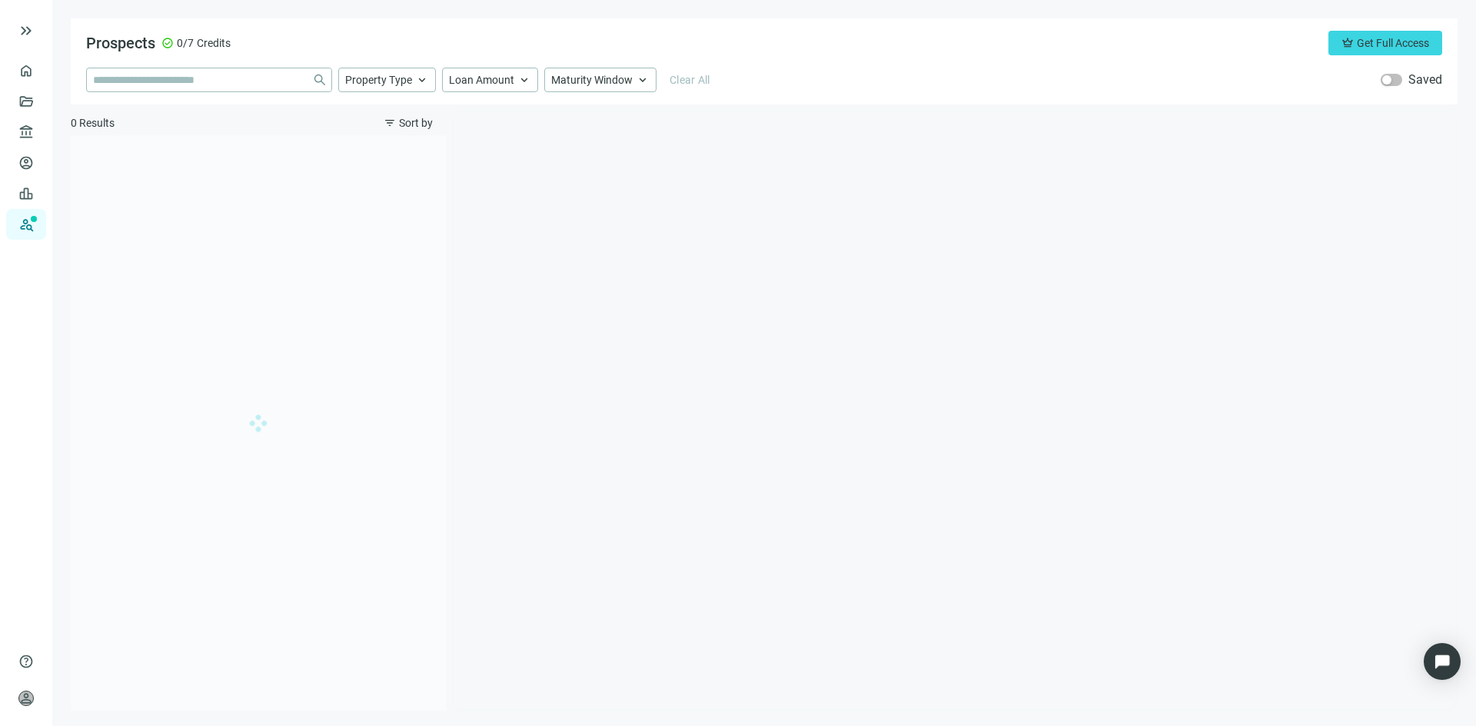
type input "**********"
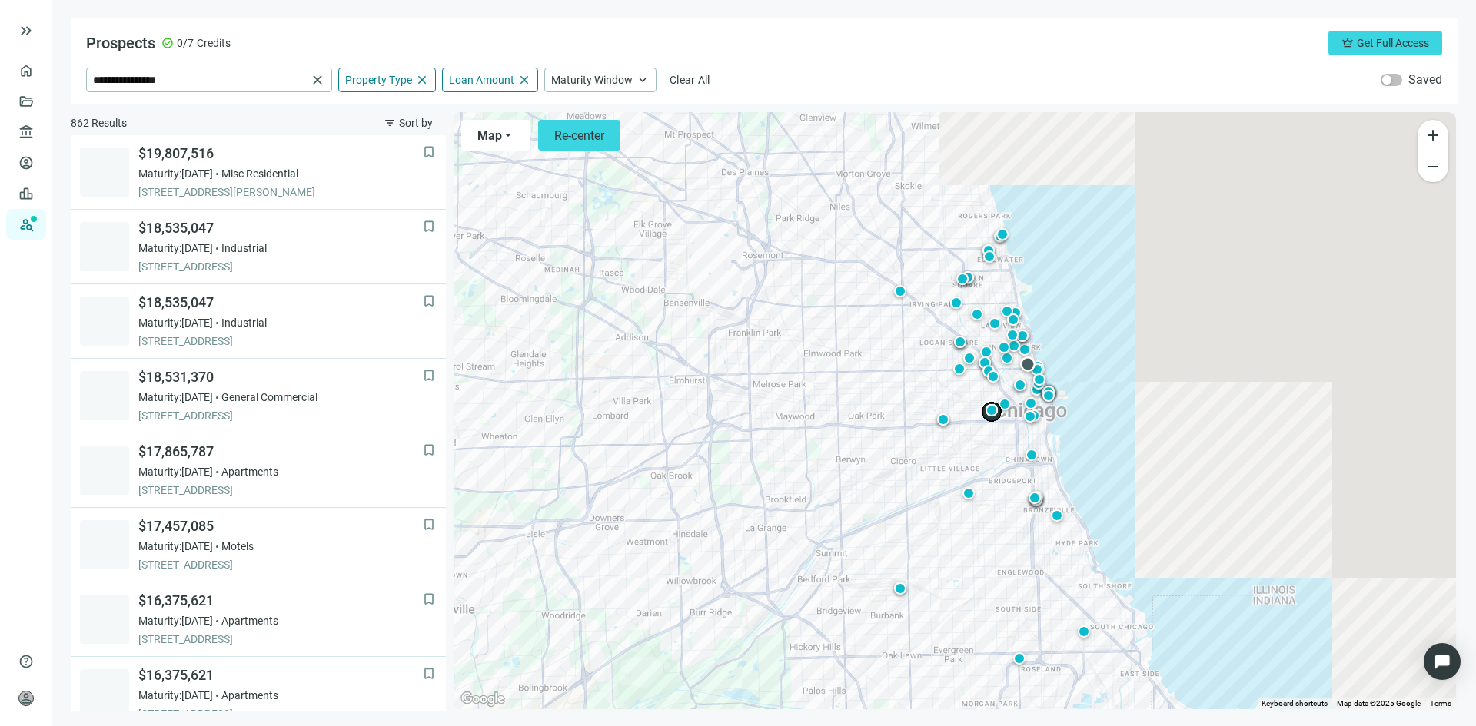
scroll to position [75, 0]
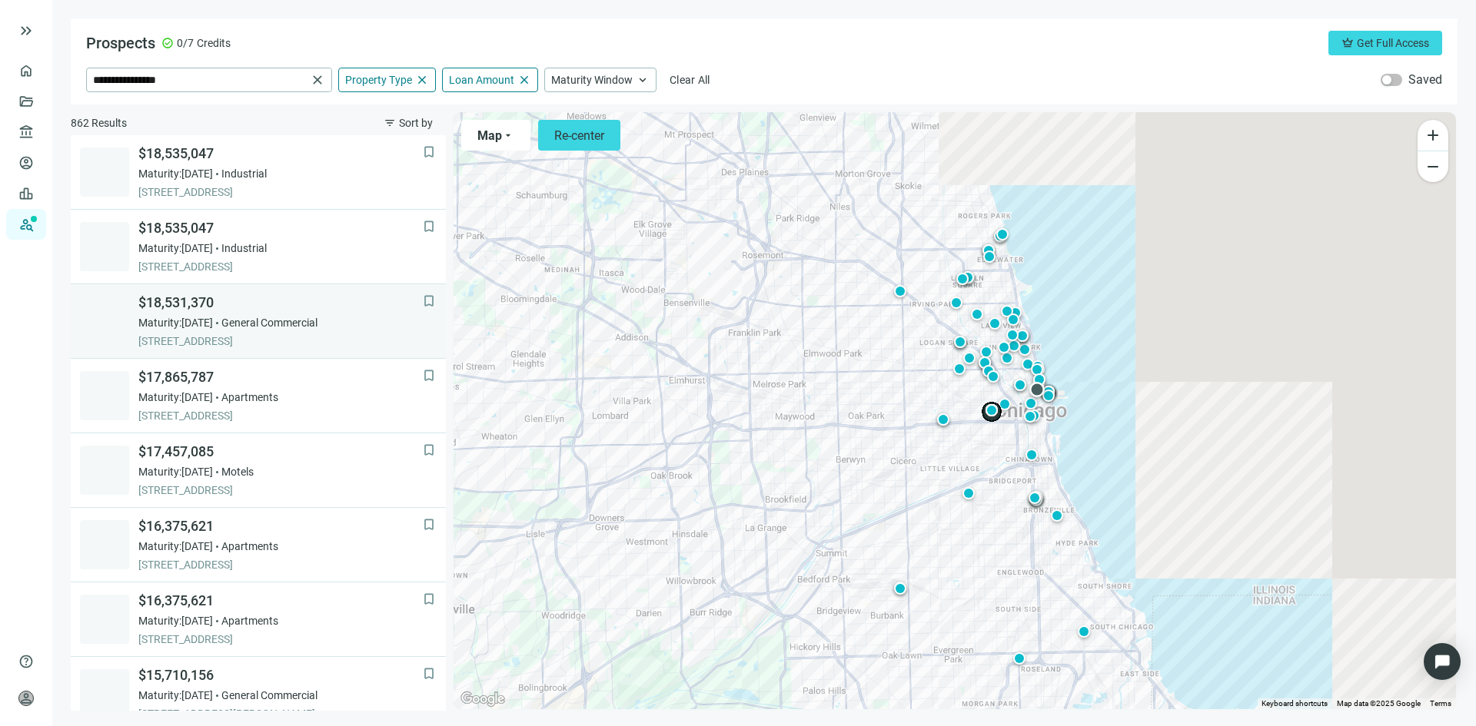
click at [237, 319] on div "Maturity: 11.29.2026 General Commercial" at bounding box center [280, 322] width 284 height 15
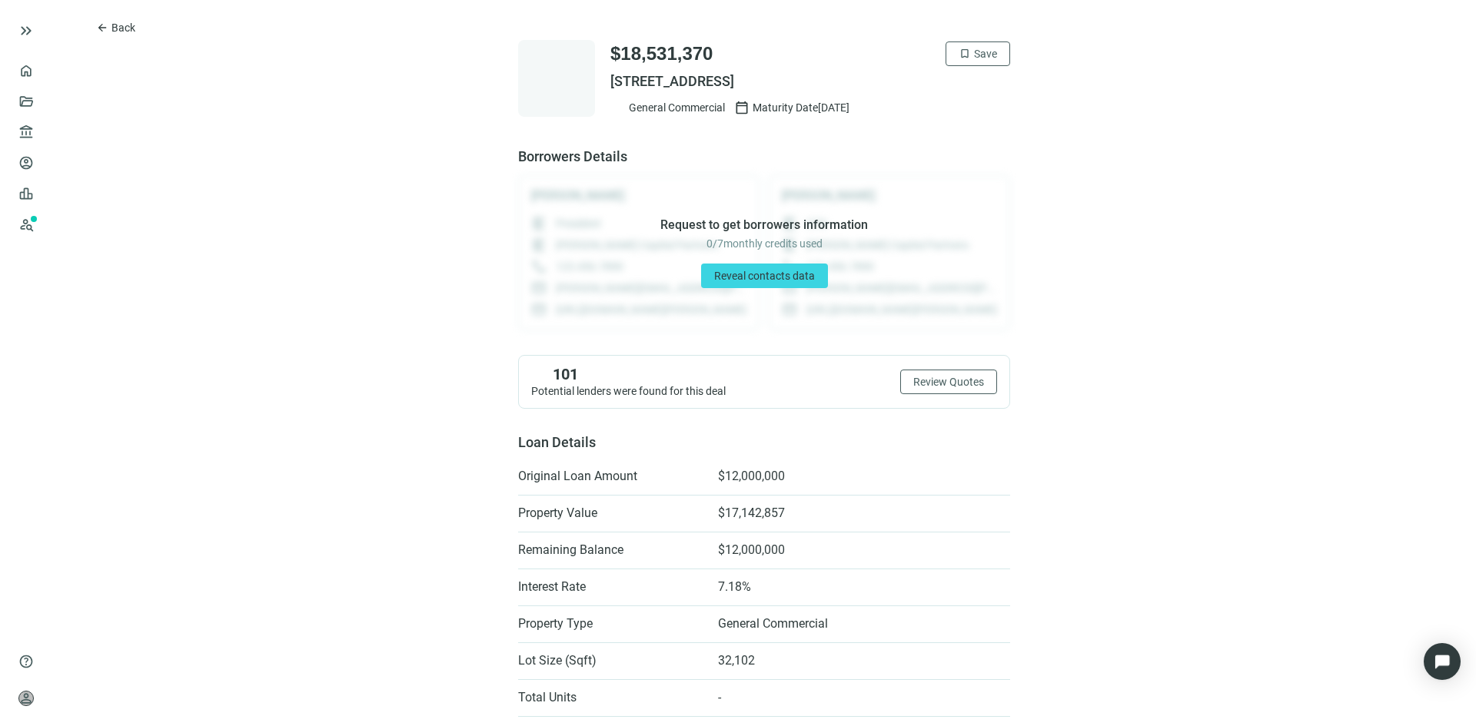
scroll to position [77, 0]
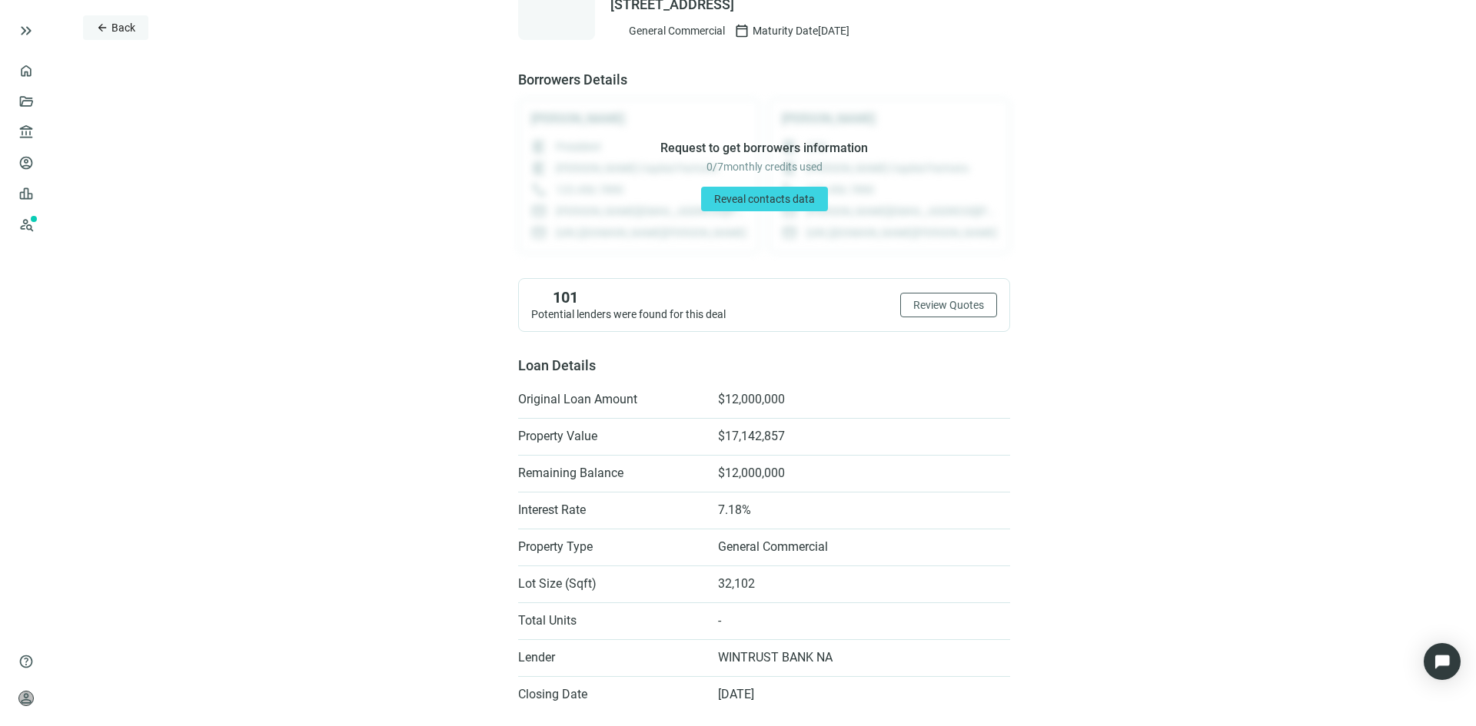
click at [118, 32] on span "Back" at bounding box center [123, 28] width 24 height 12
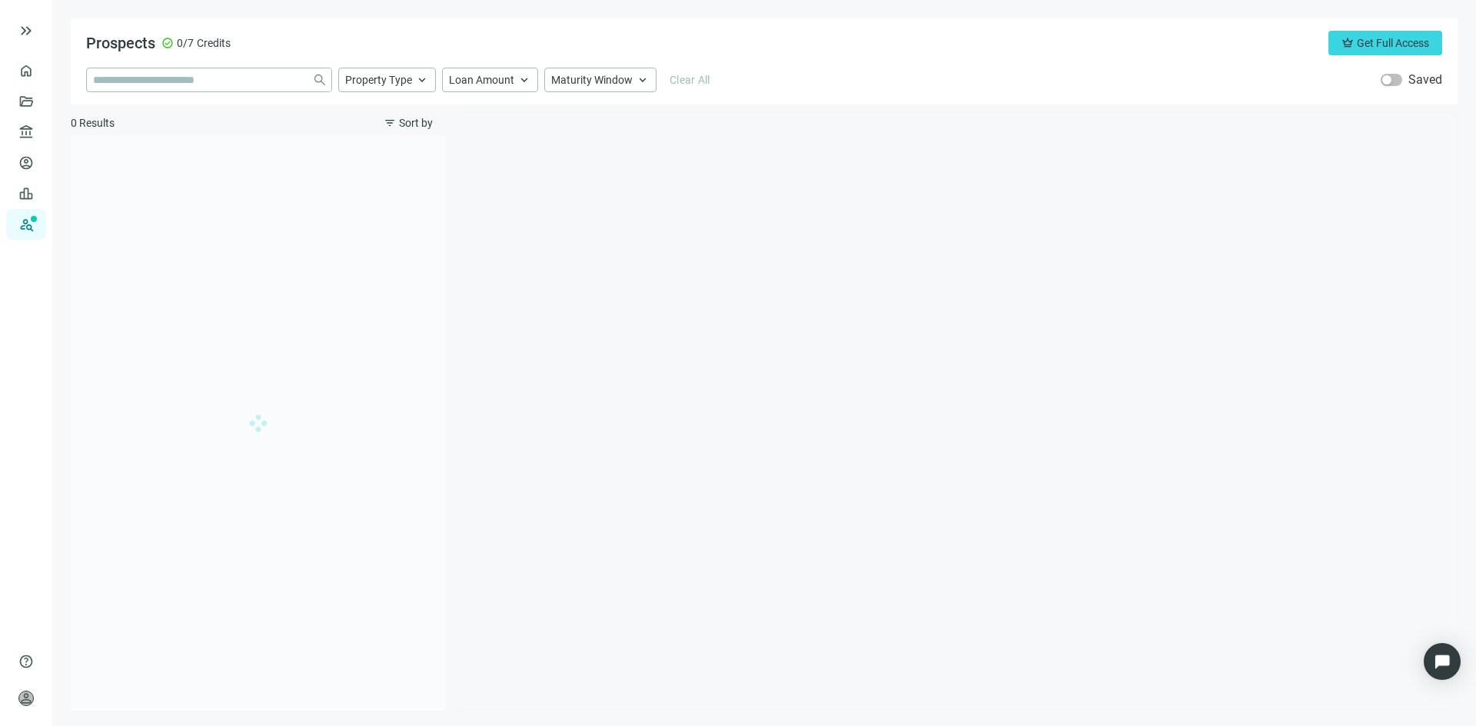
type input "**********"
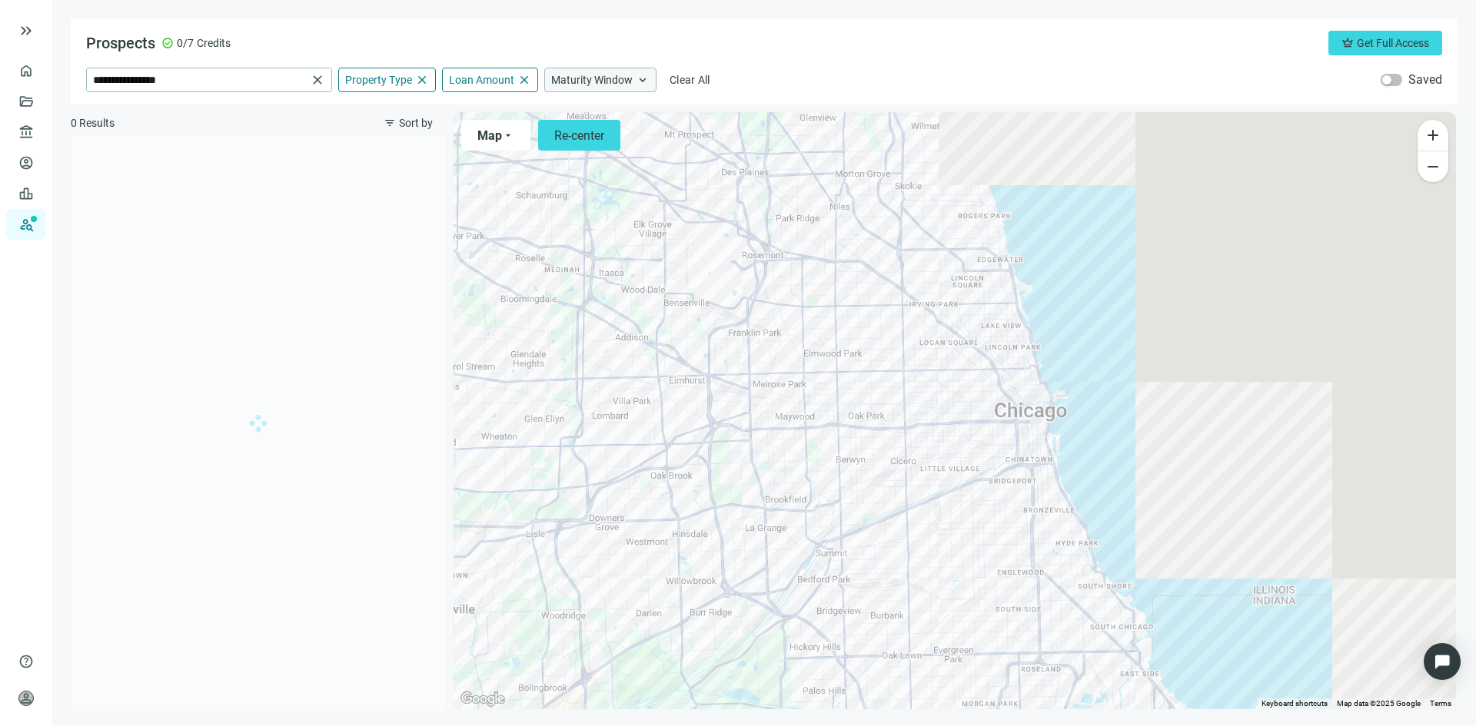
click at [563, 73] on span "Maturity Window" at bounding box center [591, 80] width 81 height 14
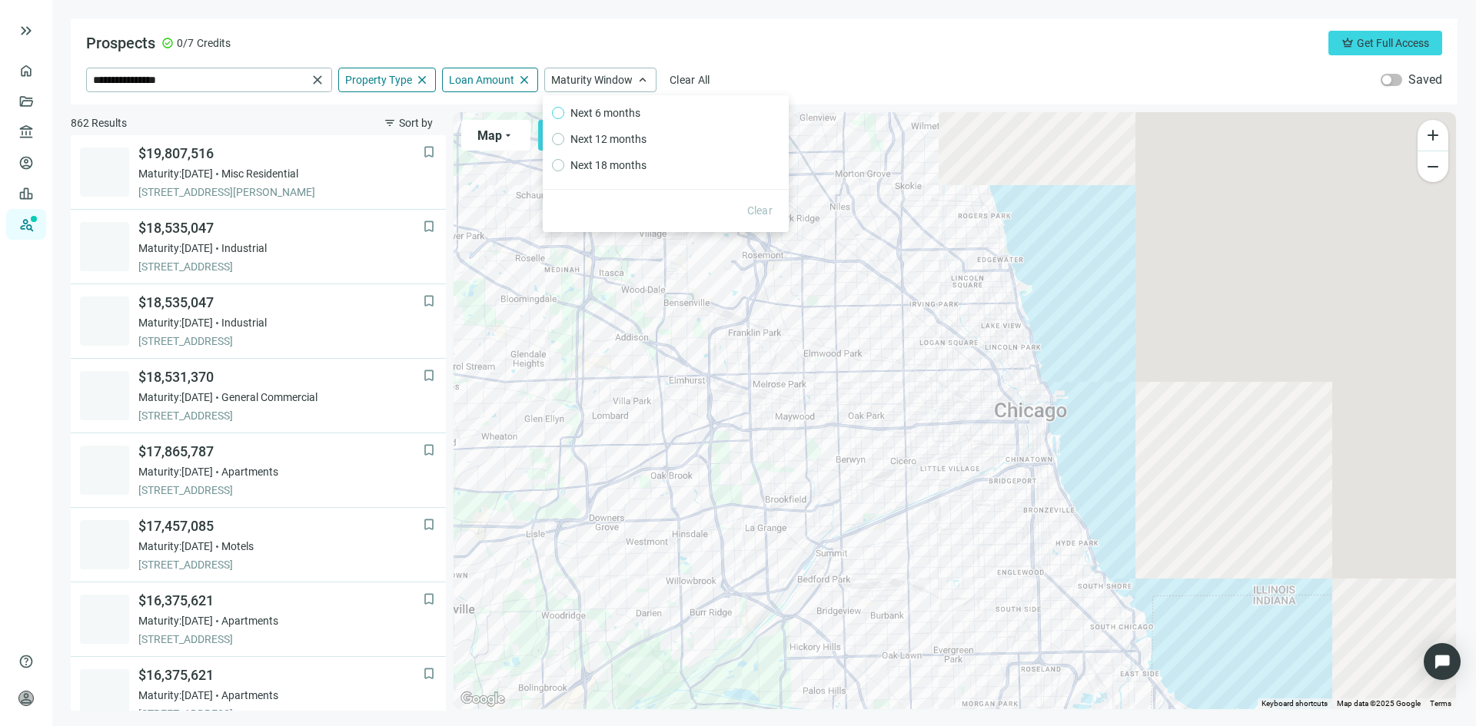
click at [576, 110] on span "Next 6 months" at bounding box center [605, 113] width 82 height 17
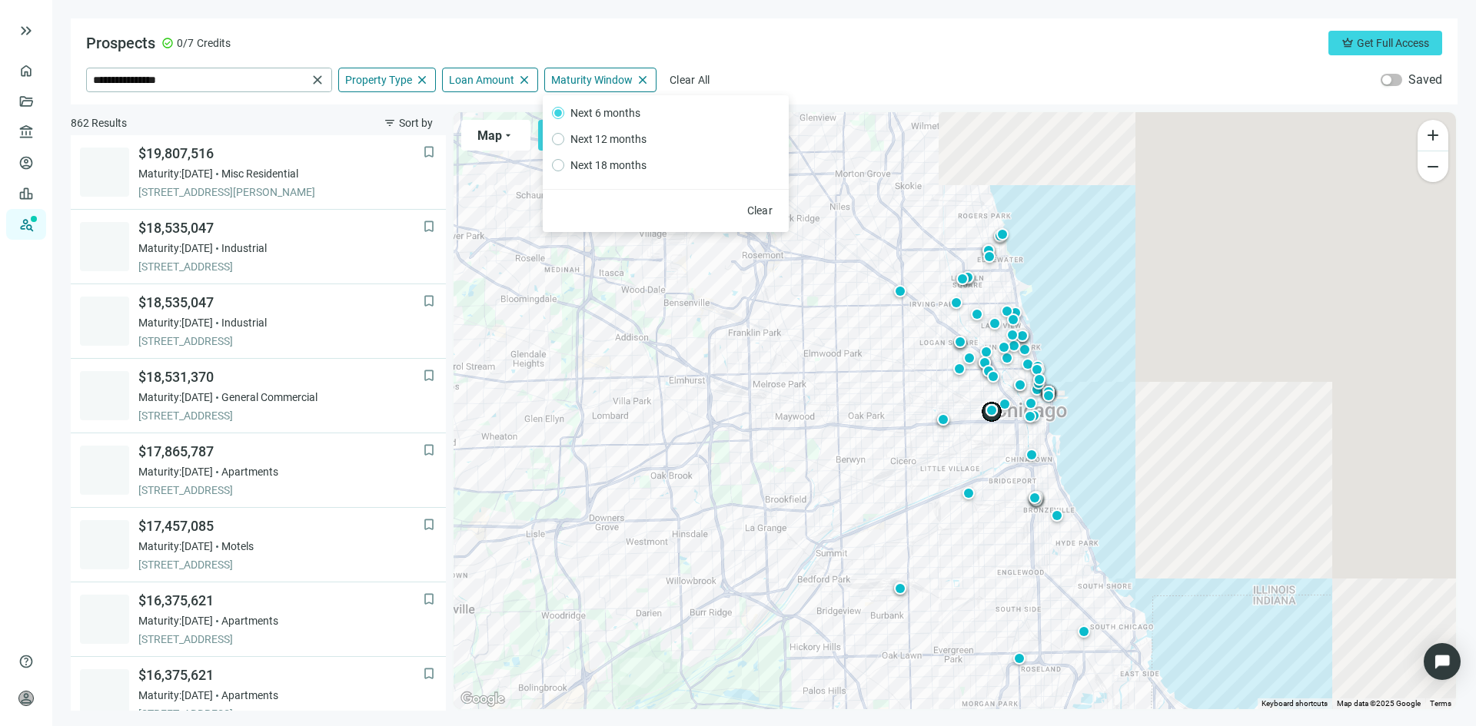
scroll to position [224, 0]
click at [626, 144] on span "Next 12 months" at bounding box center [608, 139] width 88 height 17
click at [796, 36] on div "Prospects check_circle 0/7 Credits crown Get Full Access" at bounding box center [764, 43] width 1356 height 25
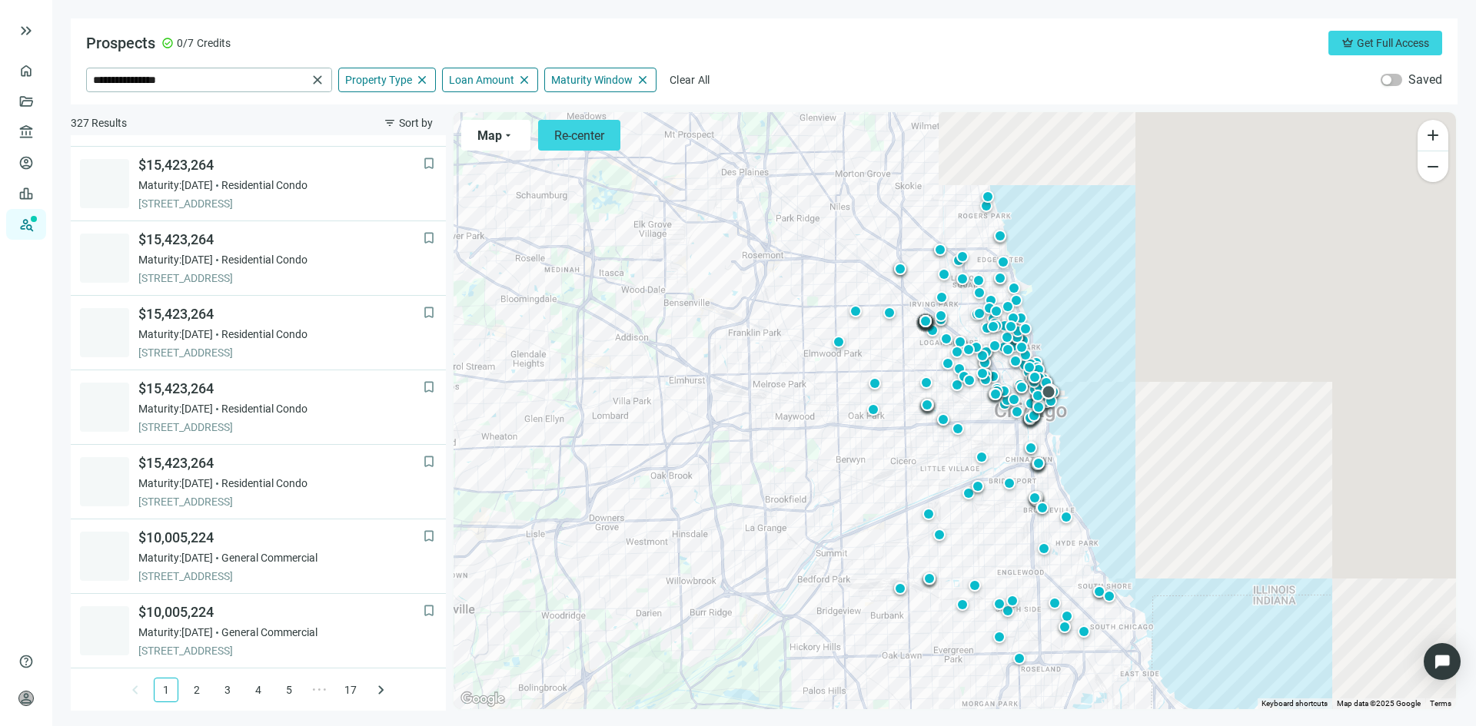
scroll to position [958, 0]
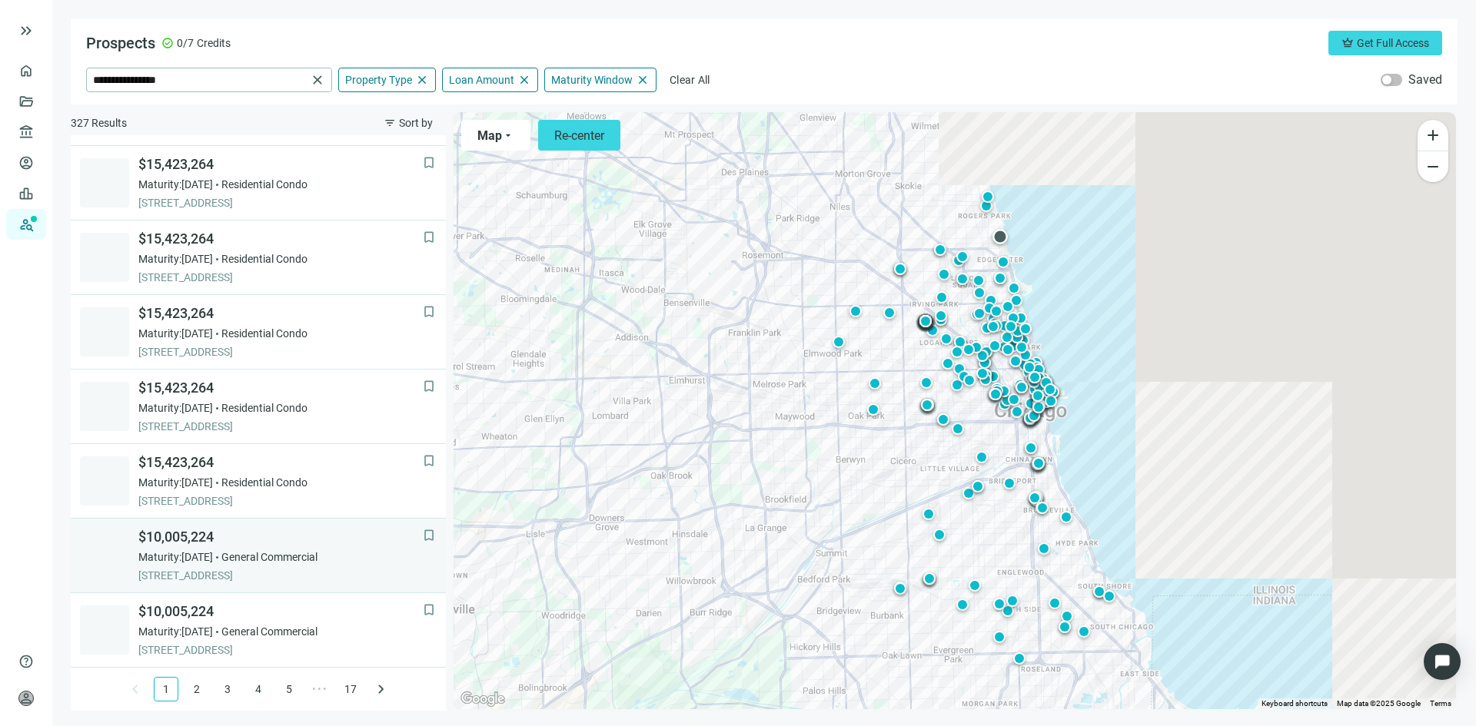
click at [258, 557] on span "General Commercial" at bounding box center [269, 557] width 96 height 15
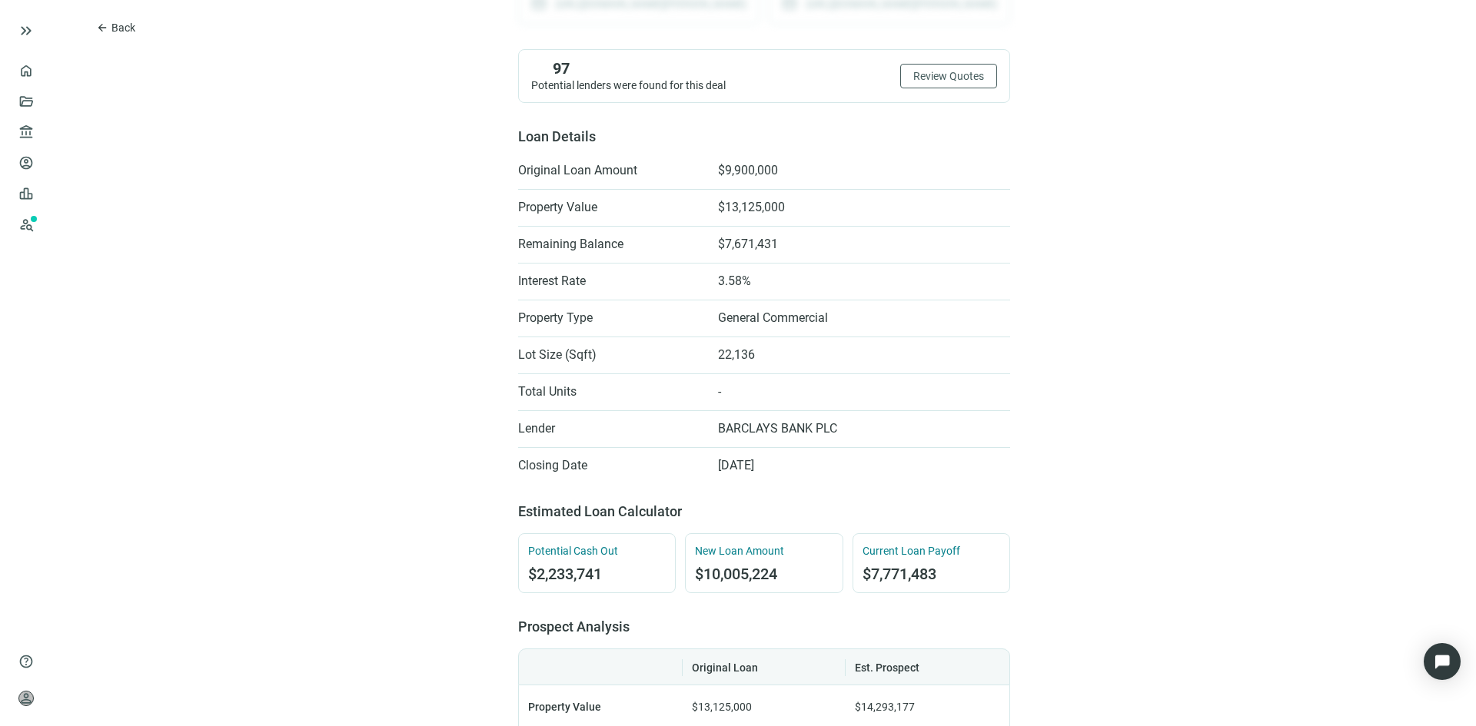
scroll to position [307, 0]
click at [107, 29] on span "arrow_back" at bounding box center [102, 28] width 12 height 12
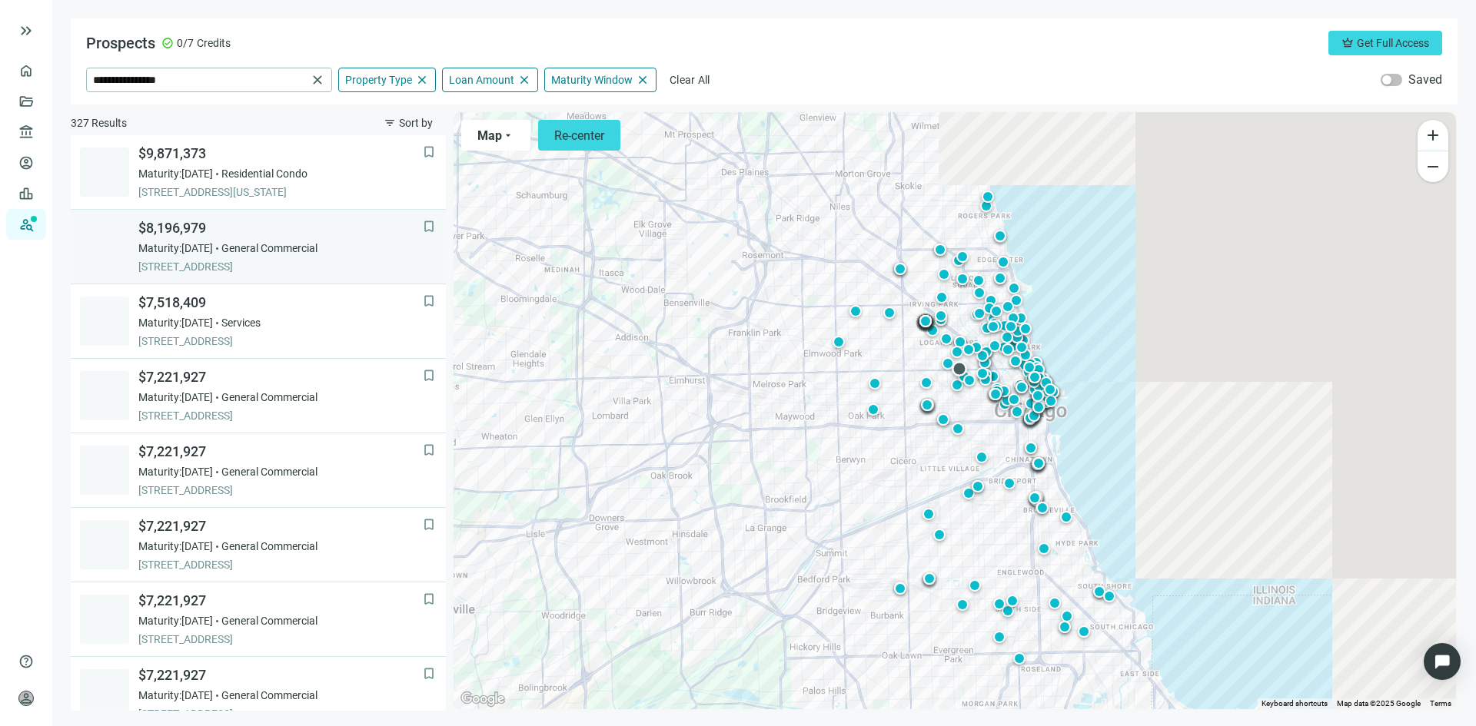
click at [257, 248] on span "General Commercial" at bounding box center [269, 248] width 96 height 15
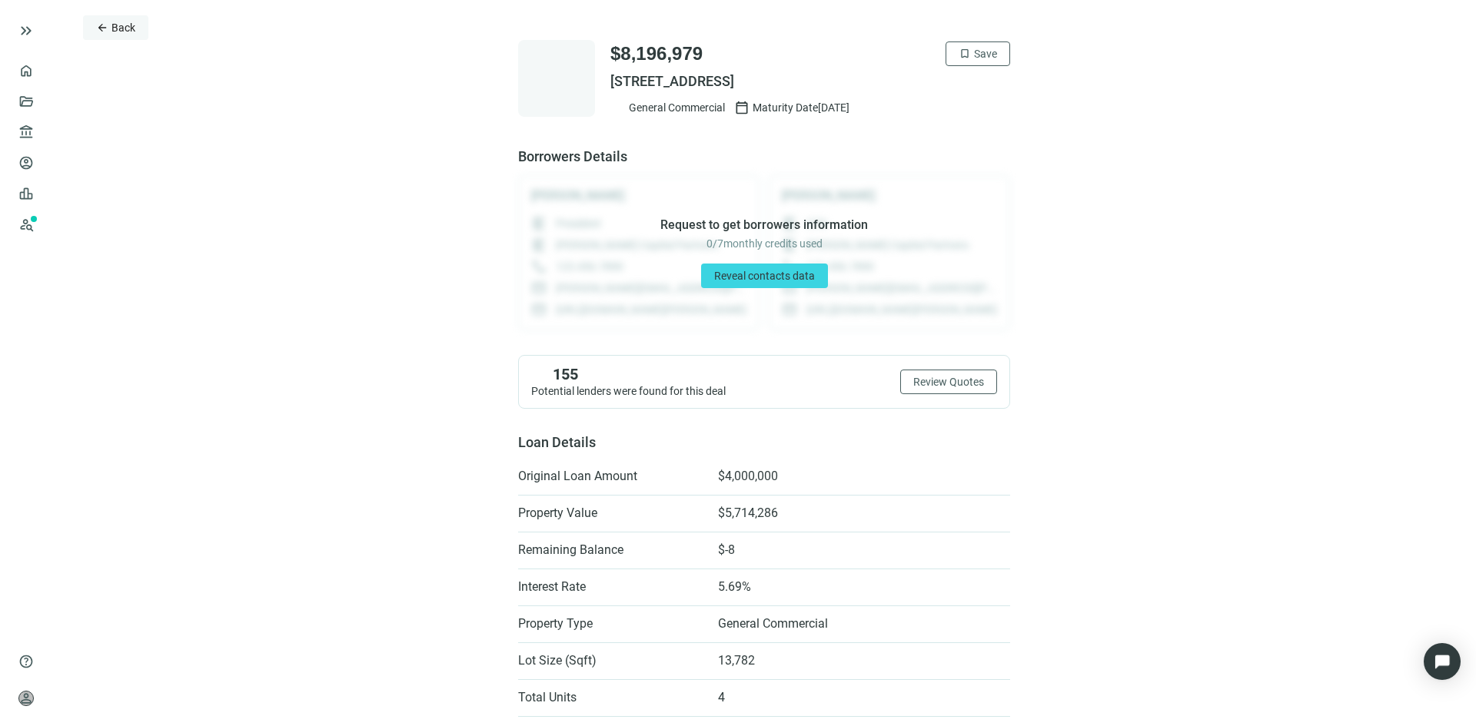
click at [118, 29] on span "Back" at bounding box center [123, 28] width 24 height 12
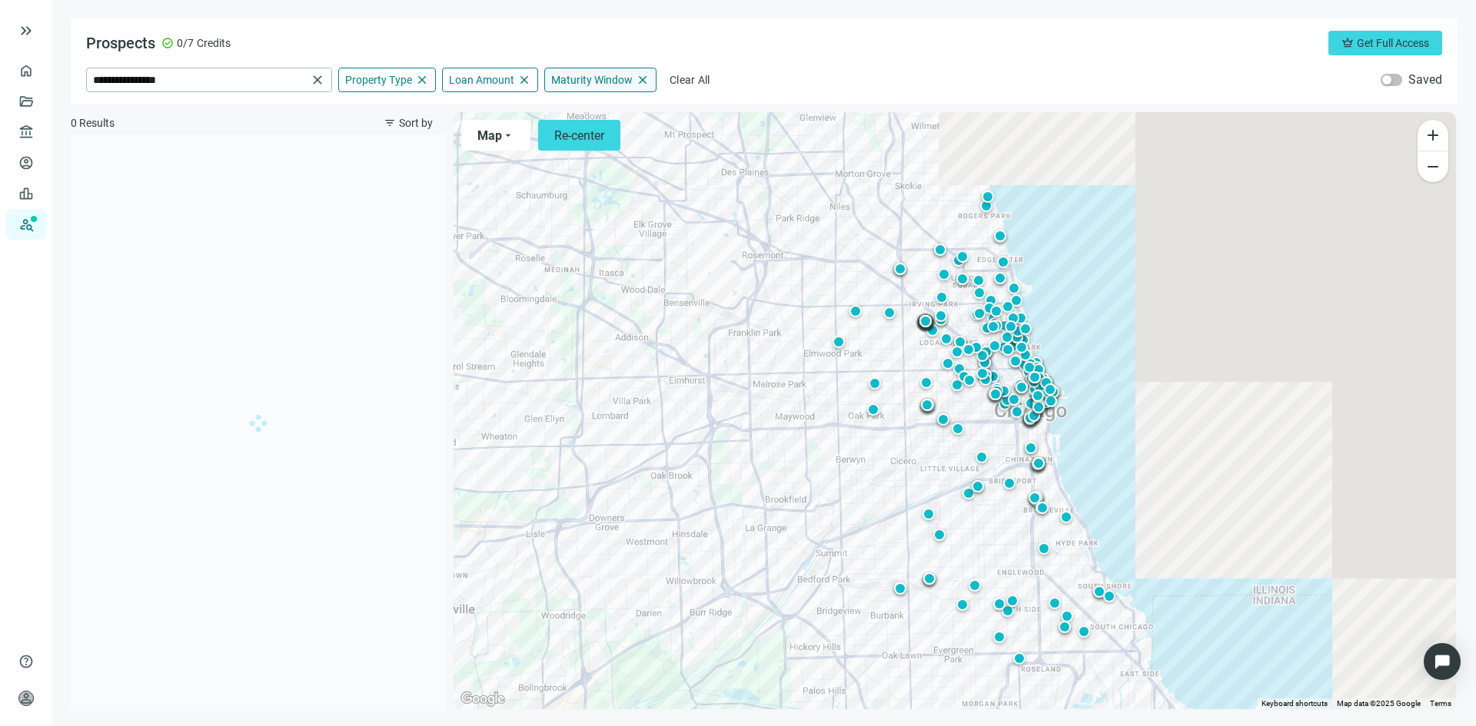
click at [614, 80] on span "Maturity Window" at bounding box center [591, 80] width 81 height 14
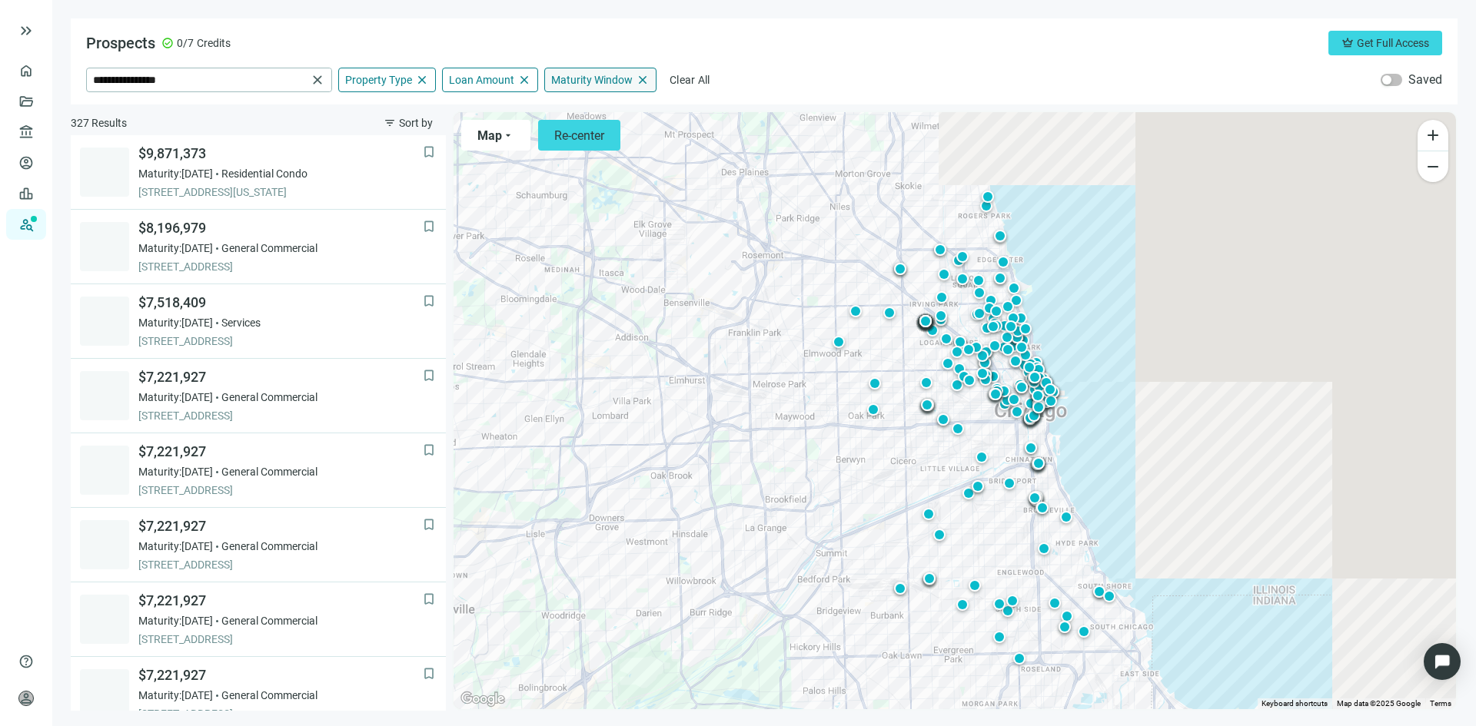
scroll to position [75, 0]
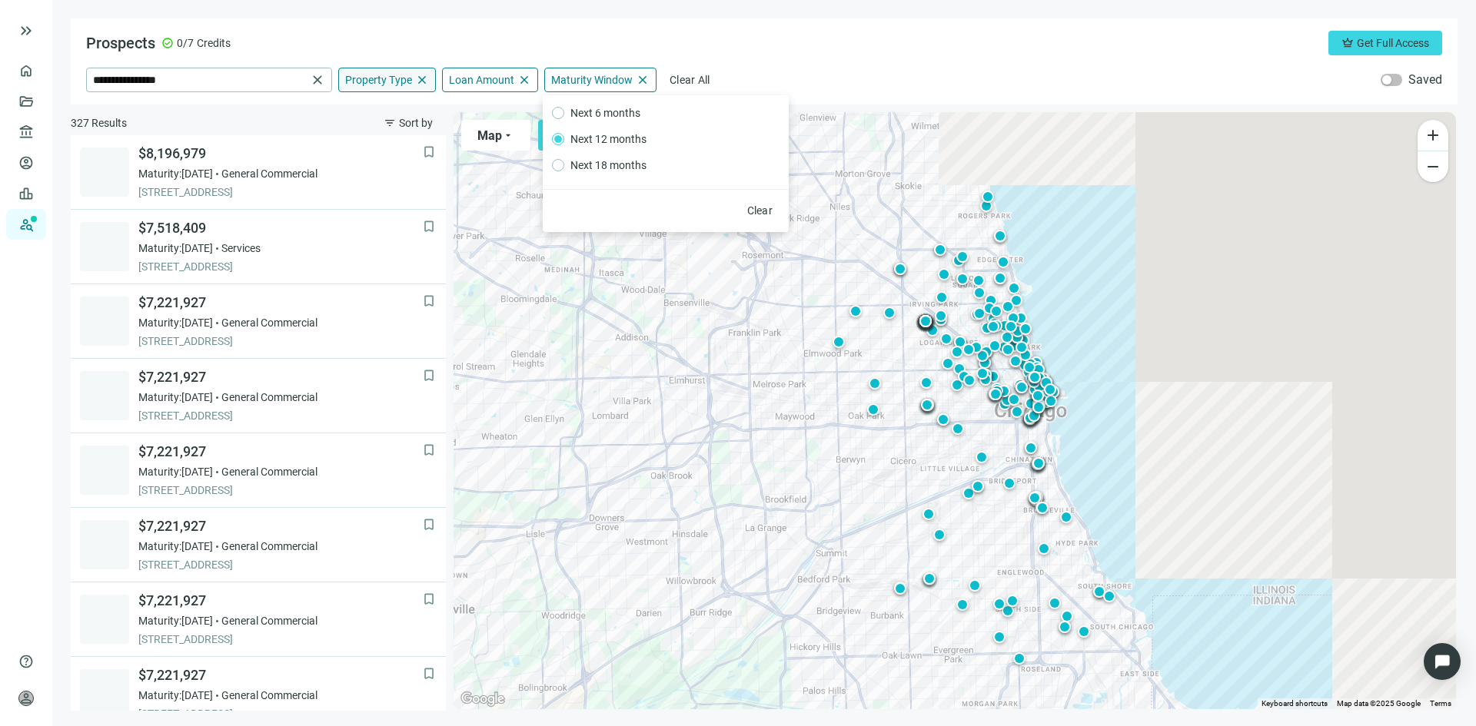
click at [387, 83] on span "Property Type" at bounding box center [378, 80] width 67 height 14
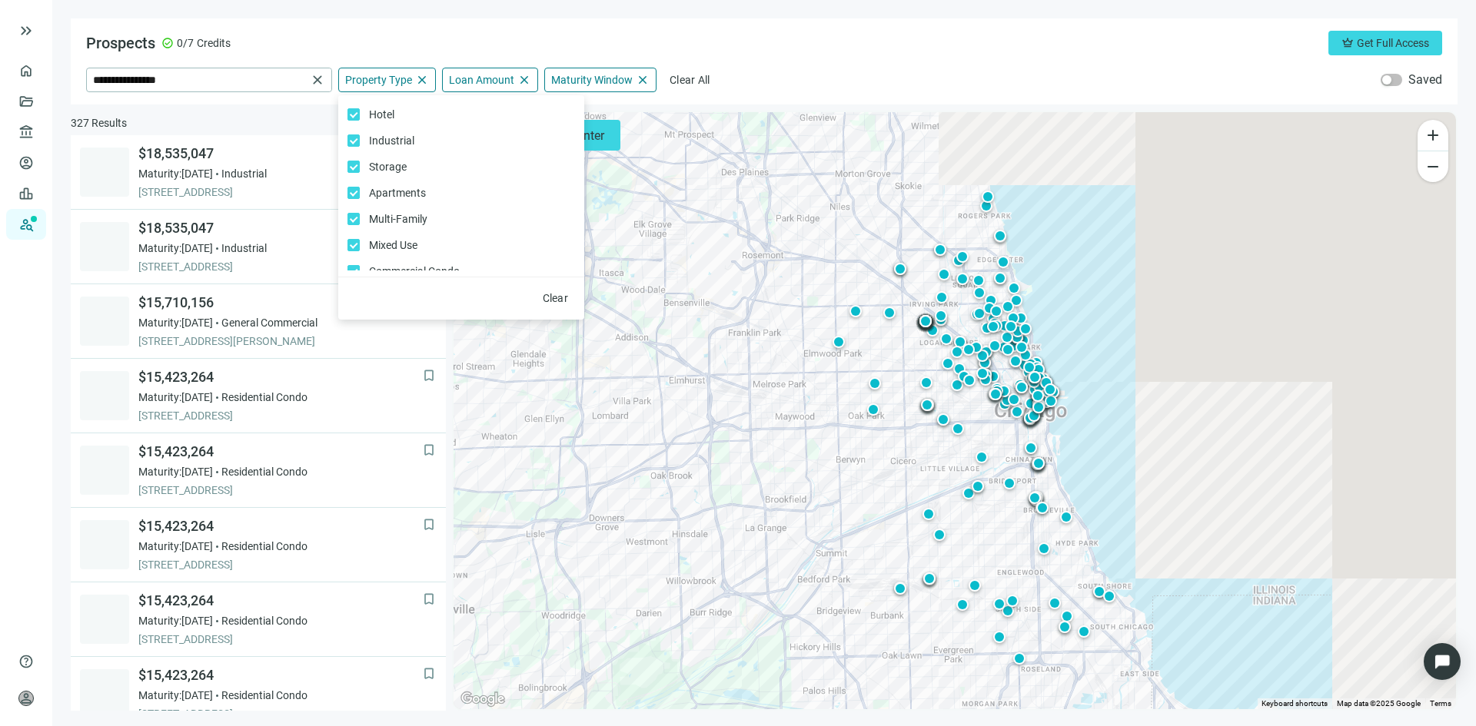
click at [493, 64] on div "**********" at bounding box center [764, 61] width 1387 height 86
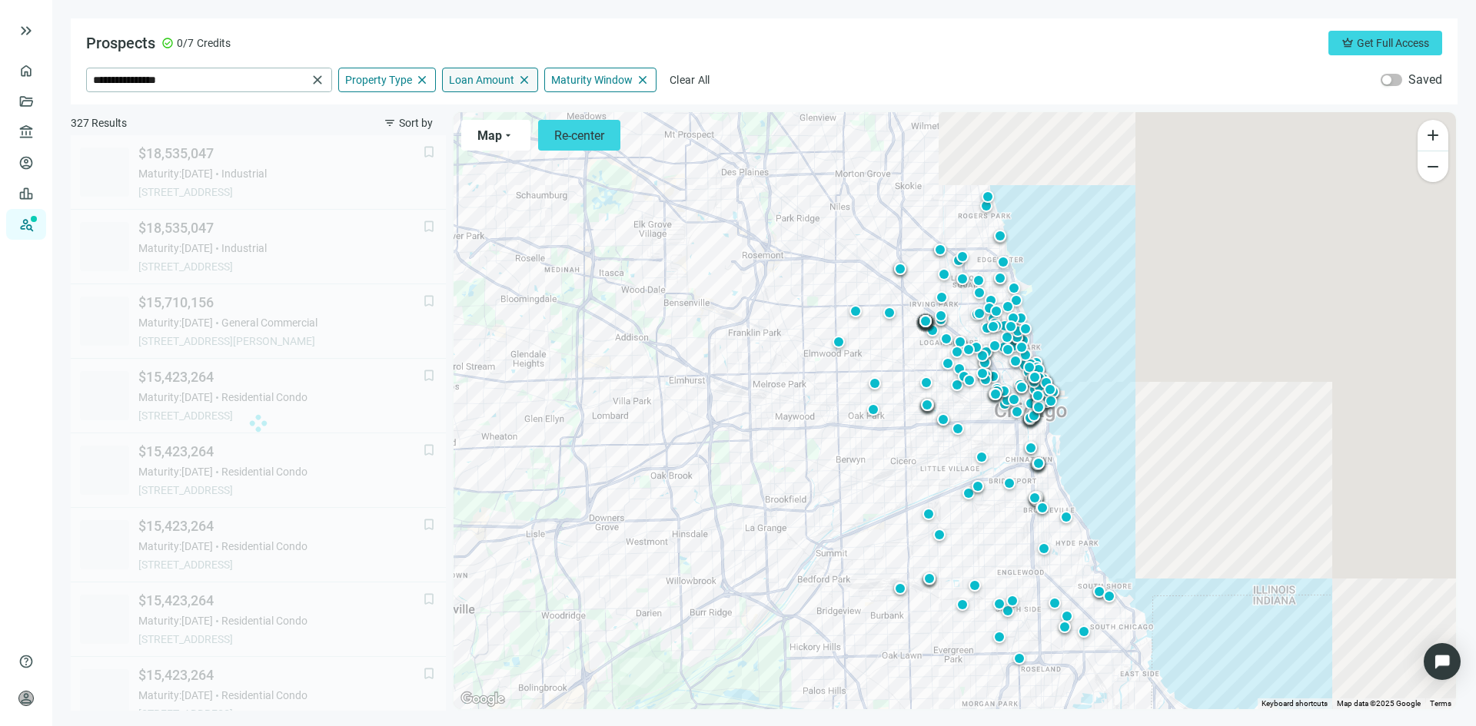
click at [495, 78] on span "Loan Amount" at bounding box center [481, 80] width 65 height 14
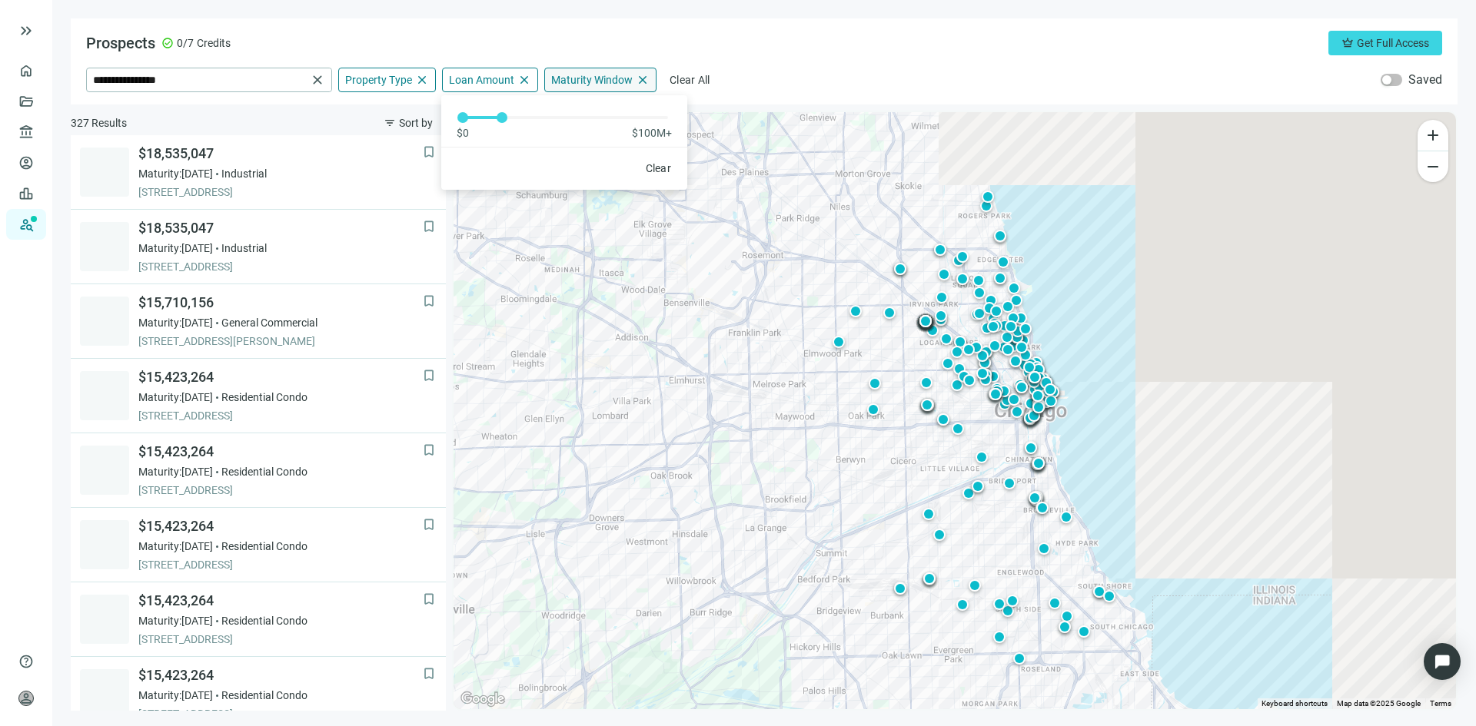
click at [599, 77] on span "Maturity Window" at bounding box center [591, 80] width 81 height 14
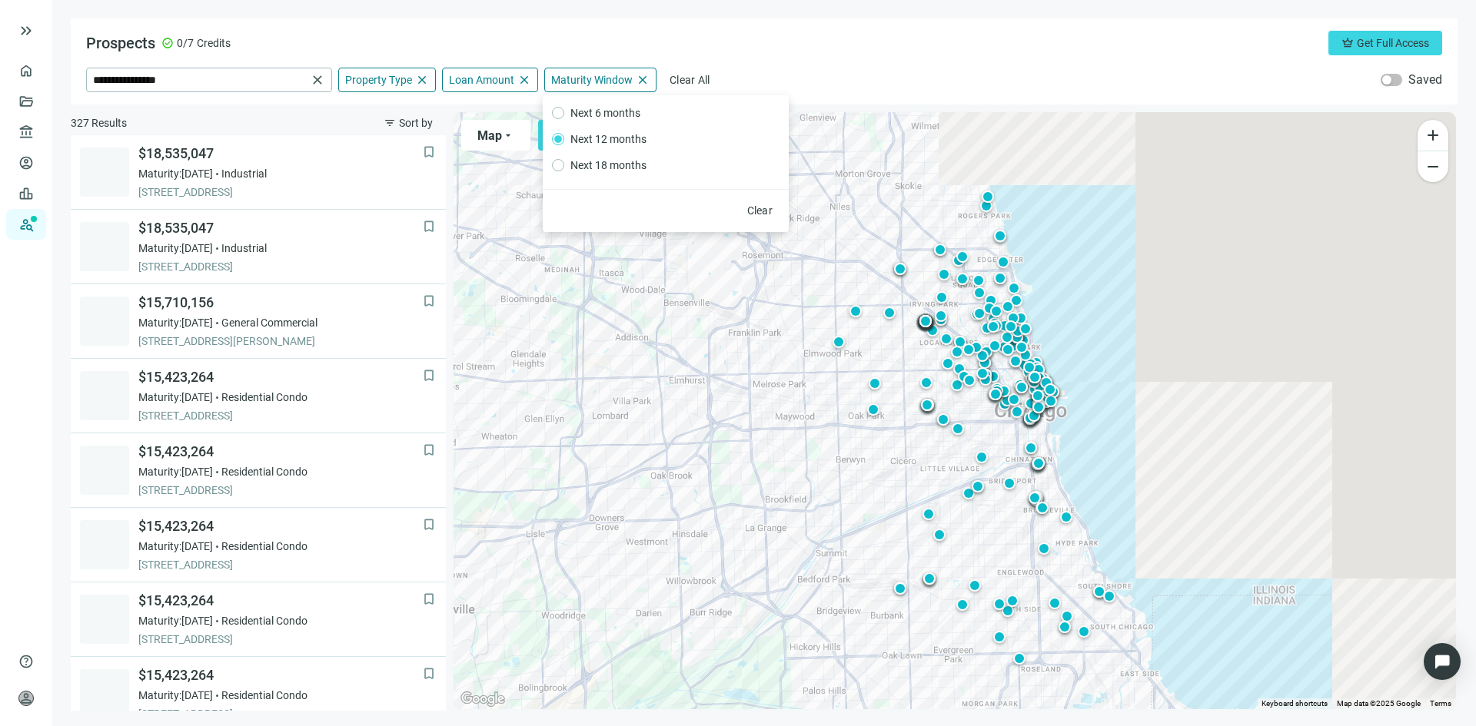
click at [821, 63] on div "**********" at bounding box center [764, 61] width 1387 height 86
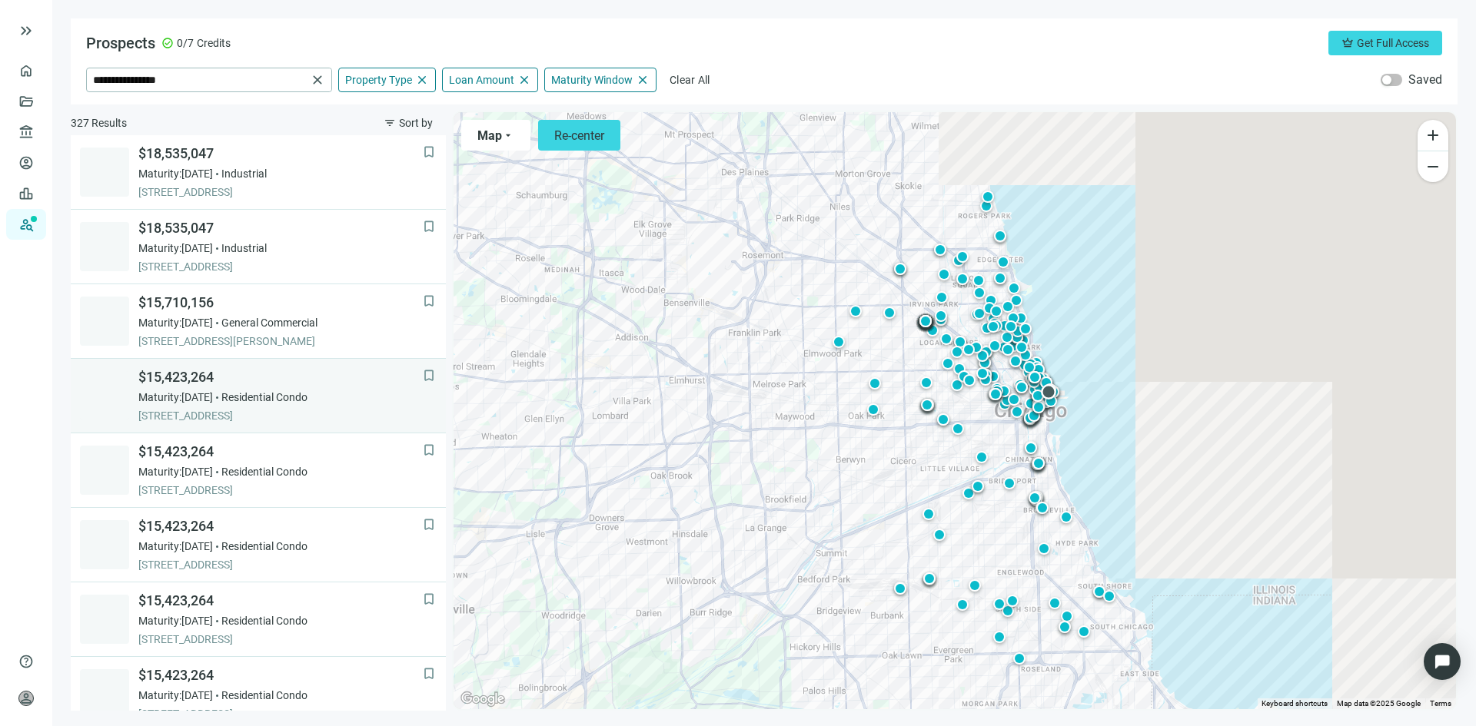
click at [232, 410] on span "451 E GRAND AVE # PU-33, CHICAGO, 60611, IL" at bounding box center [280, 415] width 284 height 15
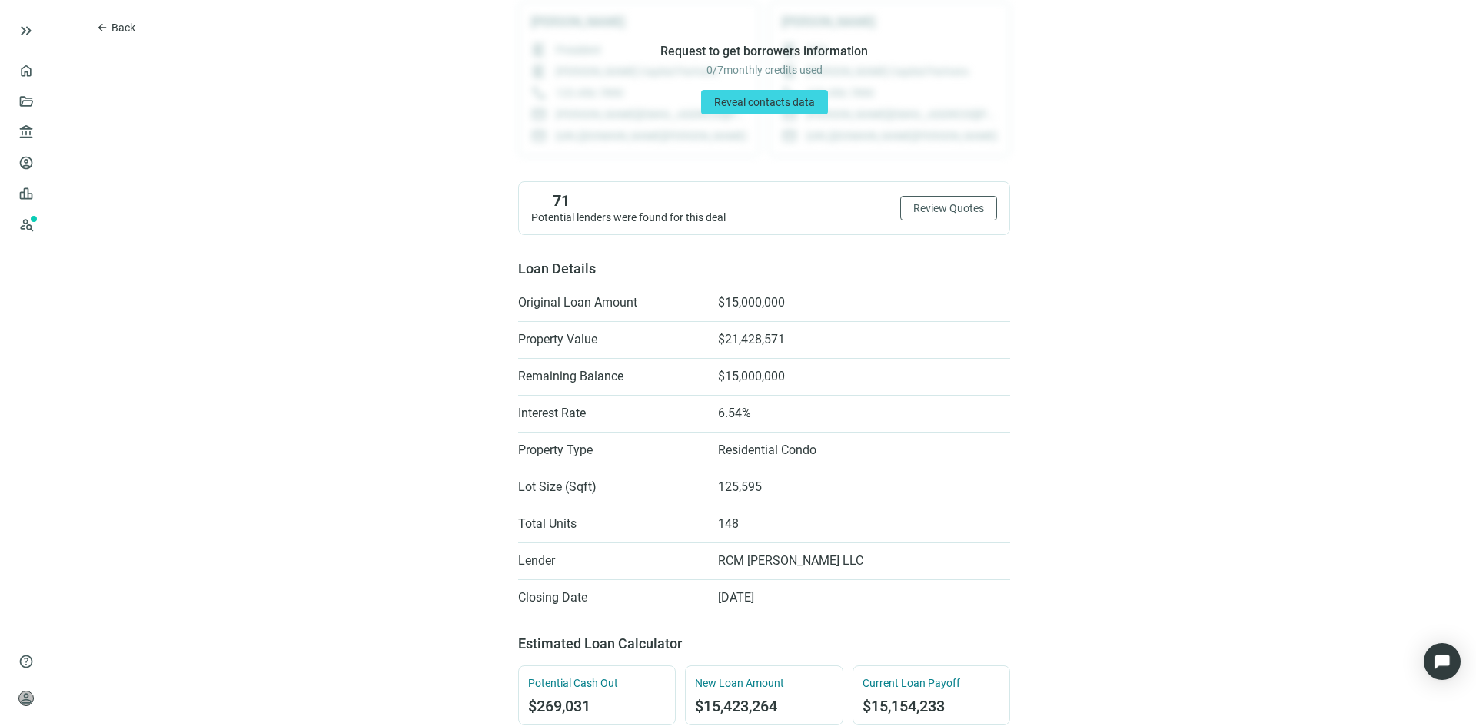
scroll to position [231, 0]
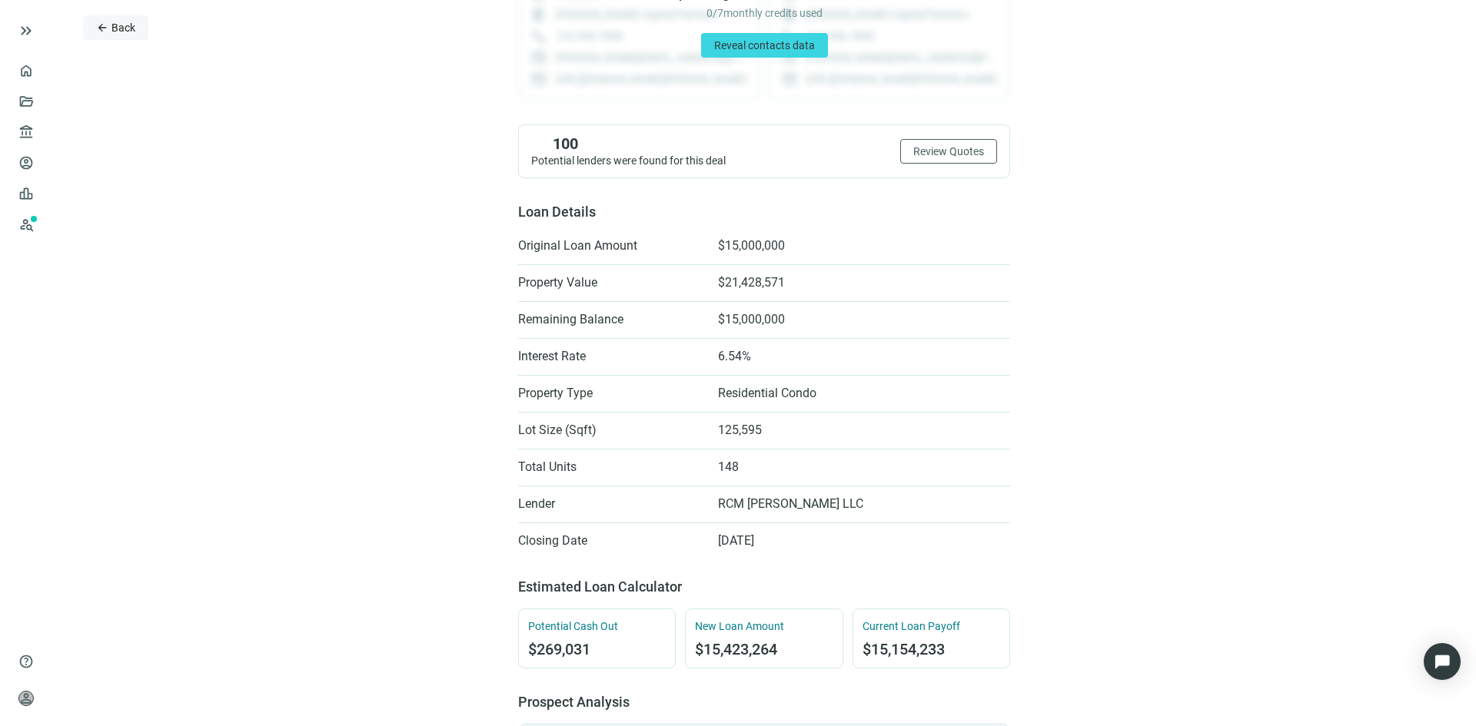
click at [121, 24] on span "Back" at bounding box center [123, 28] width 24 height 12
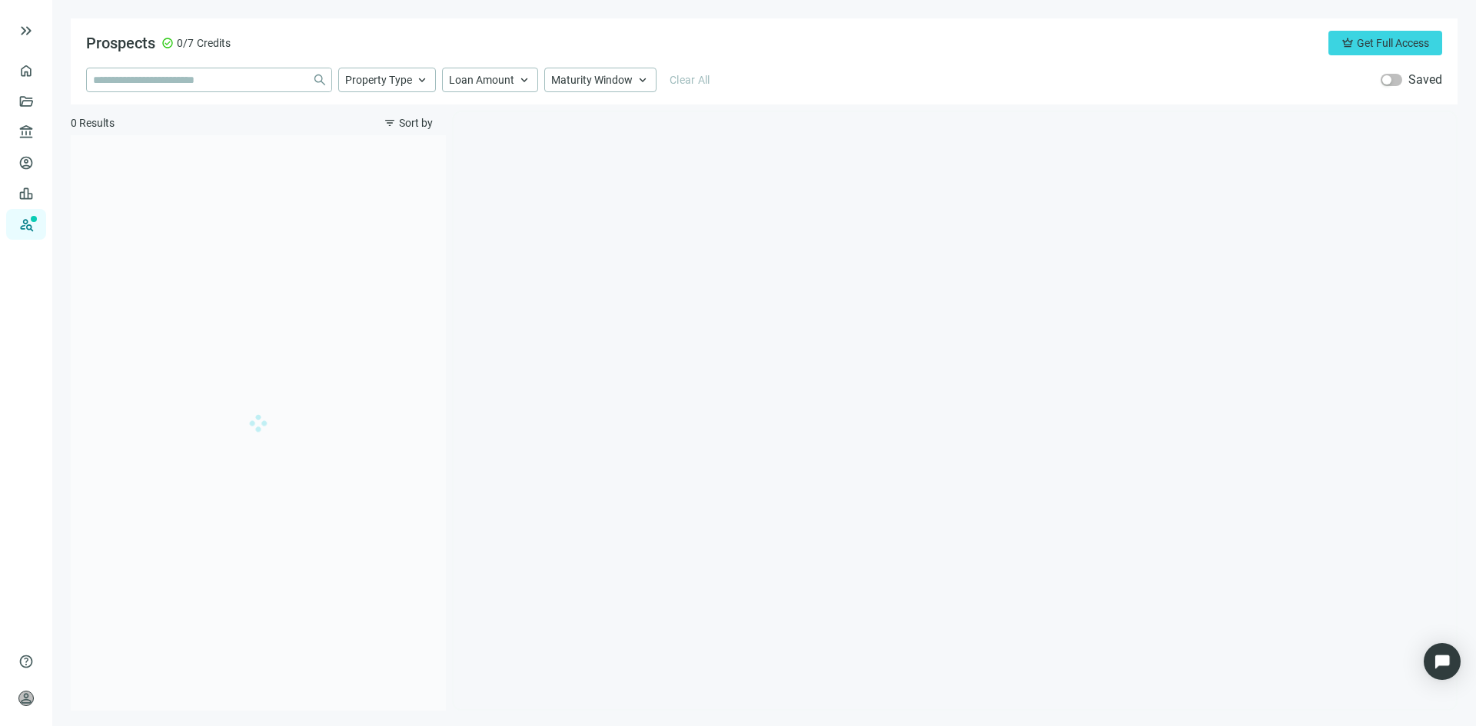
type input "**********"
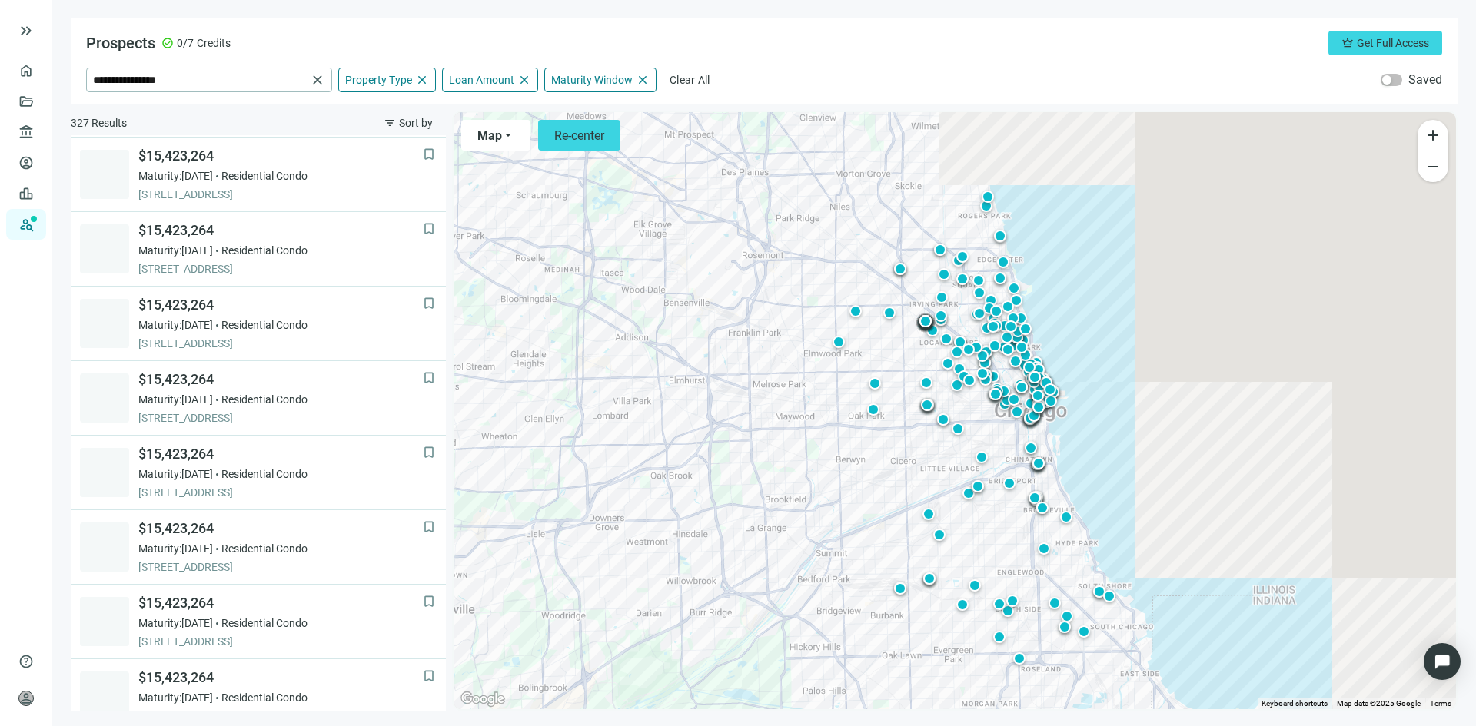
scroll to position [298, 0]
